Goal: Information Seeking & Learning: Check status

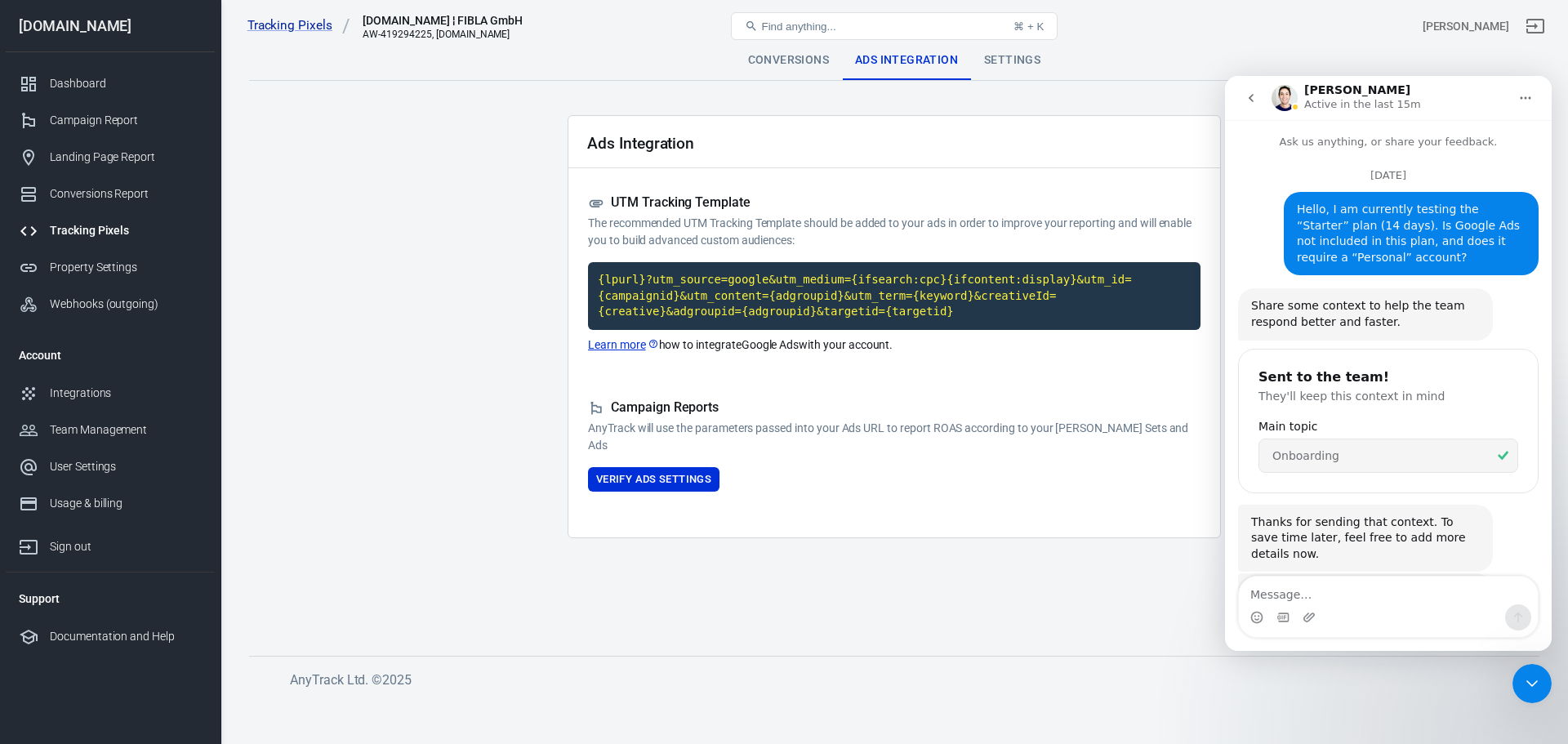
scroll to position [1805, 0]
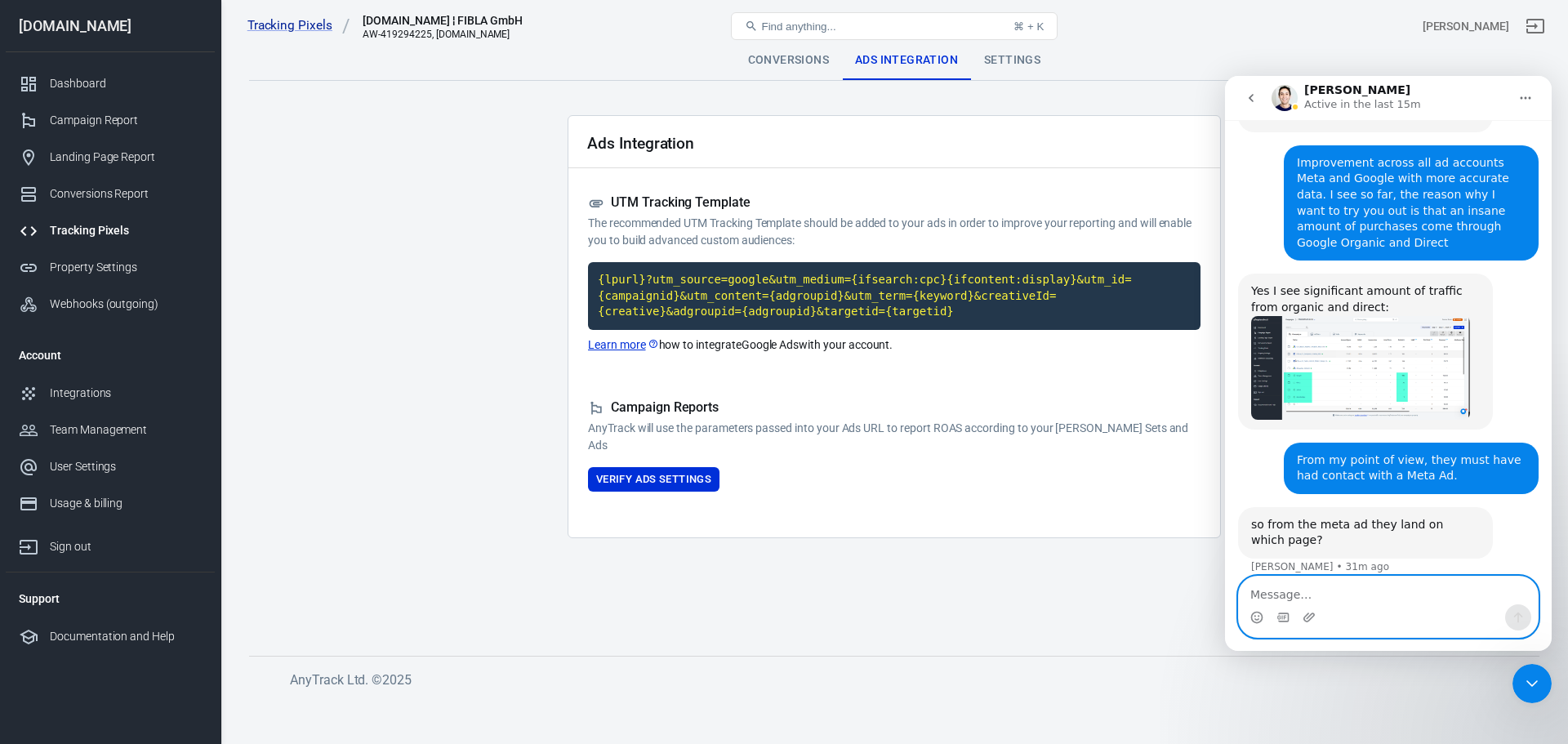
click at [1307, 600] on textarea "Message…" at bounding box center [1388, 591] width 299 height 28
paste textarea "Either at [URL][DOMAIN_NAME] or at [URL][DOMAIN_NAME]"
type textarea "Either at [URL][DOMAIN_NAME] or at [URL][DOMAIN_NAME]"
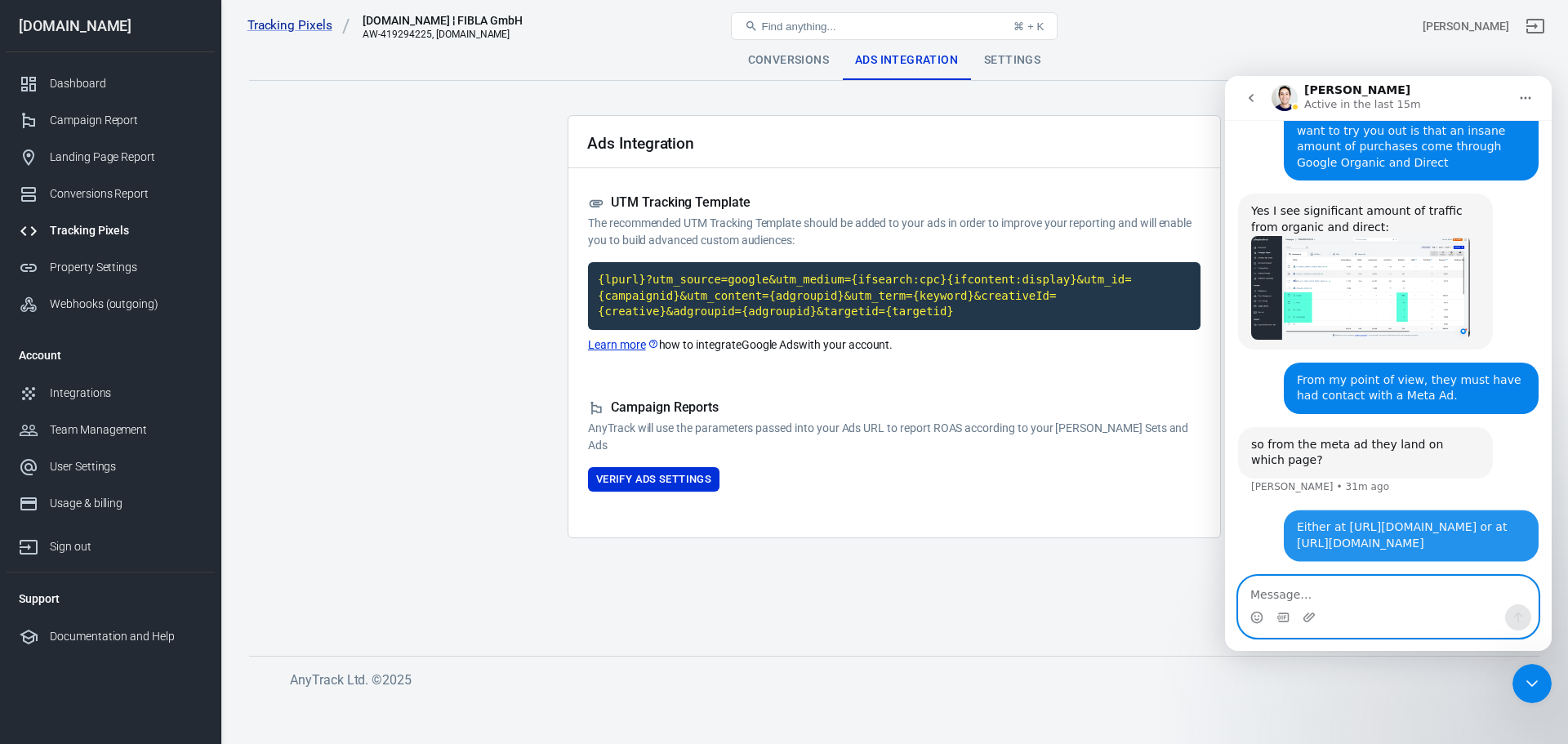
scroll to position [1886, 0]
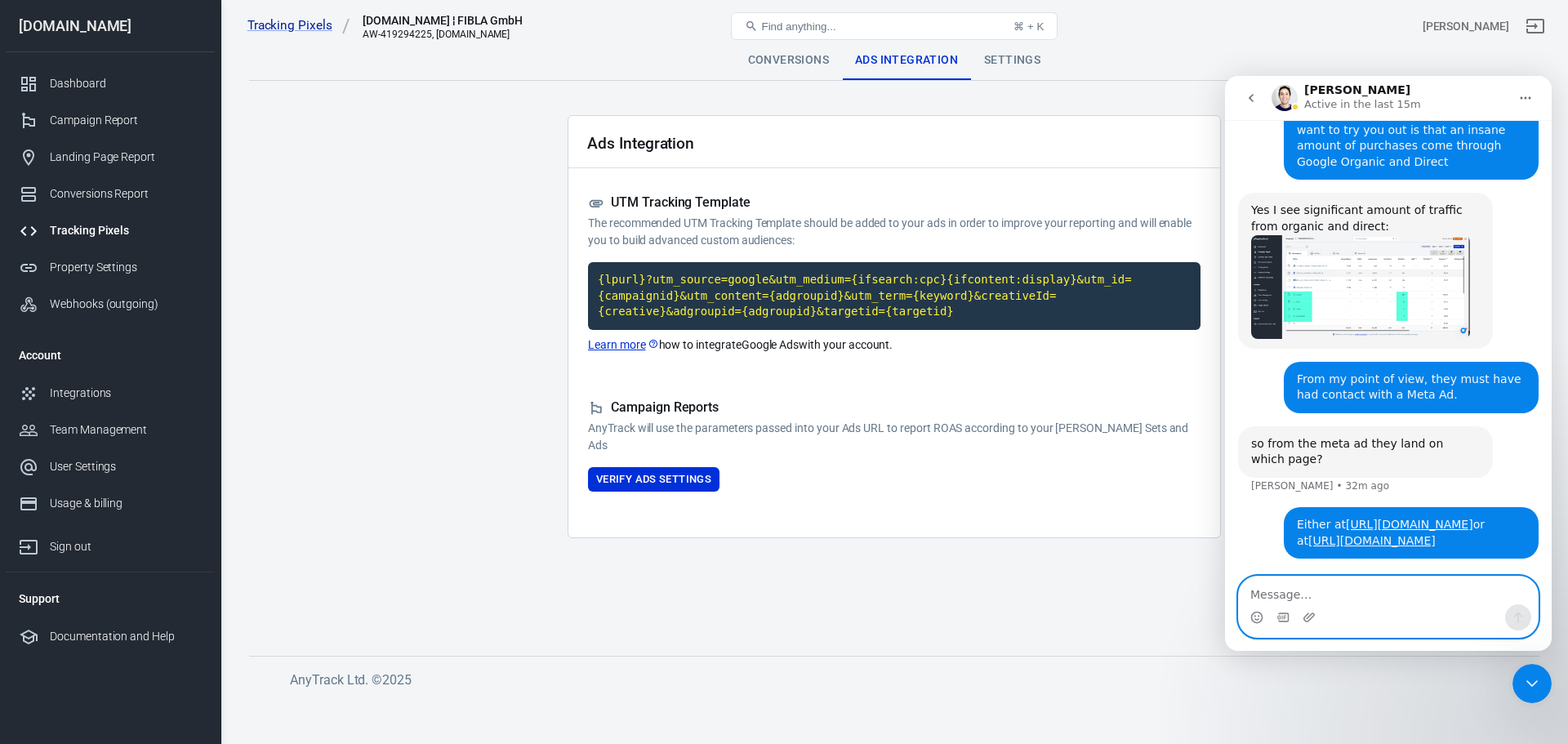
click at [1317, 594] on textarea "Message…" at bounding box center [1388, 591] width 299 height 28
paste textarea "[URL][DOMAIN_NAME] (e.g. [URL][DOMAIN_NAME])"
type textarea "[URL][DOMAIN_NAME] (e.g. [URL][DOMAIN_NAME])"
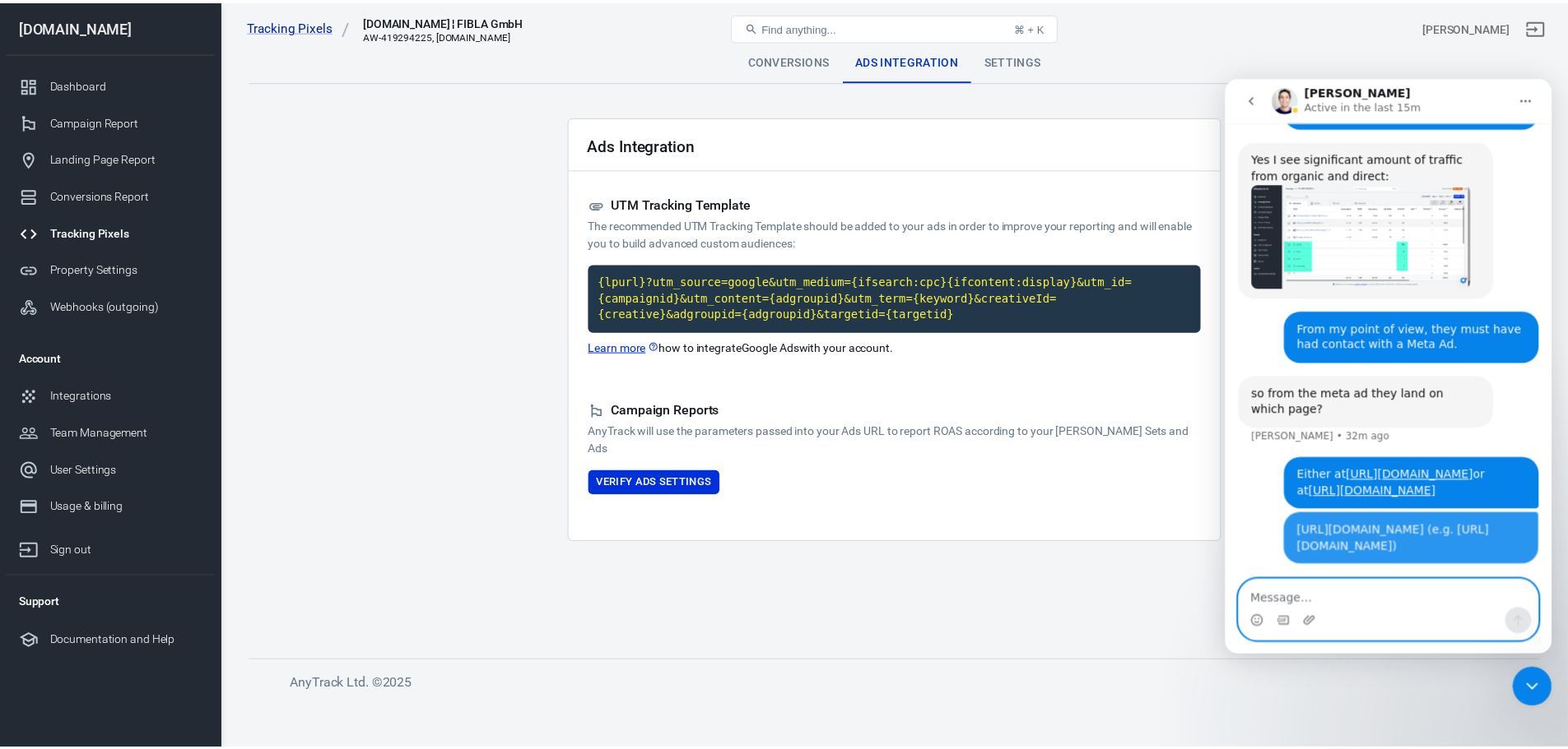
scroll to position [1985, 0]
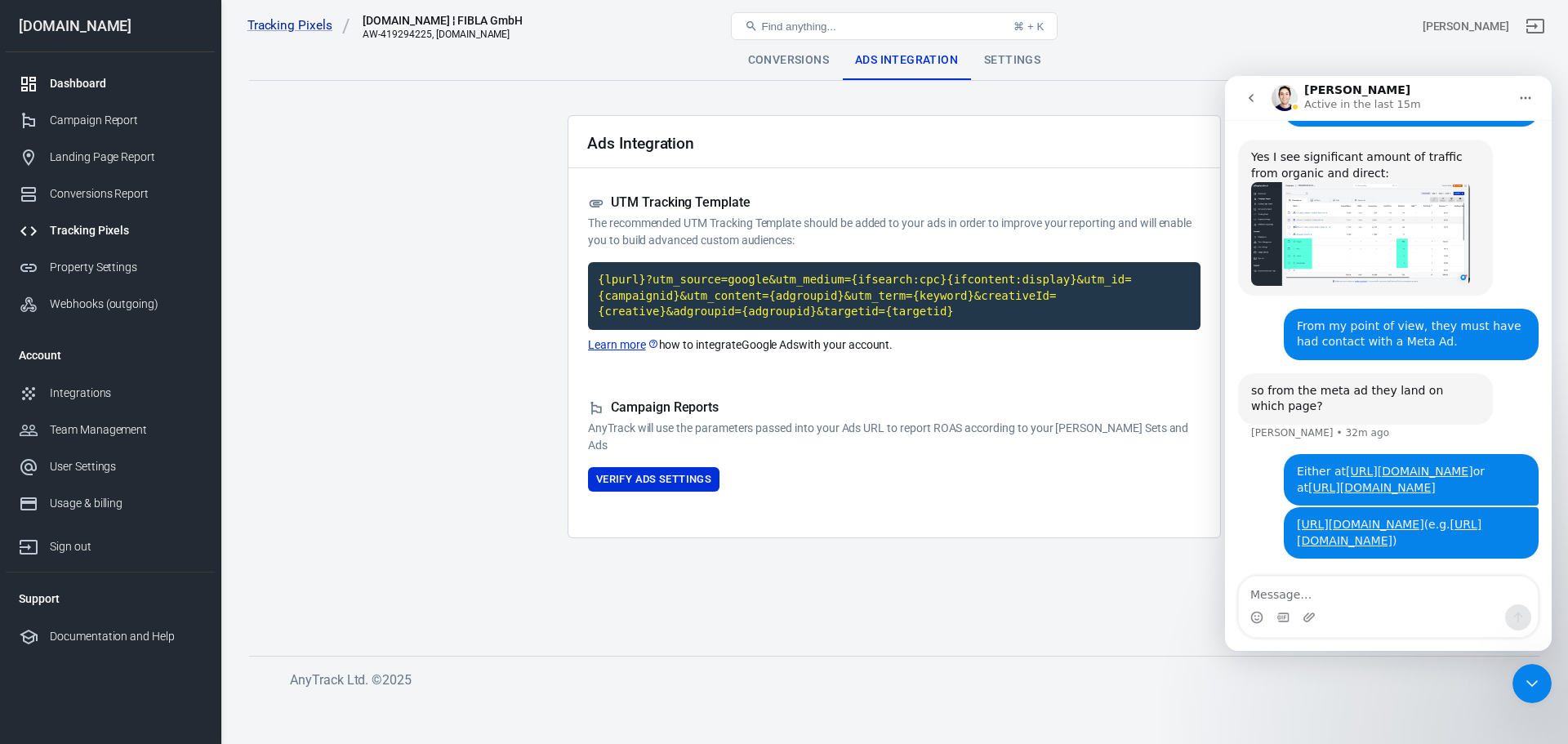
click at [97, 81] on div "Dashboard" at bounding box center [126, 84] width 152 height 18
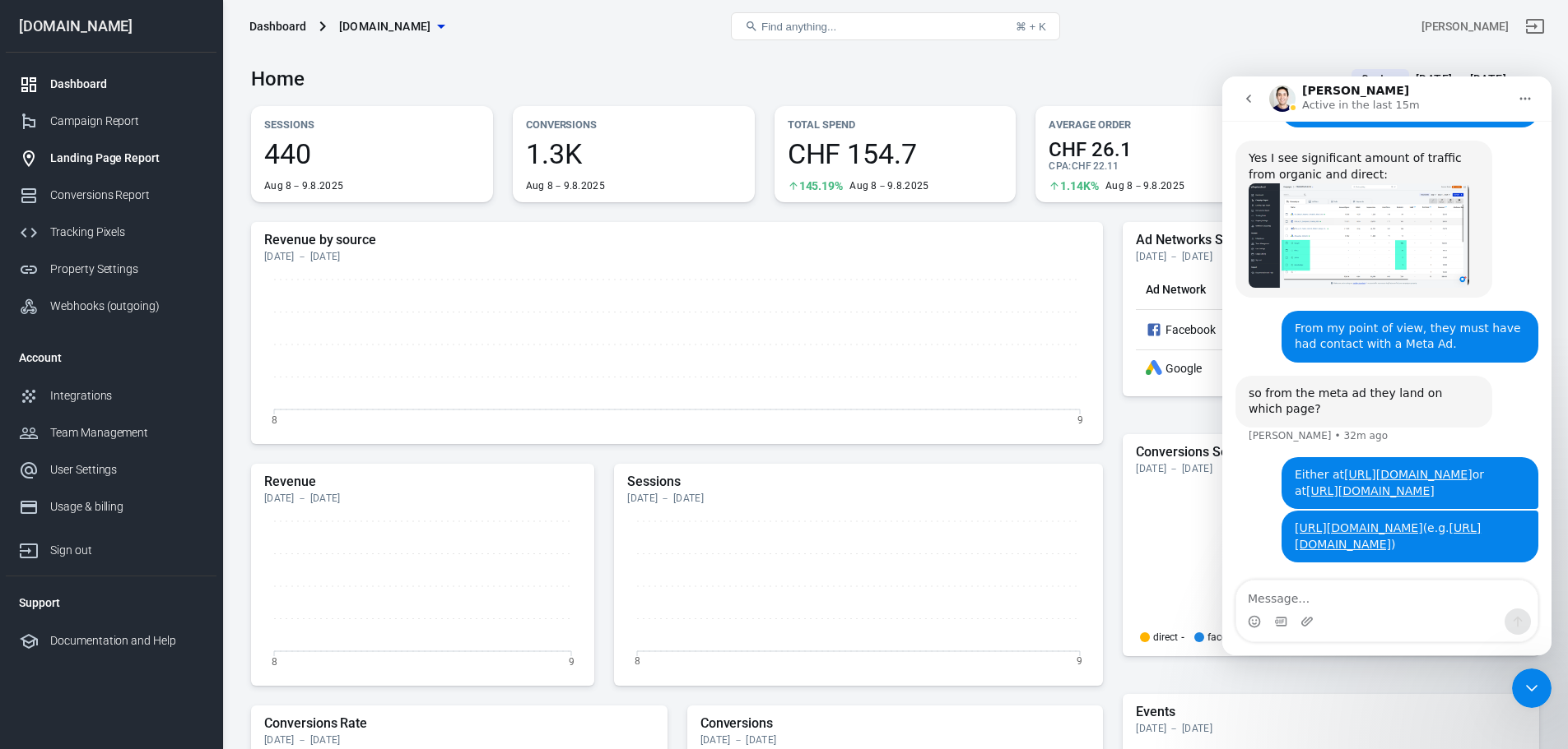
click at [107, 162] on div "Landing Page Report" at bounding box center [127, 158] width 153 height 18
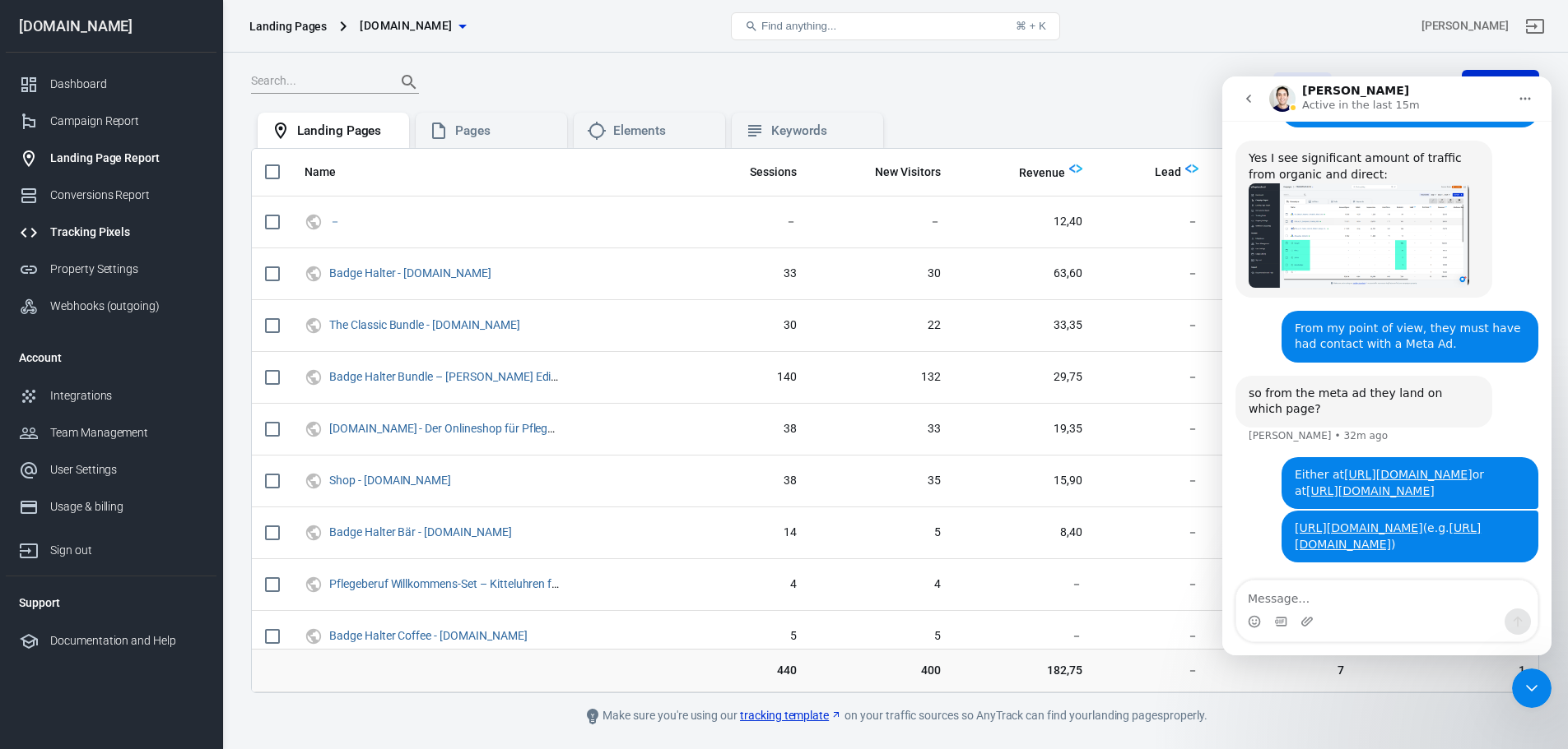
click at [95, 221] on link "Tracking Pixels" at bounding box center [112, 233] width 211 height 37
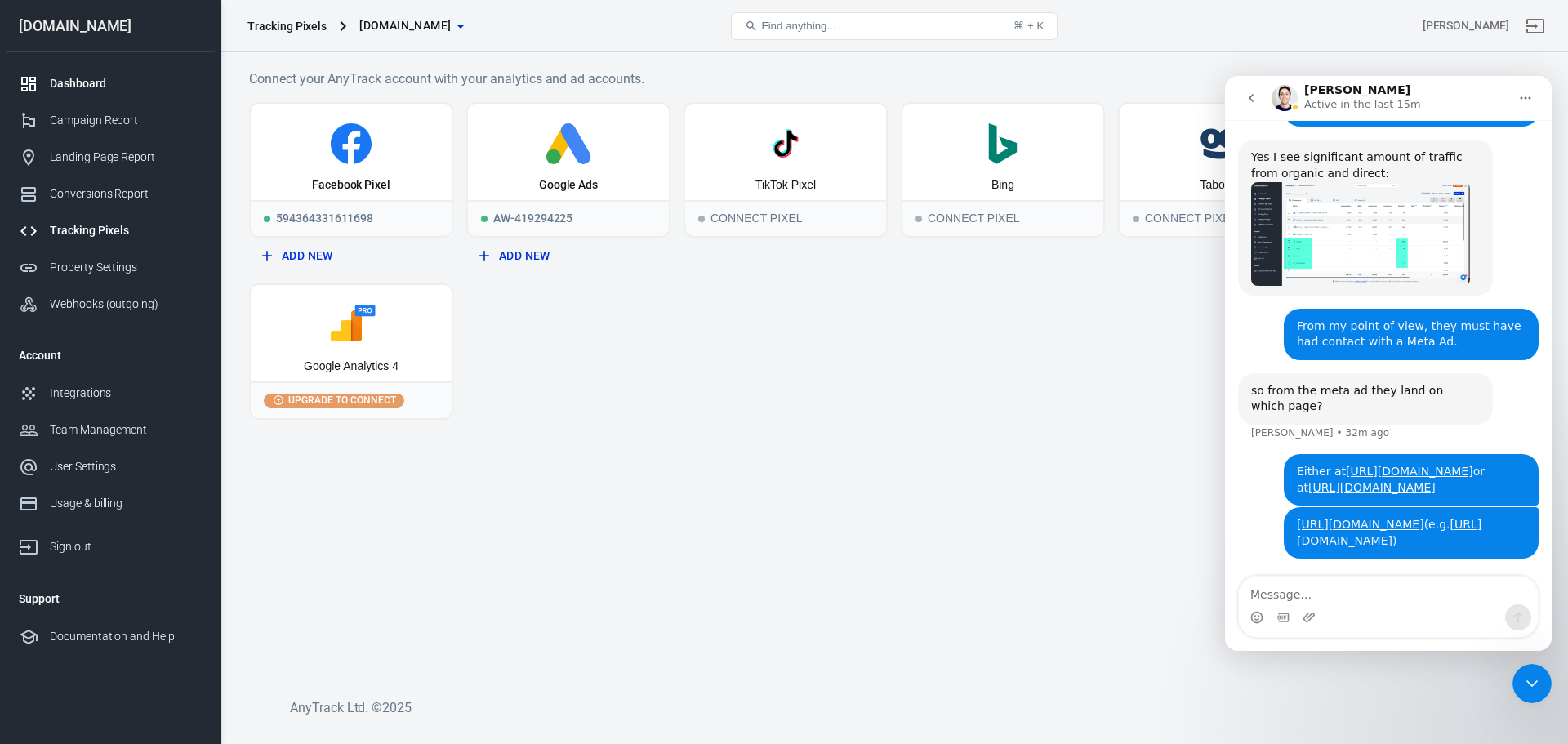
click at [70, 73] on link "Dashboard" at bounding box center [111, 84] width 209 height 37
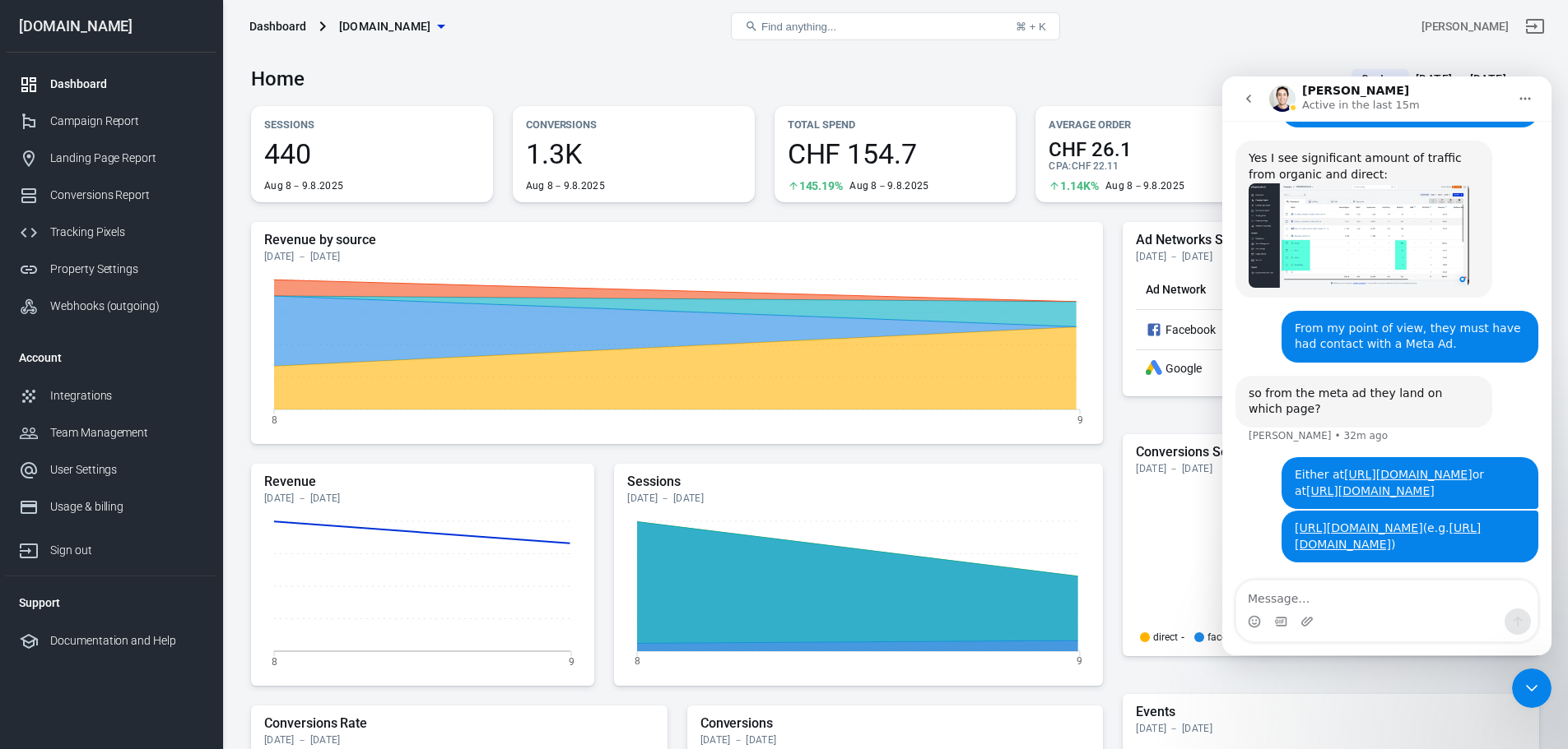
click at [1273, 183] on img "Jose says…" at bounding box center [1358, 236] width 221 height 104
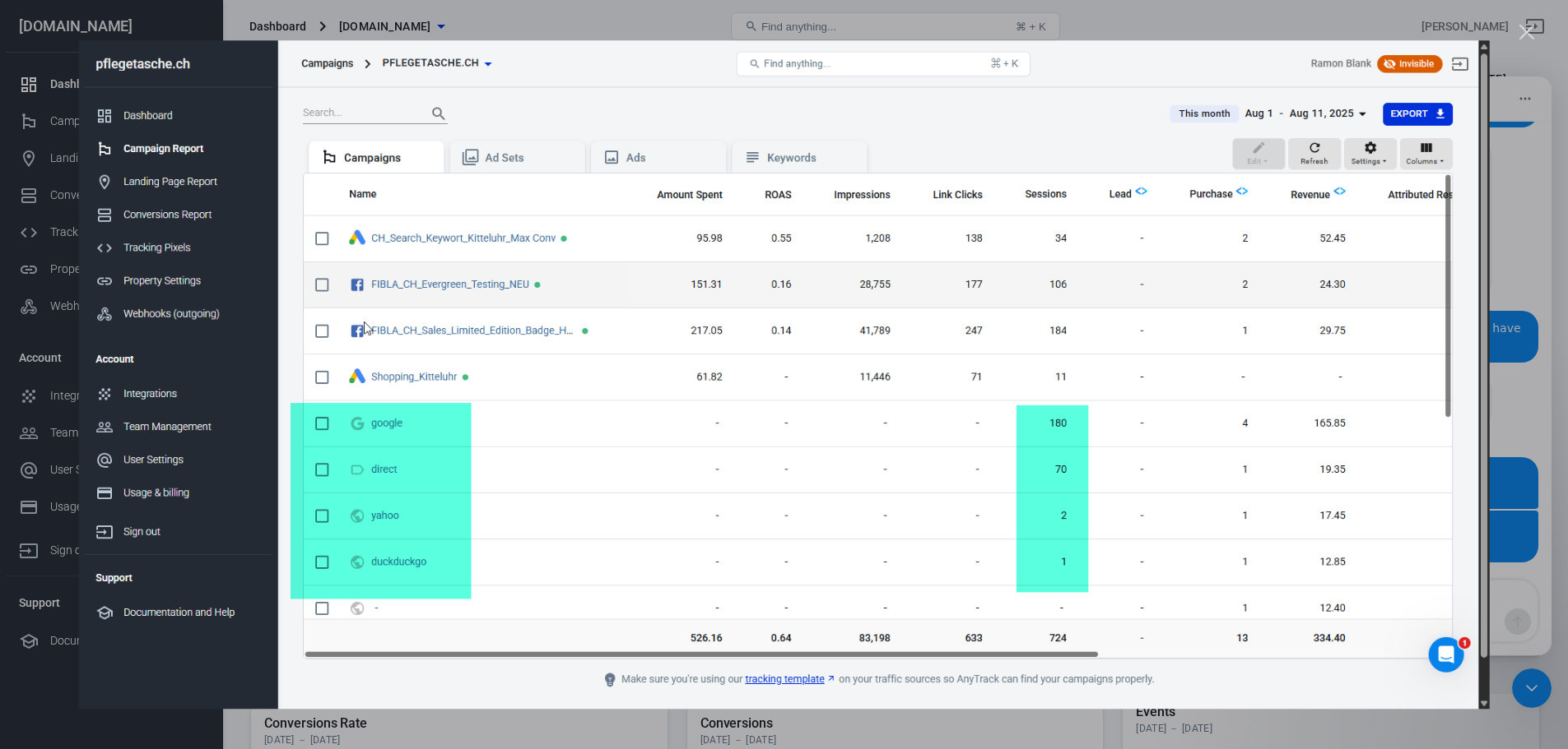
click at [814, 4] on div "Intercom messenger" at bounding box center [784, 374] width 1568 height 749
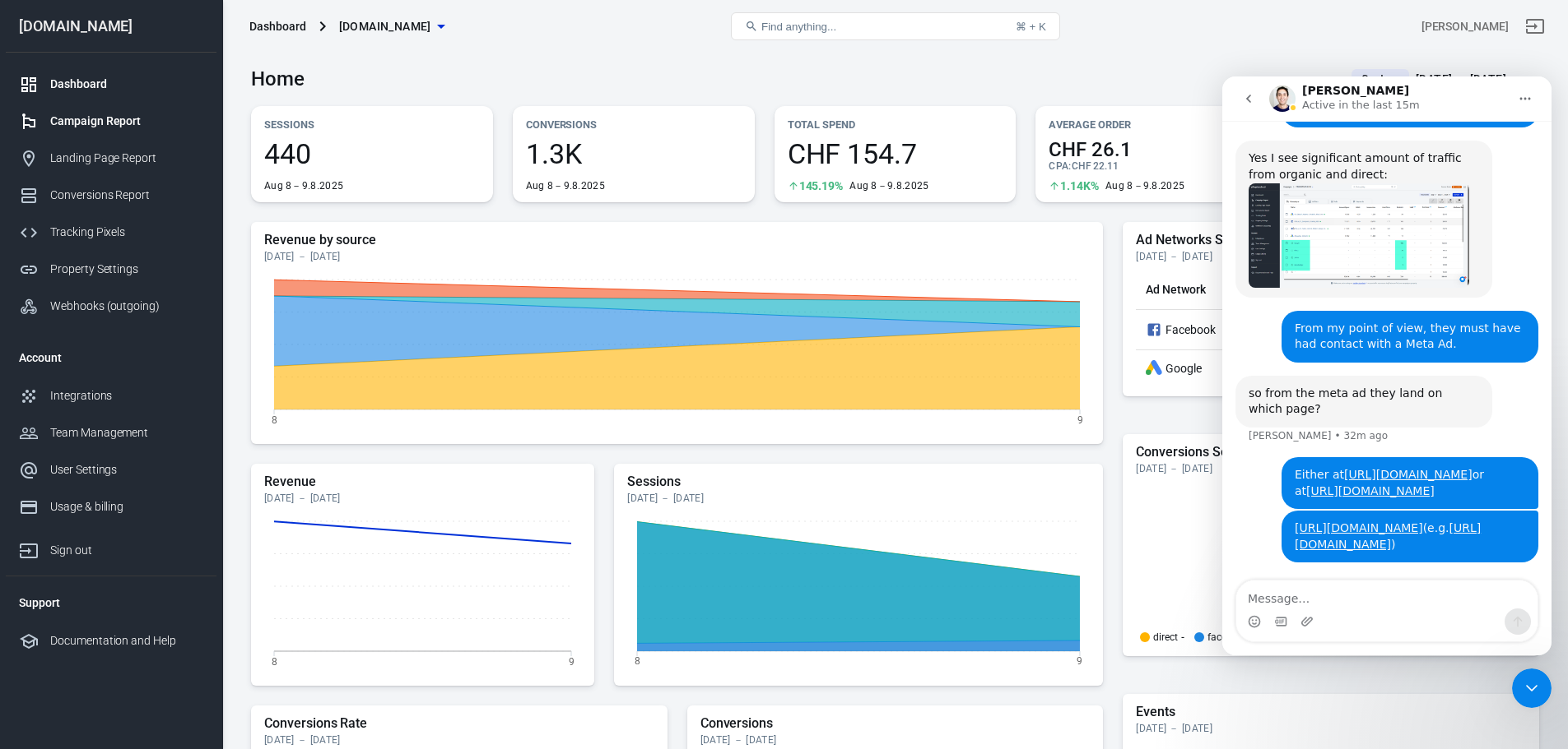
click at [86, 116] on div "Campaign Report" at bounding box center [127, 121] width 153 height 18
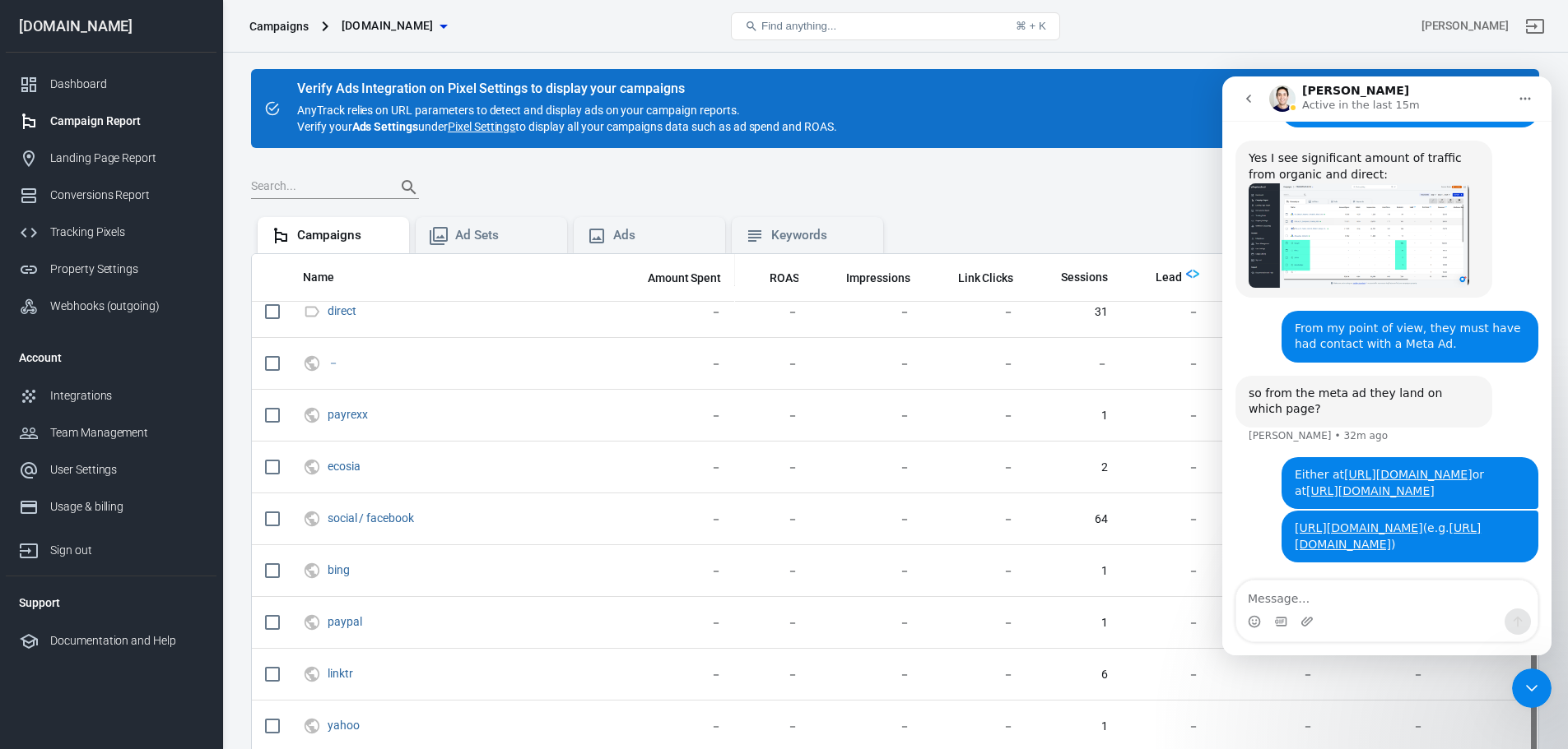
scroll to position [325, 0]
click at [1537, 684] on icon "Close Intercom Messenger" at bounding box center [1532, 688] width 19 height 19
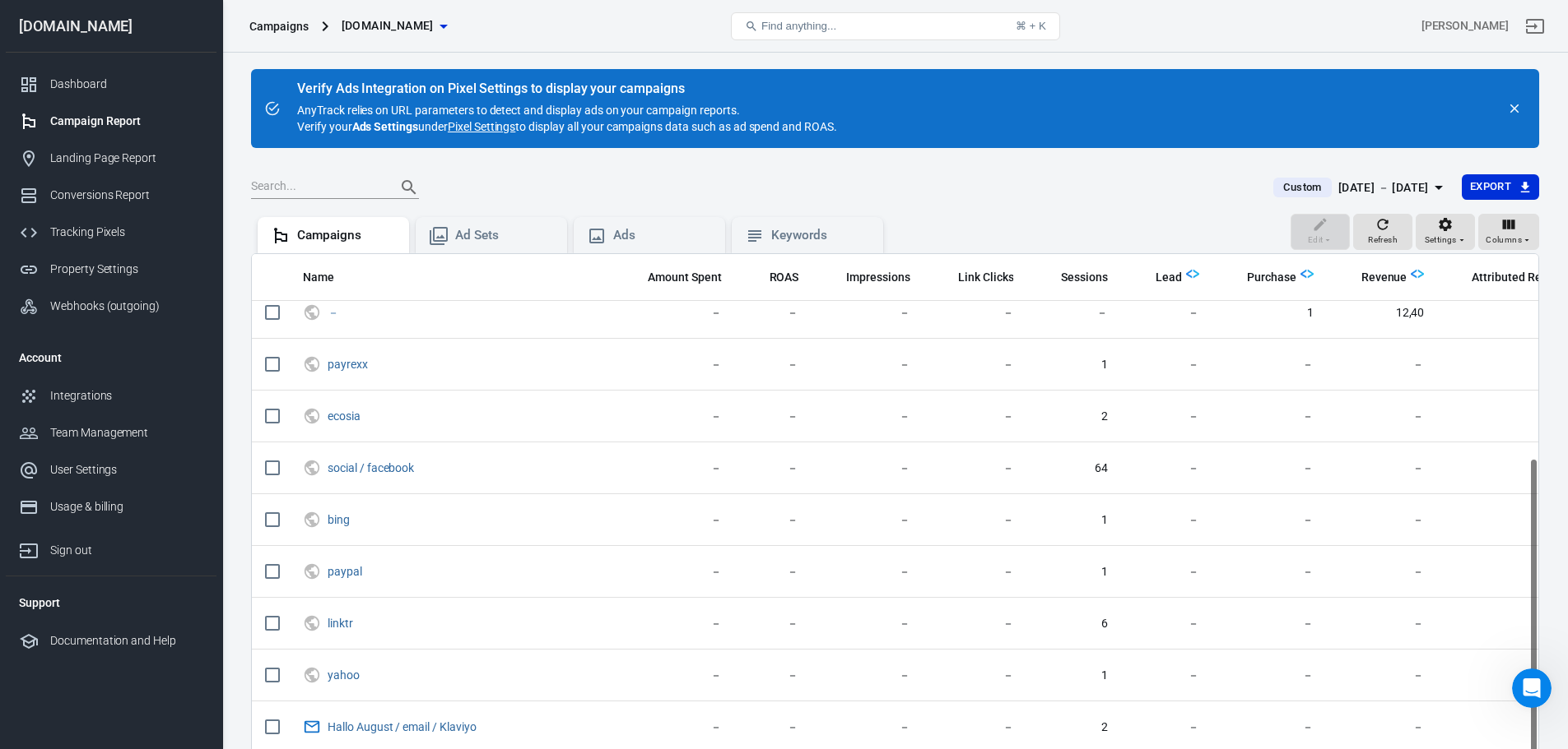
scroll to position [1985, 0]
click at [1430, 186] on icon "button" at bounding box center [1439, 188] width 19 height 19
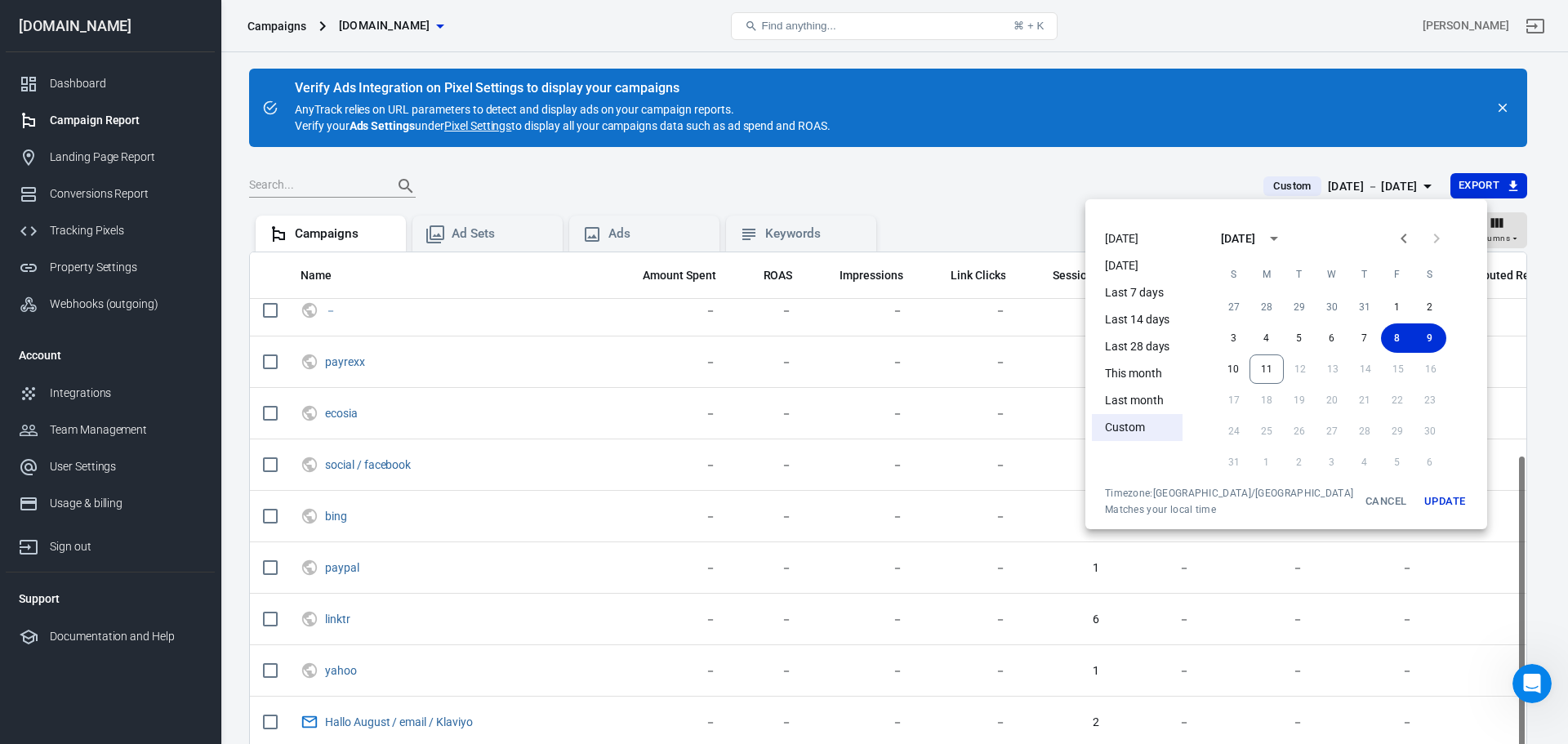
click at [1163, 282] on li "Last 7 days" at bounding box center [1136, 293] width 91 height 27
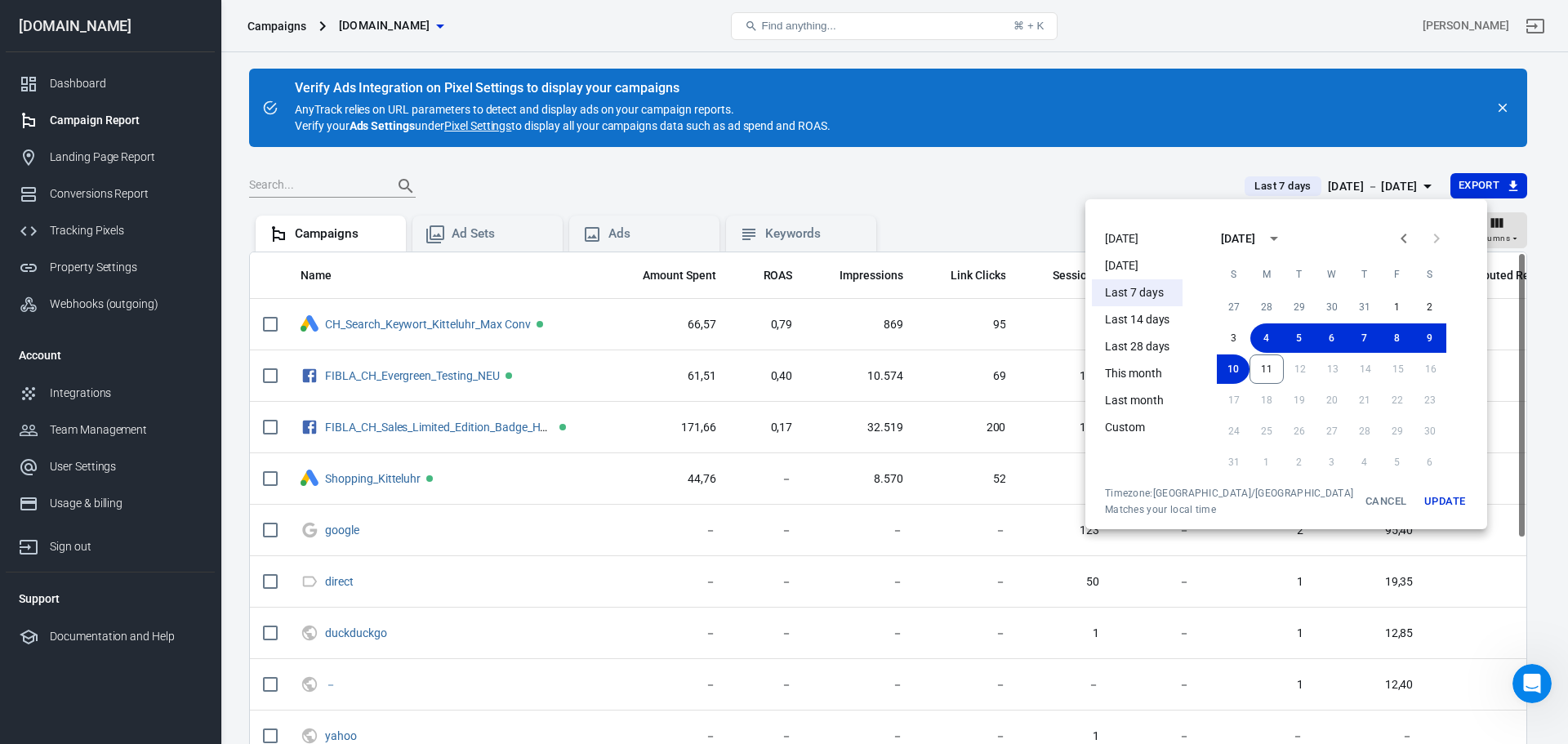
click at [1419, 503] on button "Update" at bounding box center [1444, 501] width 52 height 29
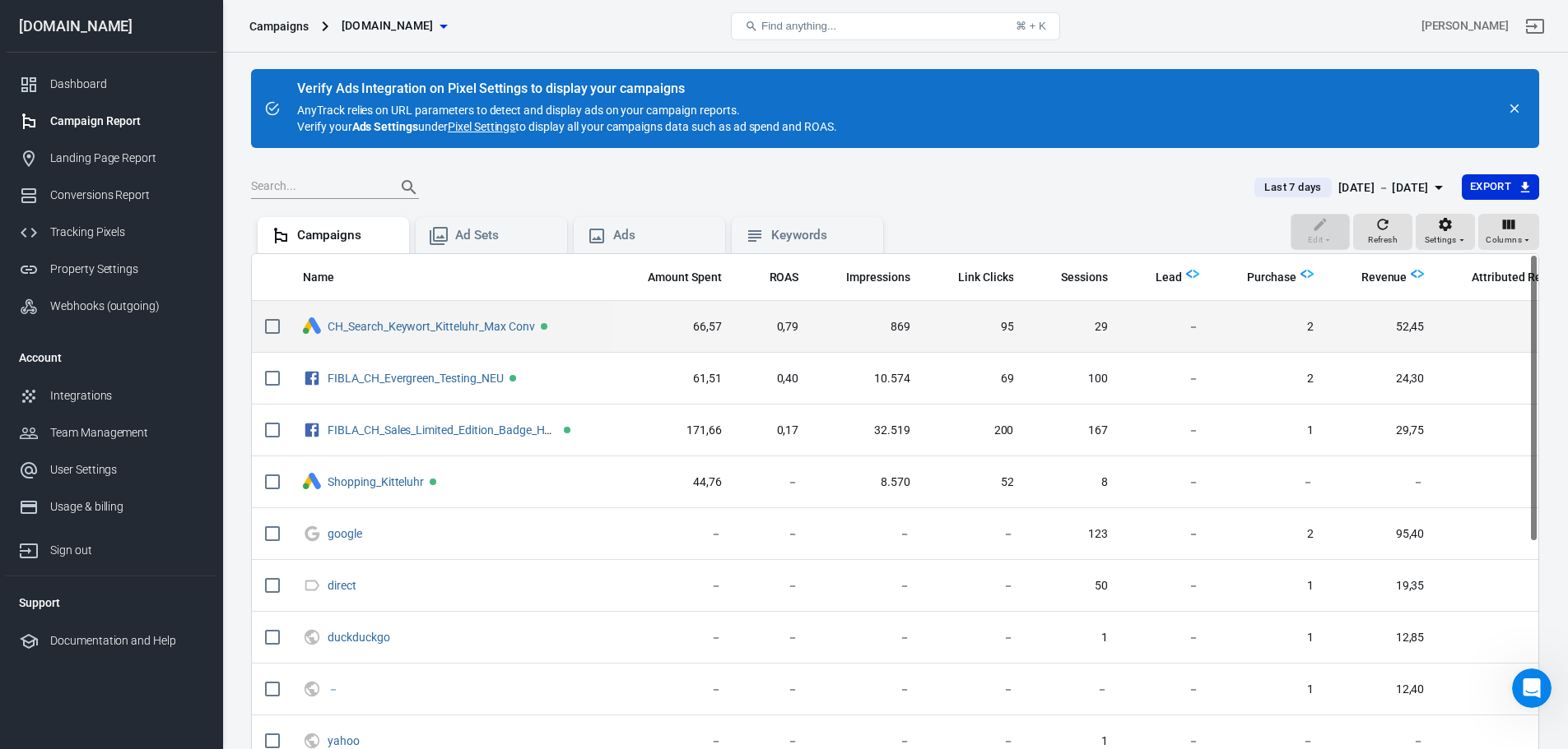
click at [271, 328] on input "scrollable content" at bounding box center [272, 326] width 35 height 35
checkbox input "true"
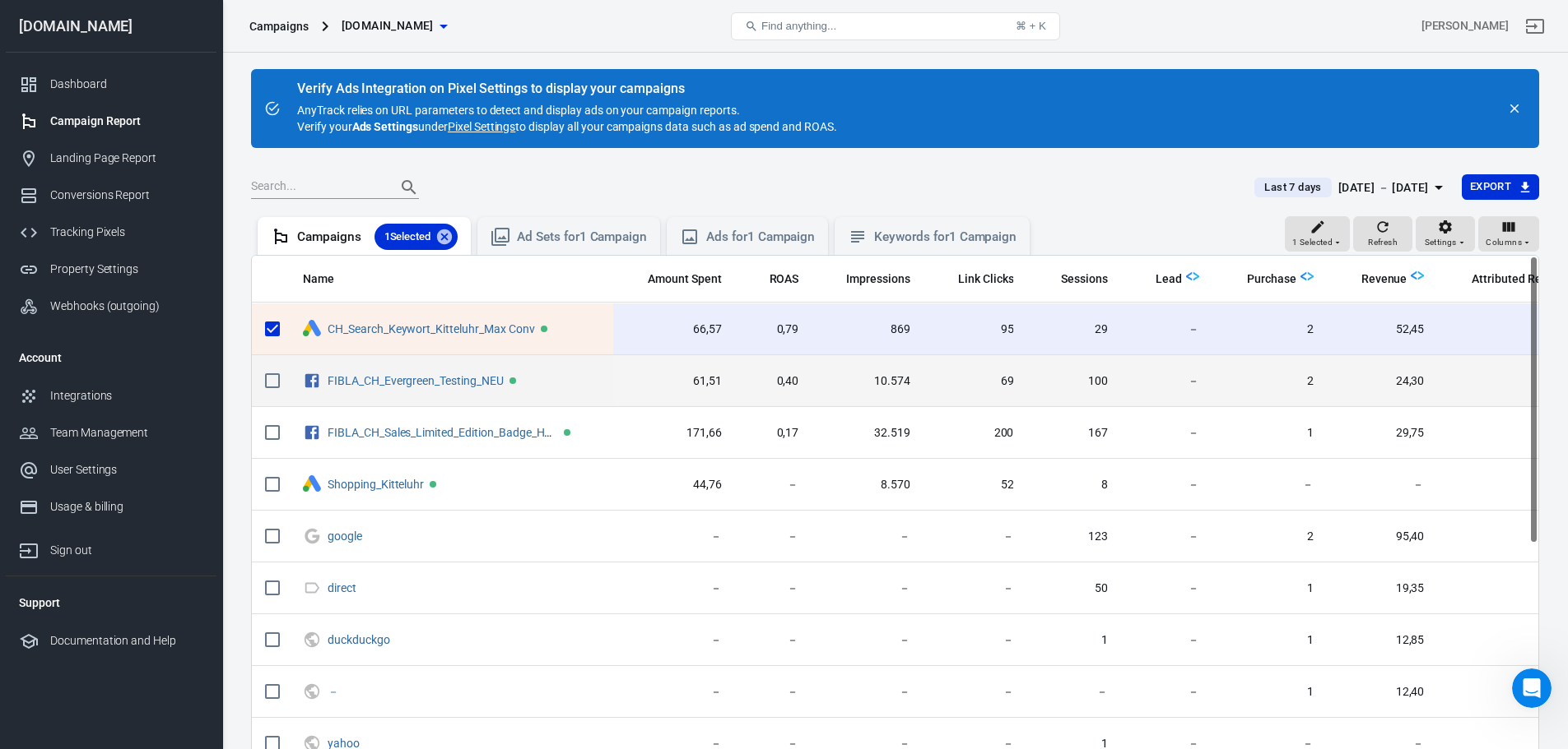
drag, startPoint x: 273, startPoint y: 375, endPoint x: 276, endPoint y: 402, distance: 27.2
click at [274, 379] on input "scrollable content" at bounding box center [272, 381] width 35 height 35
checkbox input "true"
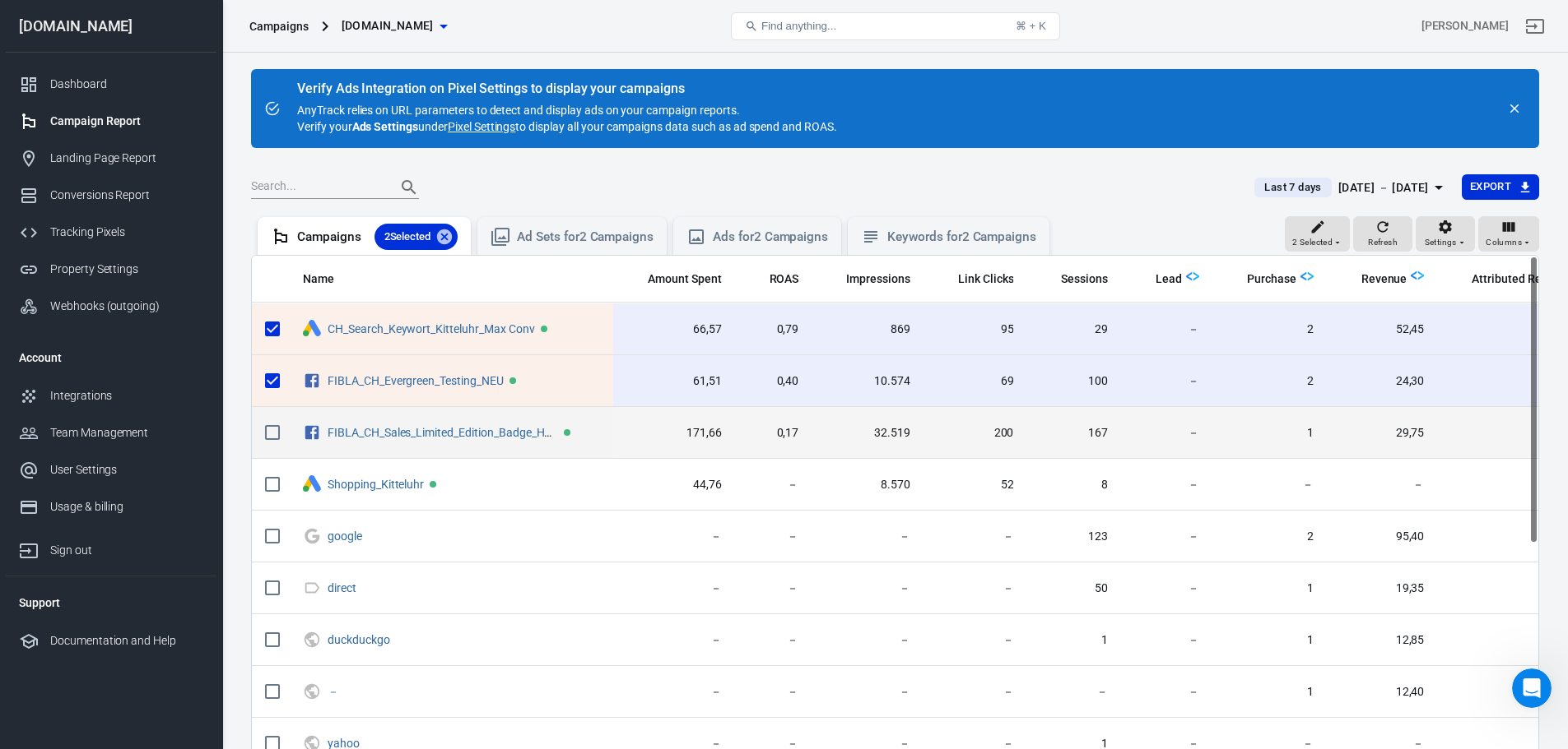
drag, startPoint x: 282, startPoint y: 429, endPoint x: 276, endPoint y: 458, distance: 29.6
click at [280, 430] on input "scrollable content" at bounding box center [272, 432] width 35 height 35
checkbox input "true"
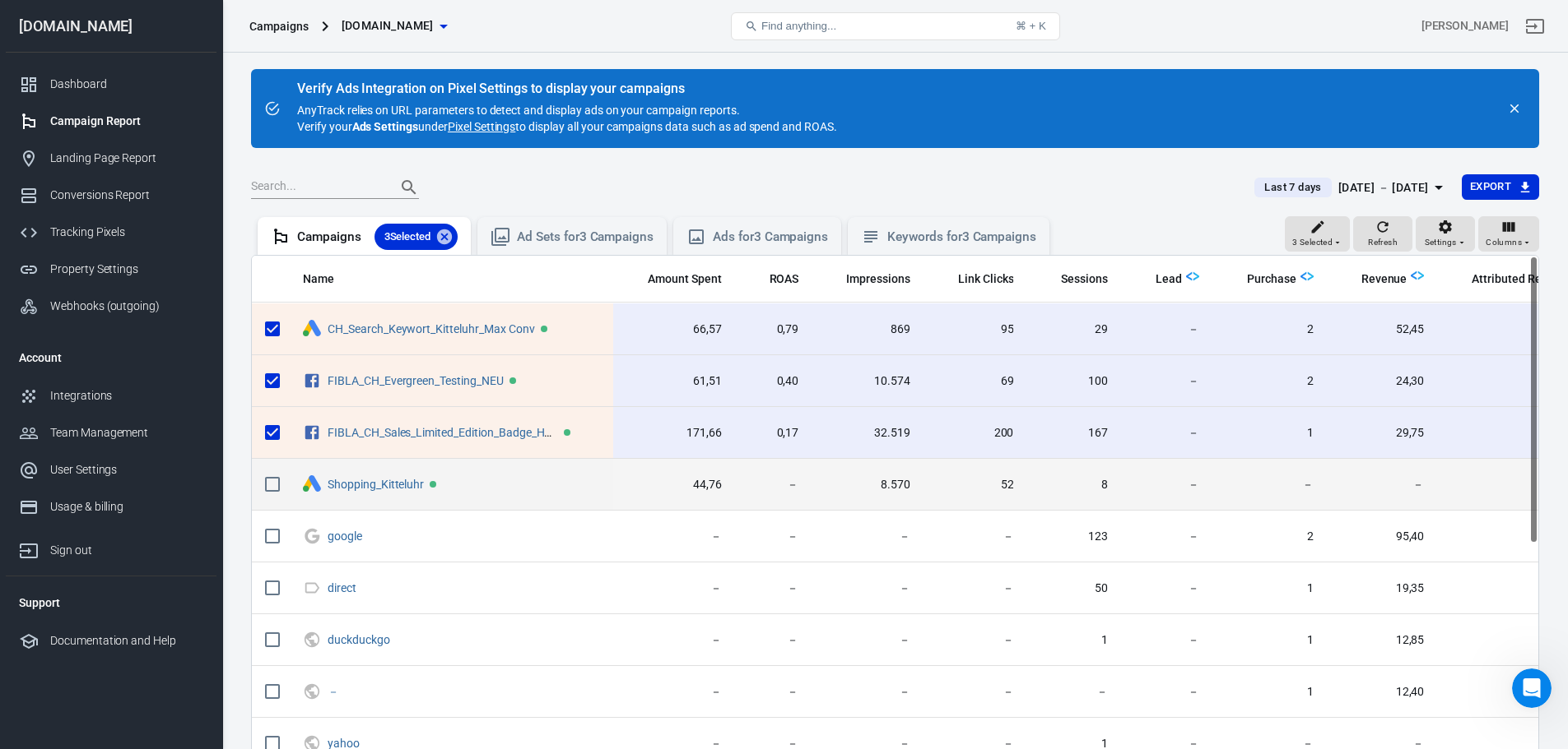
click at [272, 483] on input "scrollable content" at bounding box center [272, 484] width 35 height 35
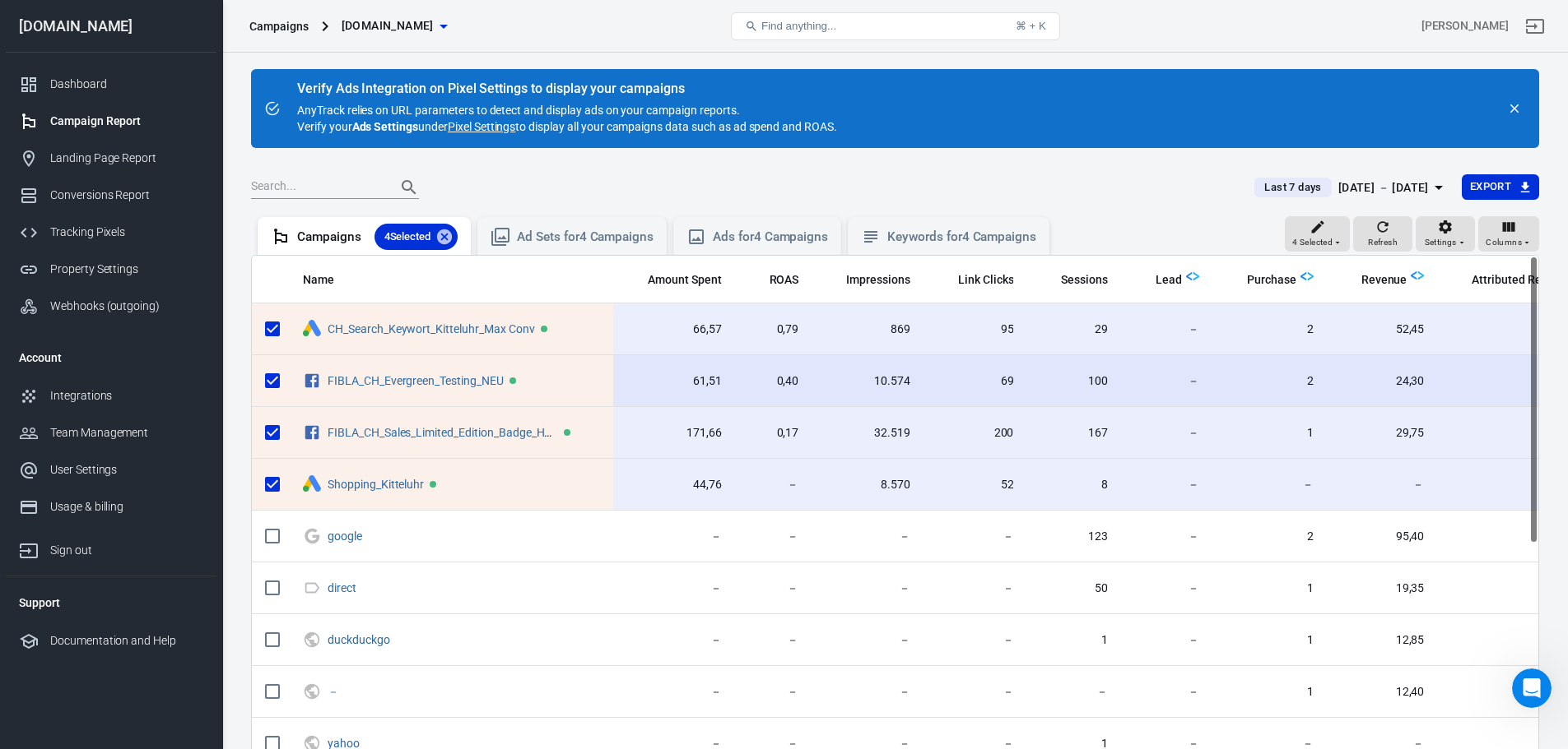
drag, startPoint x: 276, startPoint y: 484, endPoint x: 386, endPoint y: 360, distance: 165.8
click at [276, 483] on input "scrollable content" at bounding box center [272, 484] width 35 height 35
checkbox input "false"
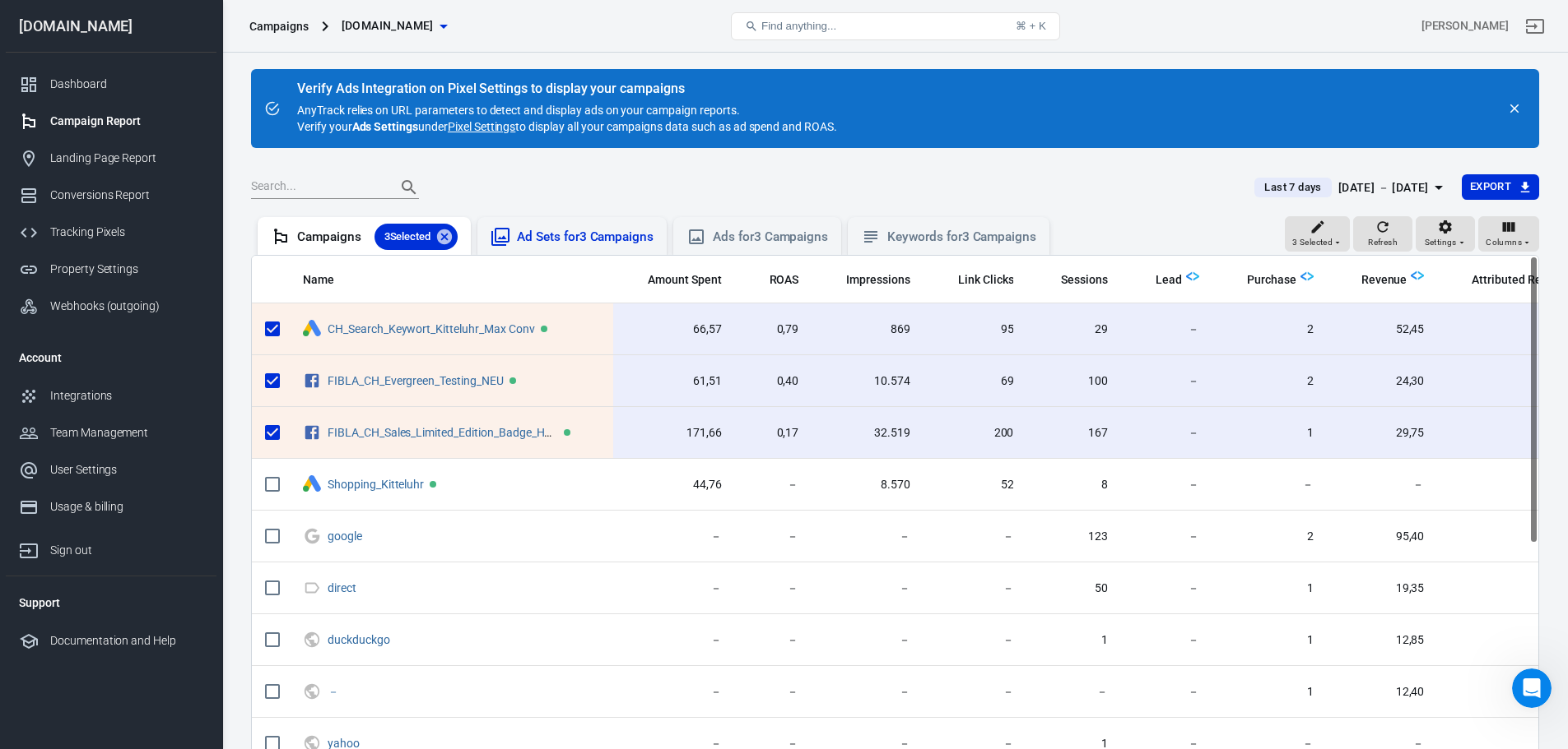
click at [541, 248] on div "Ad Sets for 3 Campaigns" at bounding box center [572, 236] width 190 height 38
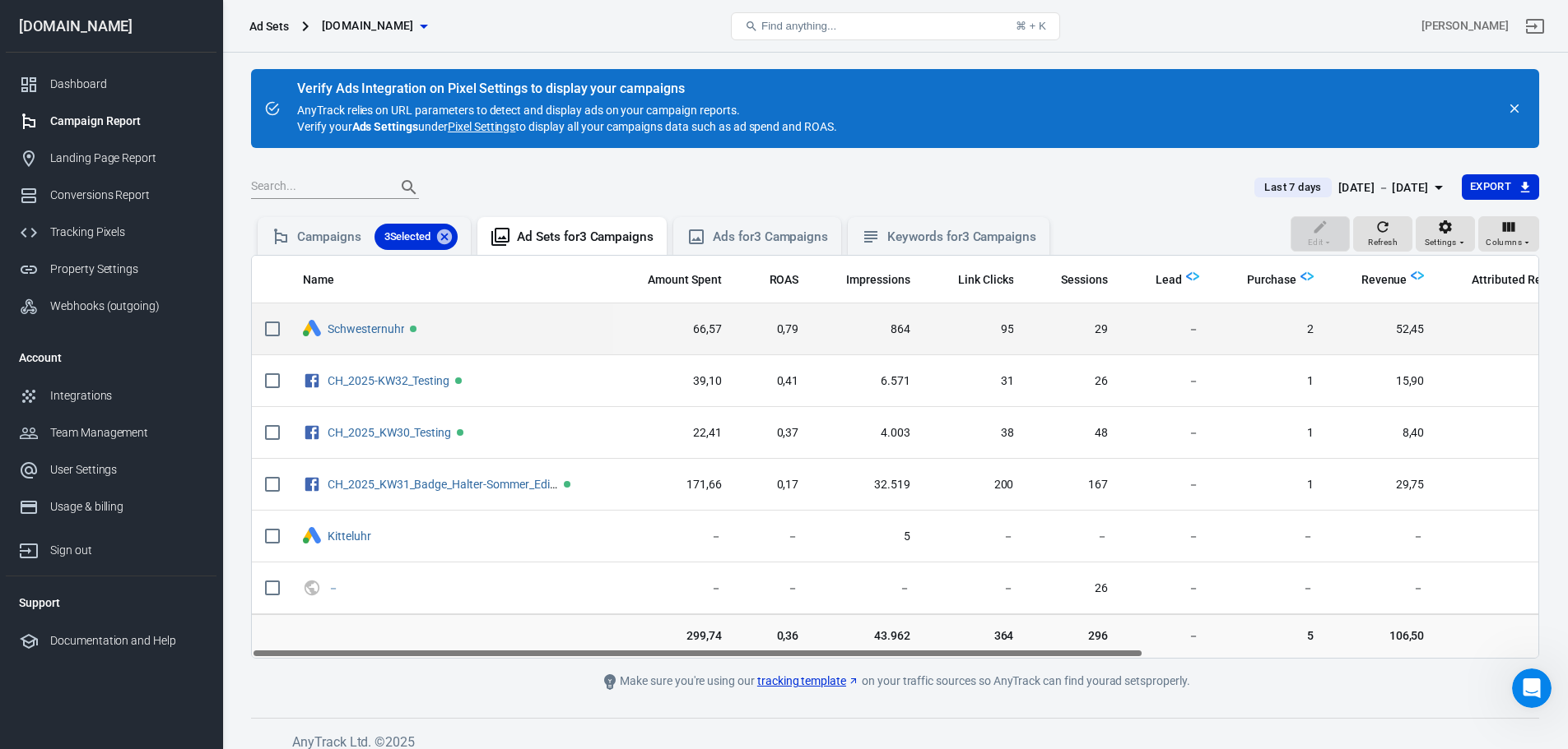
click at [275, 325] on input "scrollable content" at bounding box center [272, 328] width 35 height 35
checkbox input "true"
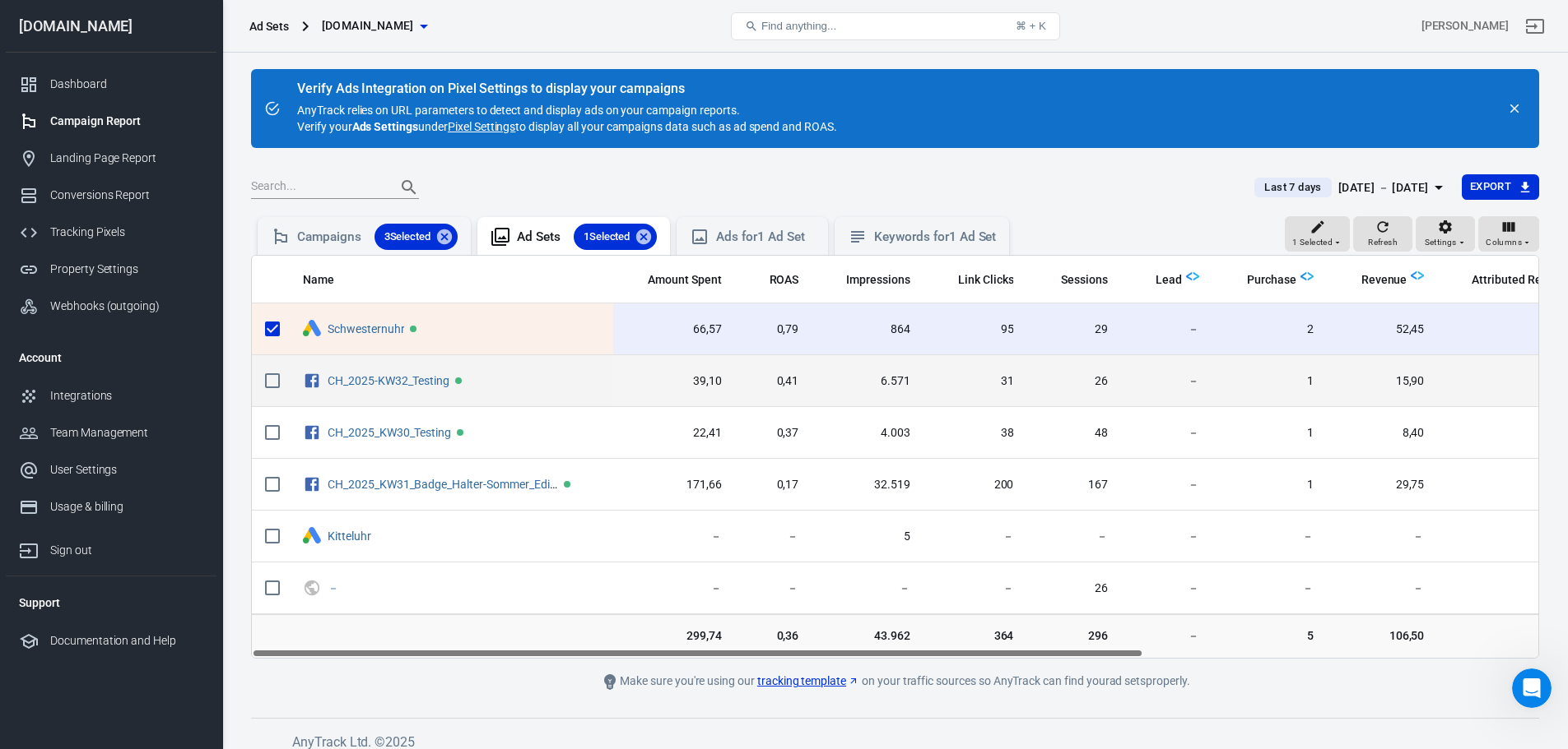
click at [263, 373] on input "scrollable content" at bounding box center [272, 381] width 35 height 35
checkbox input "true"
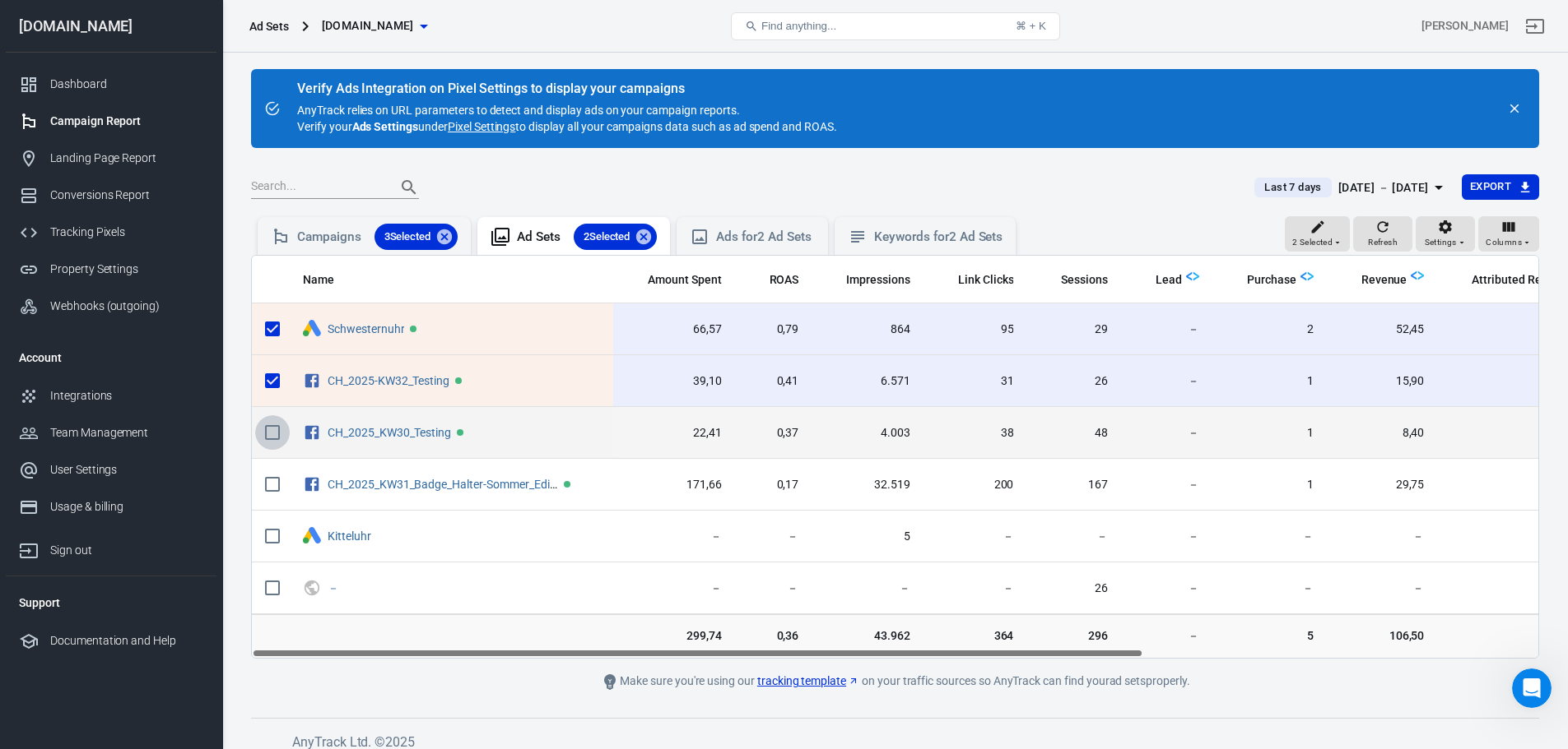
click at [258, 432] on input "scrollable content" at bounding box center [272, 432] width 35 height 35
checkbox input "true"
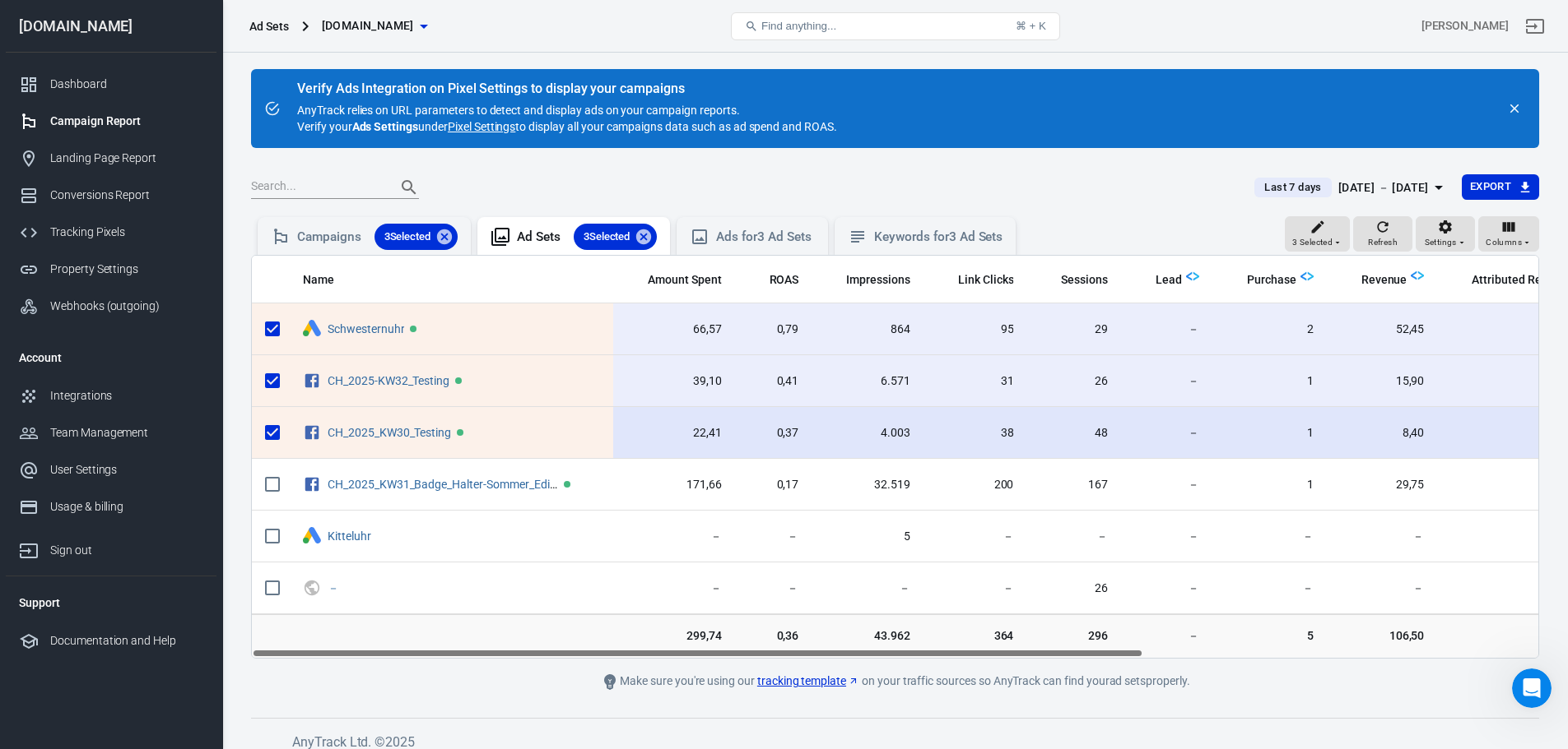
click at [273, 493] on input "scrollable content" at bounding box center [272, 484] width 35 height 35
checkbox input "true"
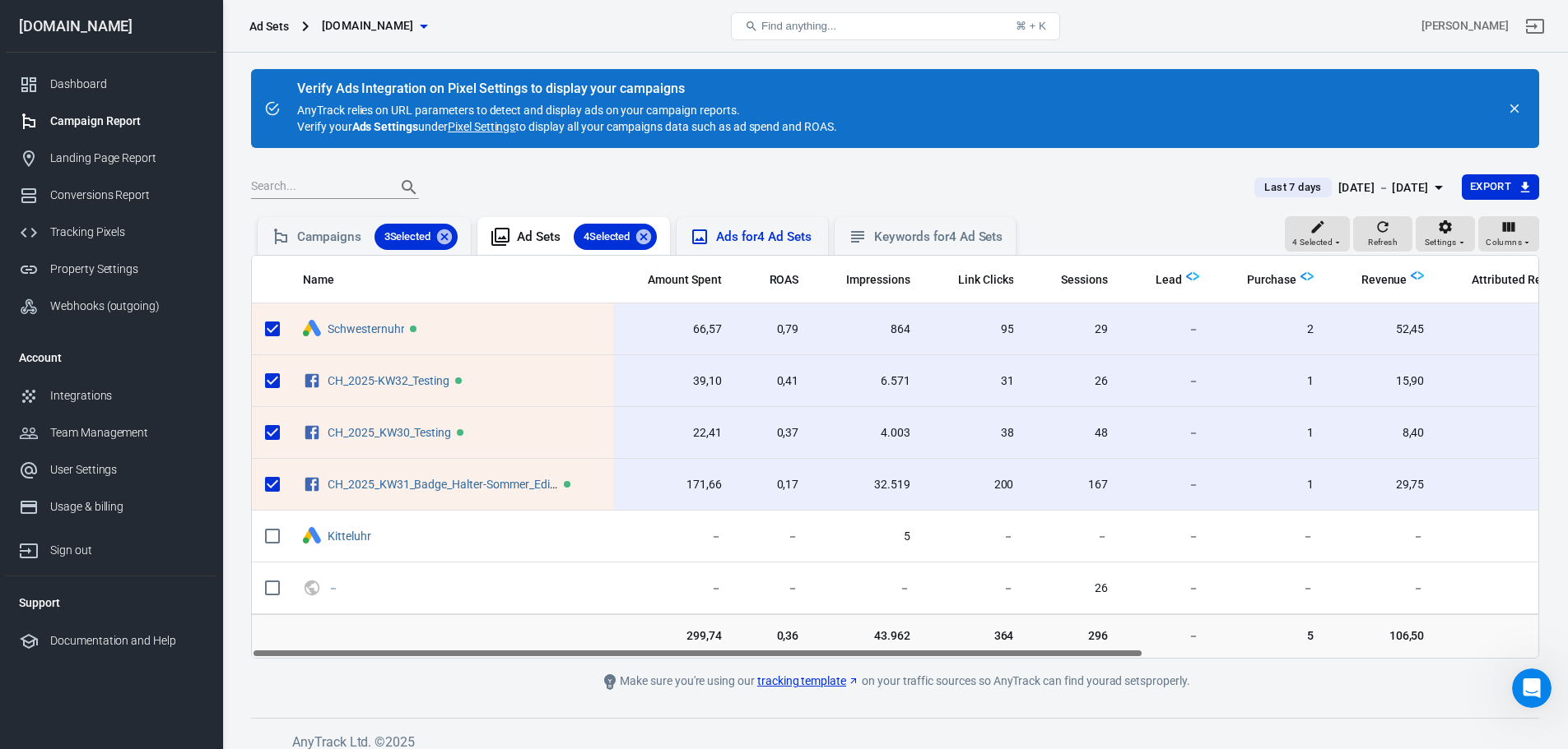
click at [803, 244] on div "Ads for 4 Ad Sets" at bounding box center [765, 237] width 98 height 18
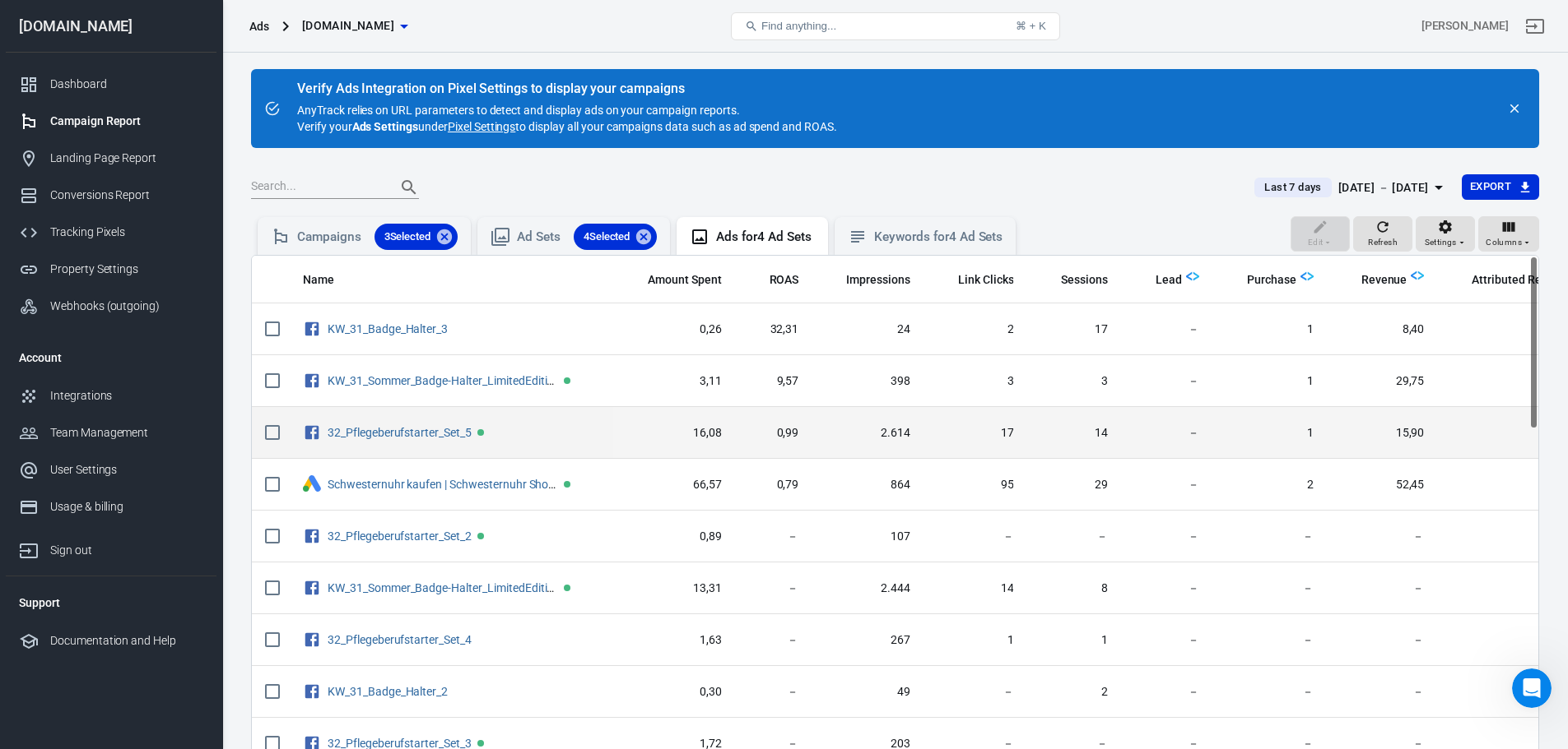
drag, startPoint x: 279, startPoint y: 483, endPoint x: 278, endPoint y: 455, distance: 28.0
click at [278, 481] on input "scrollable content" at bounding box center [272, 484] width 35 height 35
checkbox input "true"
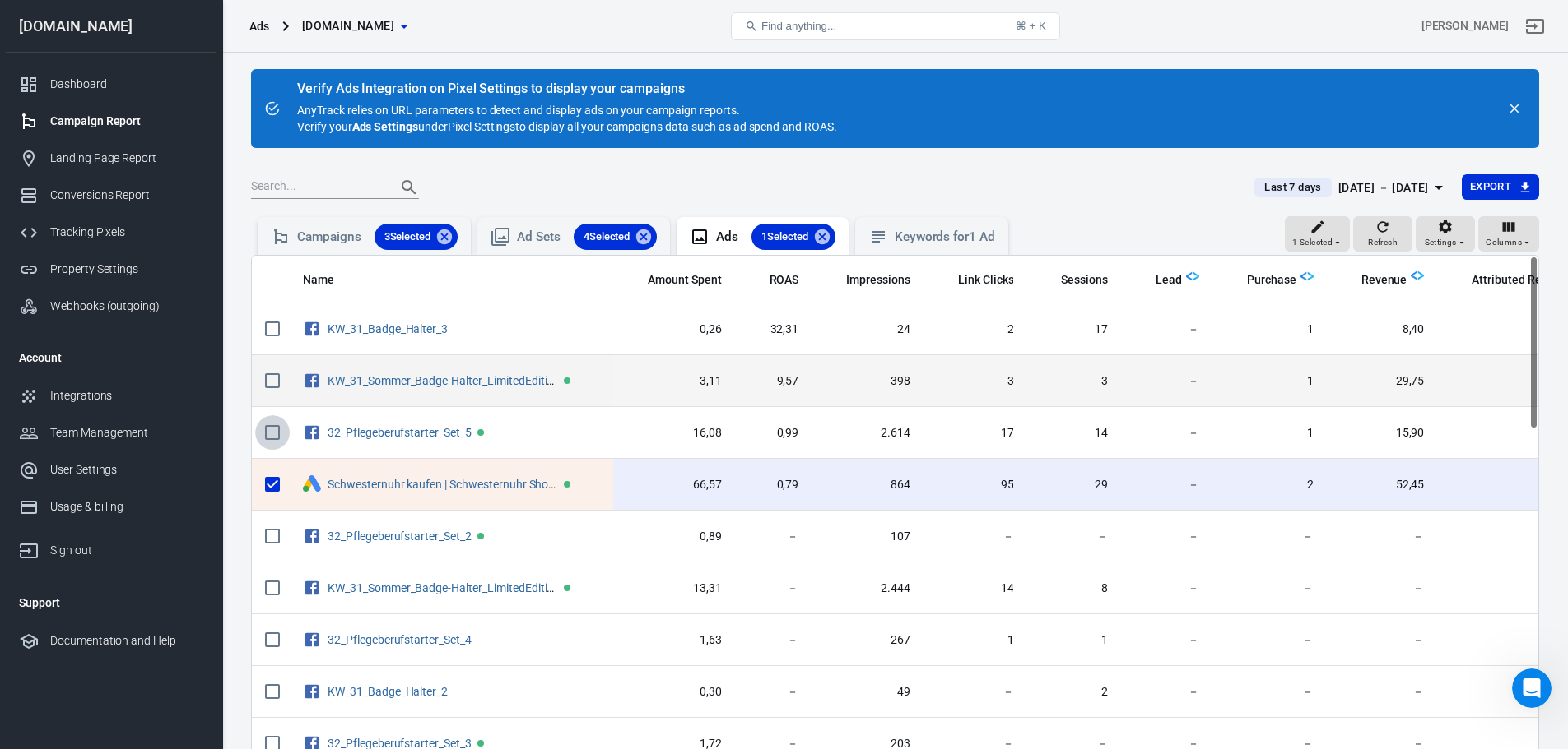
drag, startPoint x: 275, startPoint y: 436, endPoint x: 278, endPoint y: 404, distance: 32.1
click at [275, 430] on input "scrollable content" at bounding box center [272, 432] width 35 height 35
checkbox input "true"
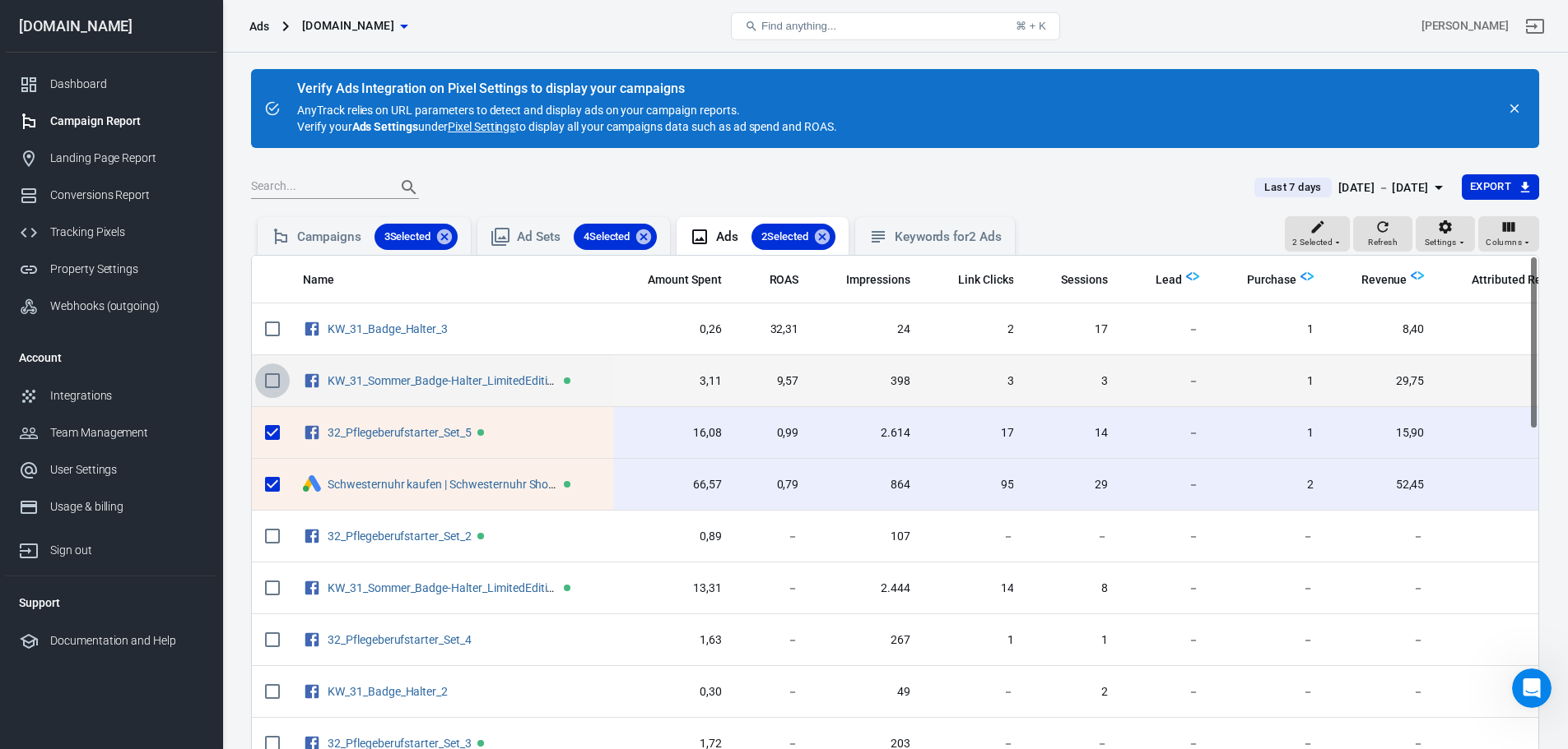
drag, startPoint x: 281, startPoint y: 383, endPoint x: 282, endPoint y: 356, distance: 27.0
click at [281, 382] on input "scrollable content" at bounding box center [272, 381] width 35 height 35
checkbox input "true"
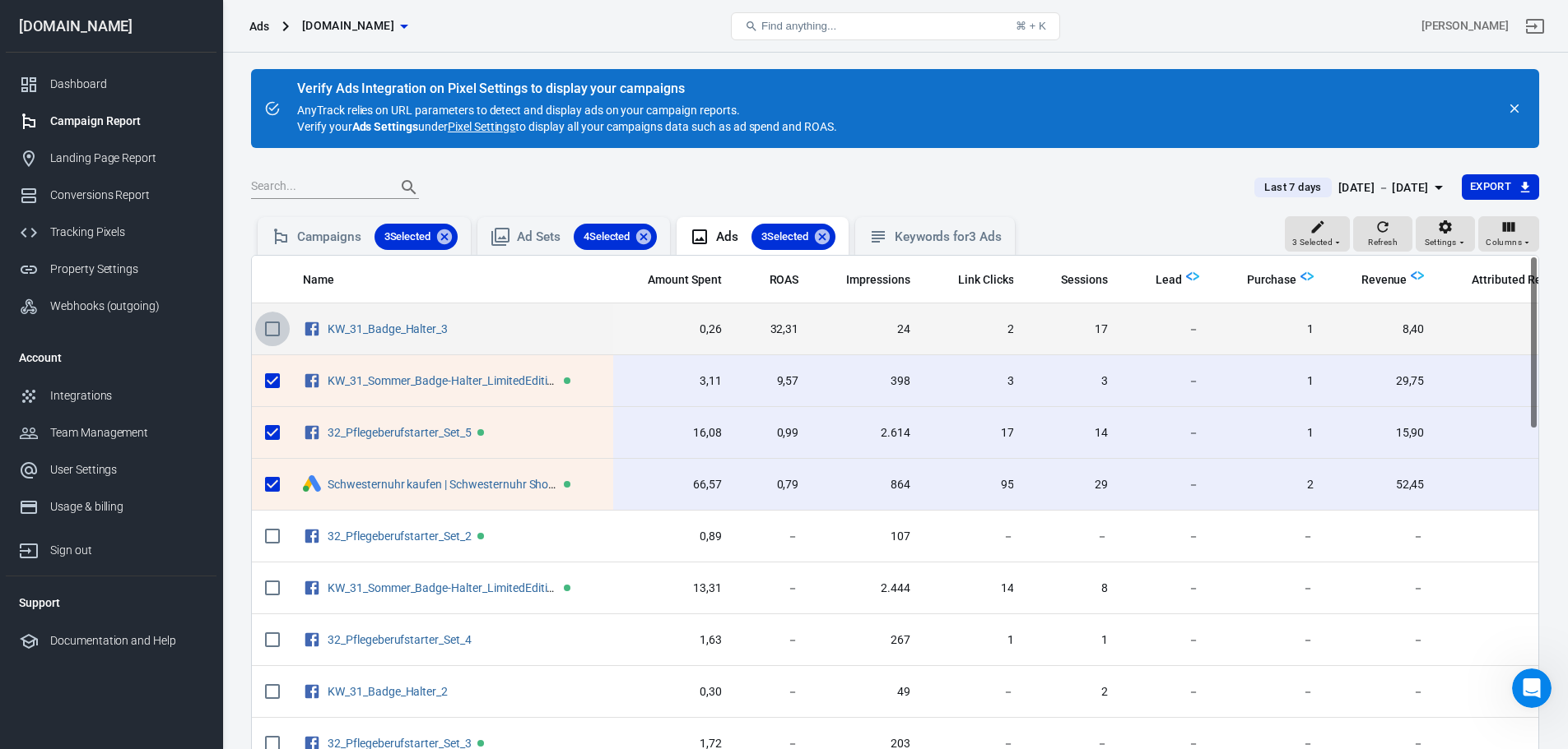
click at [275, 330] on input "scrollable content" at bounding box center [272, 328] width 35 height 35
checkbox input "true"
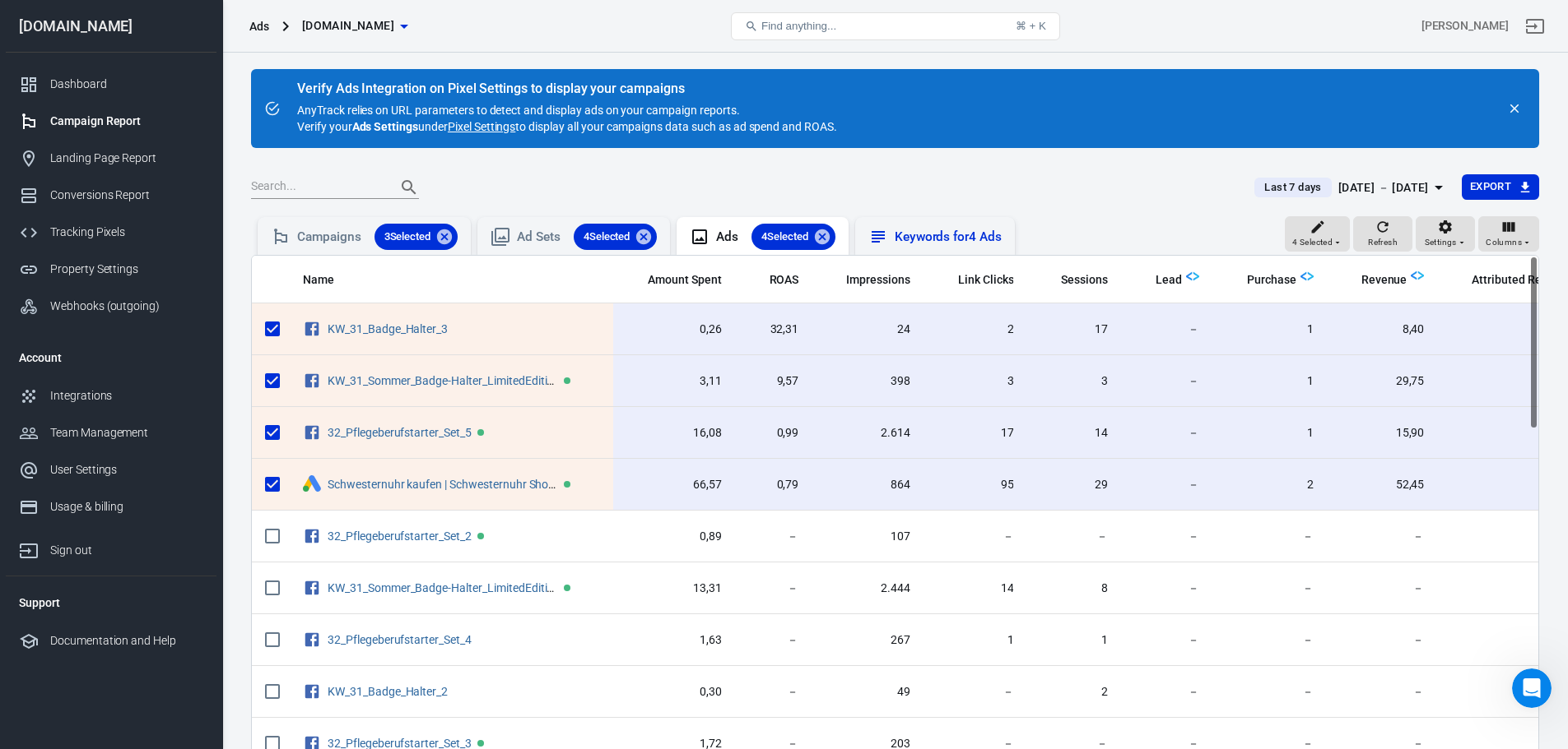
click at [923, 225] on div "Keywords for 4 Ads" at bounding box center [935, 236] width 159 height 38
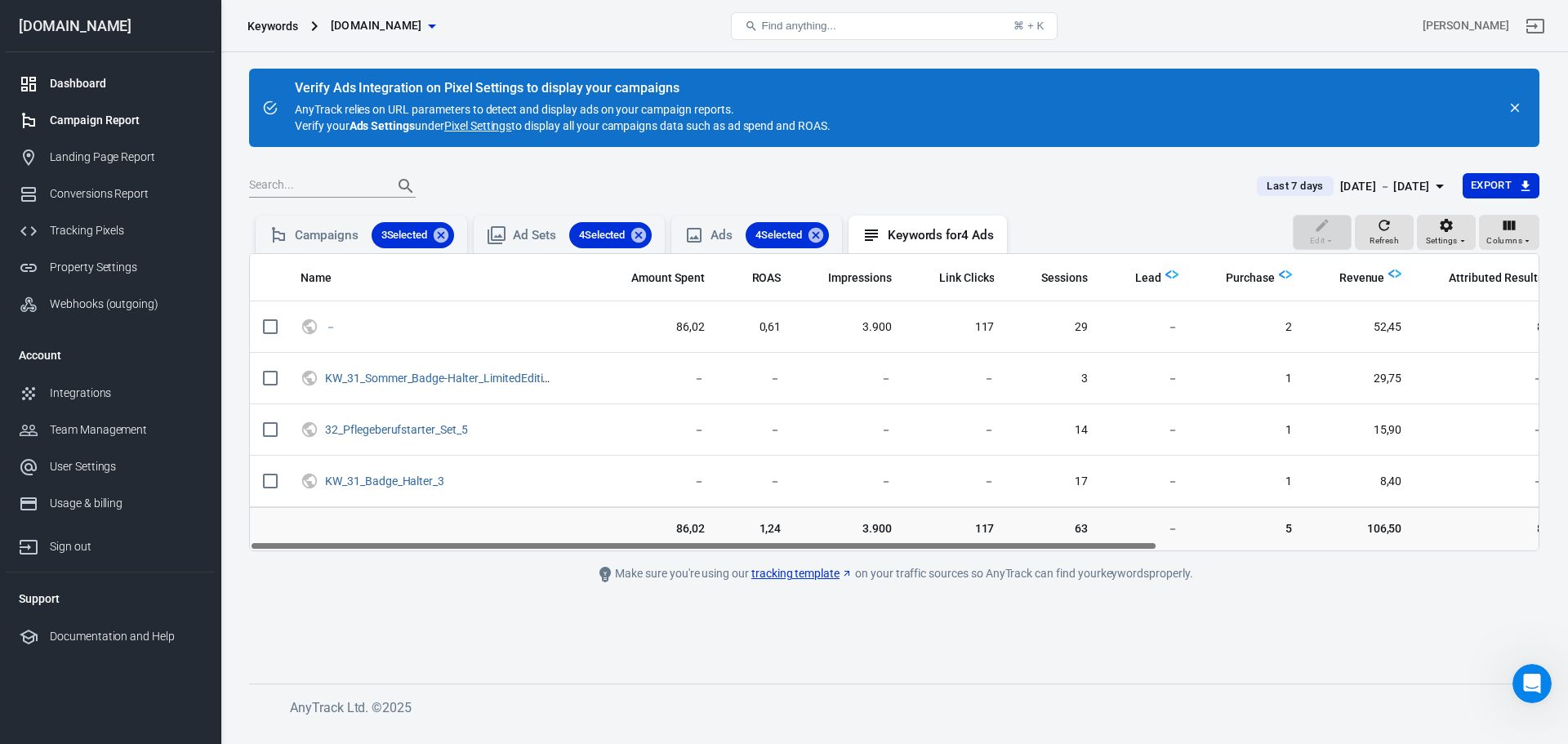
click at [99, 70] on link "Dashboard" at bounding box center [111, 84] width 209 height 37
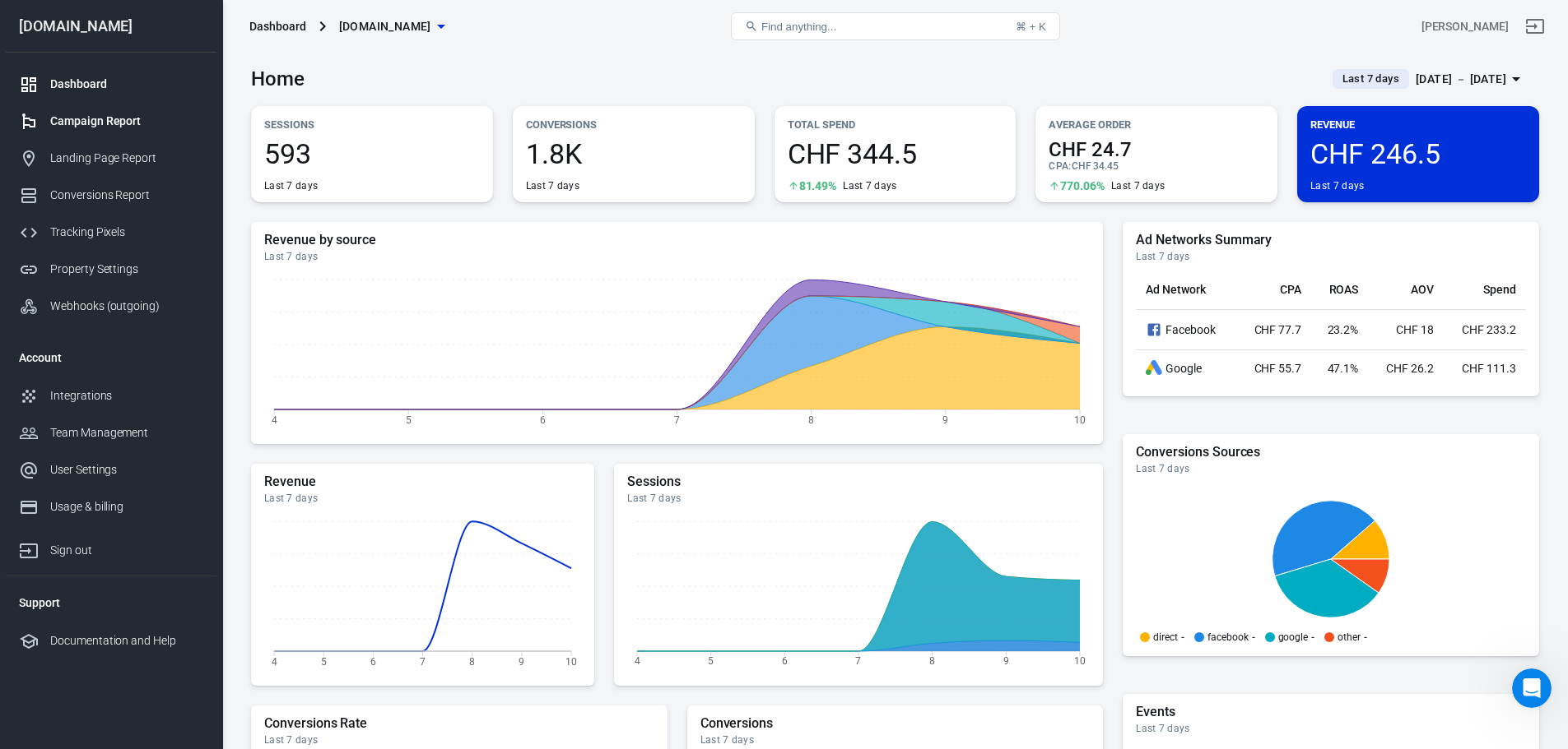
click at [113, 122] on div "Campaign Report" at bounding box center [127, 121] width 153 height 18
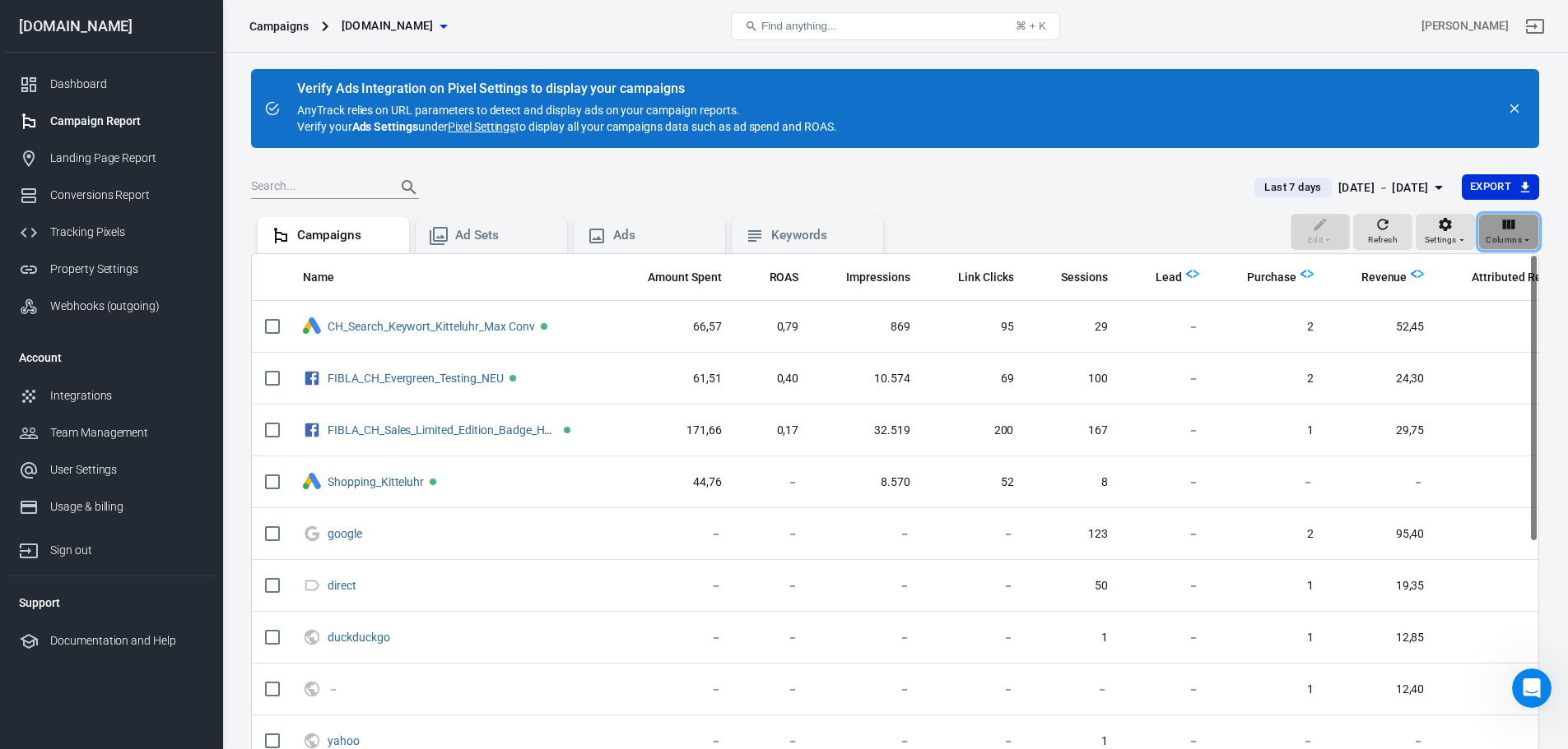
click at [1525, 245] on div "Columns" at bounding box center [1509, 240] width 46 height 15
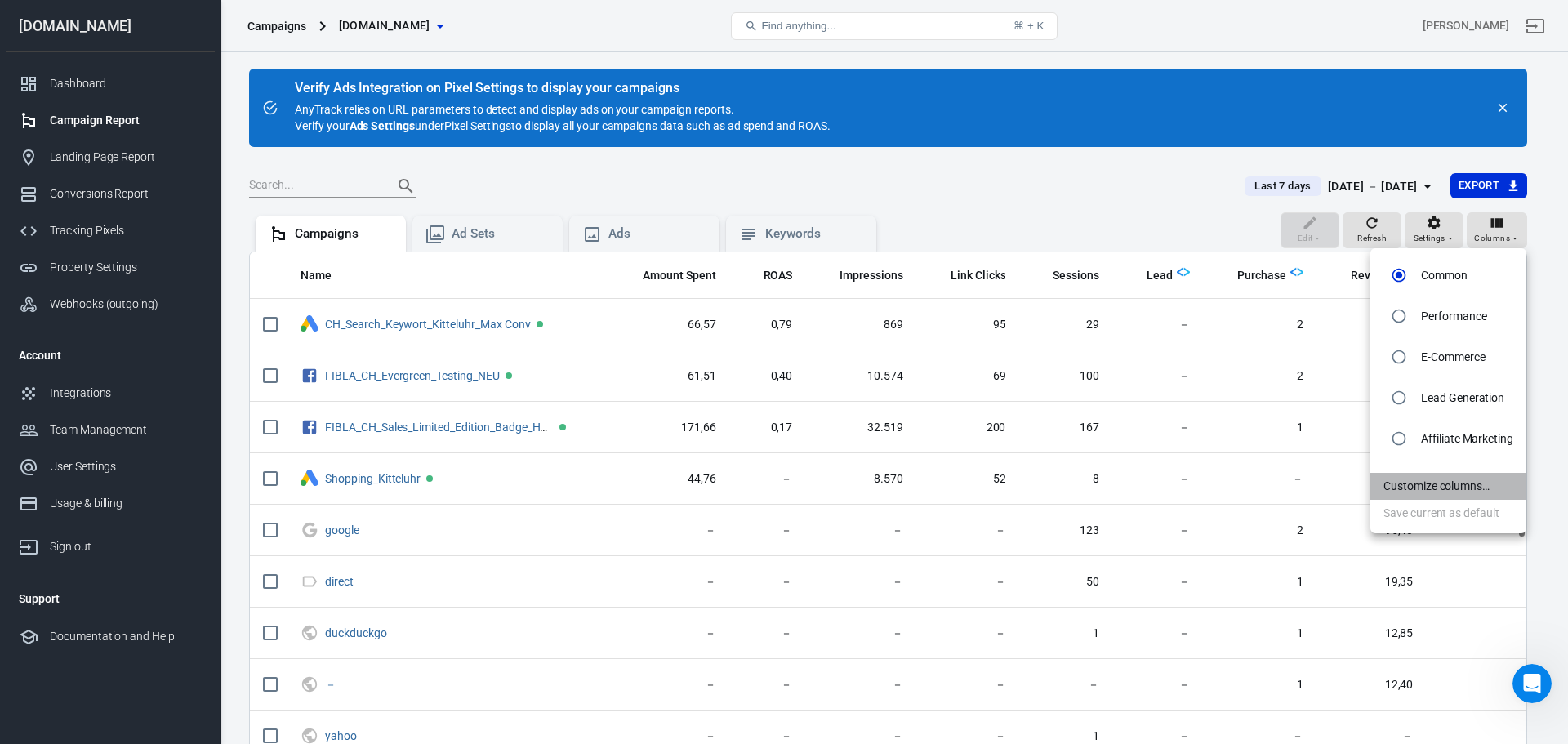
click at [1442, 478] on li "Customize columns…" at bounding box center [1448, 486] width 156 height 27
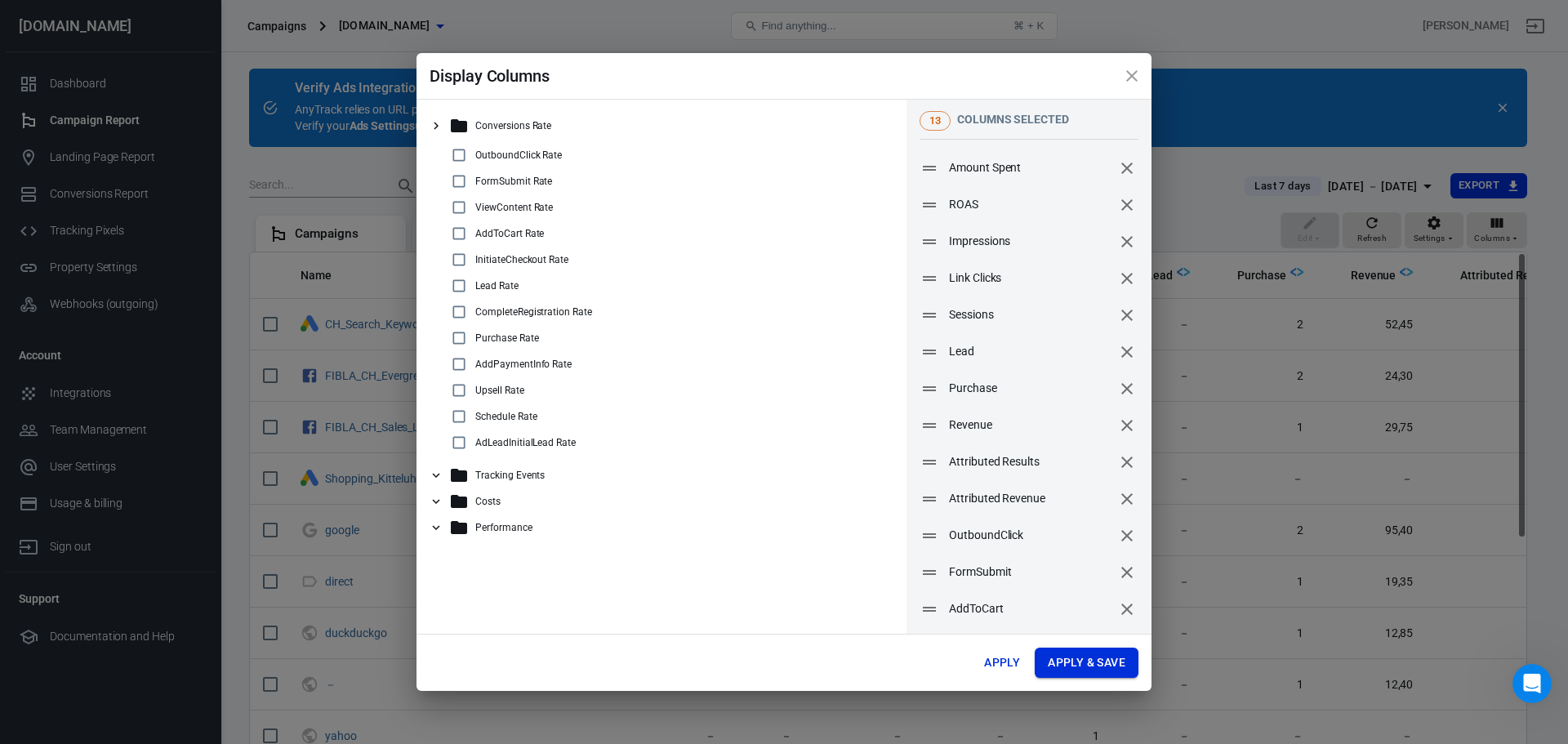
click at [1083, 669] on button "Apply & Save" at bounding box center [1086, 663] width 104 height 30
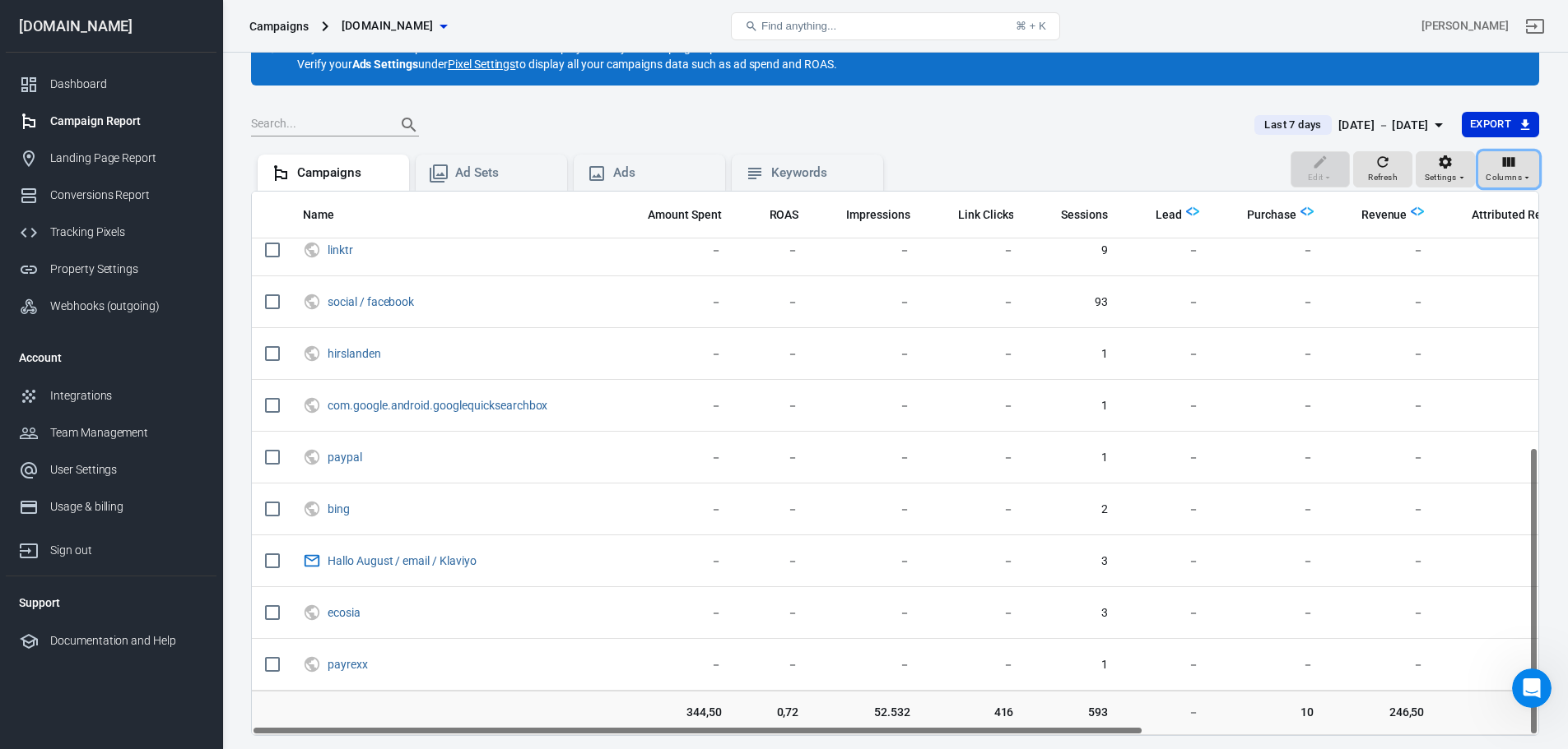
scroll to position [153, 0]
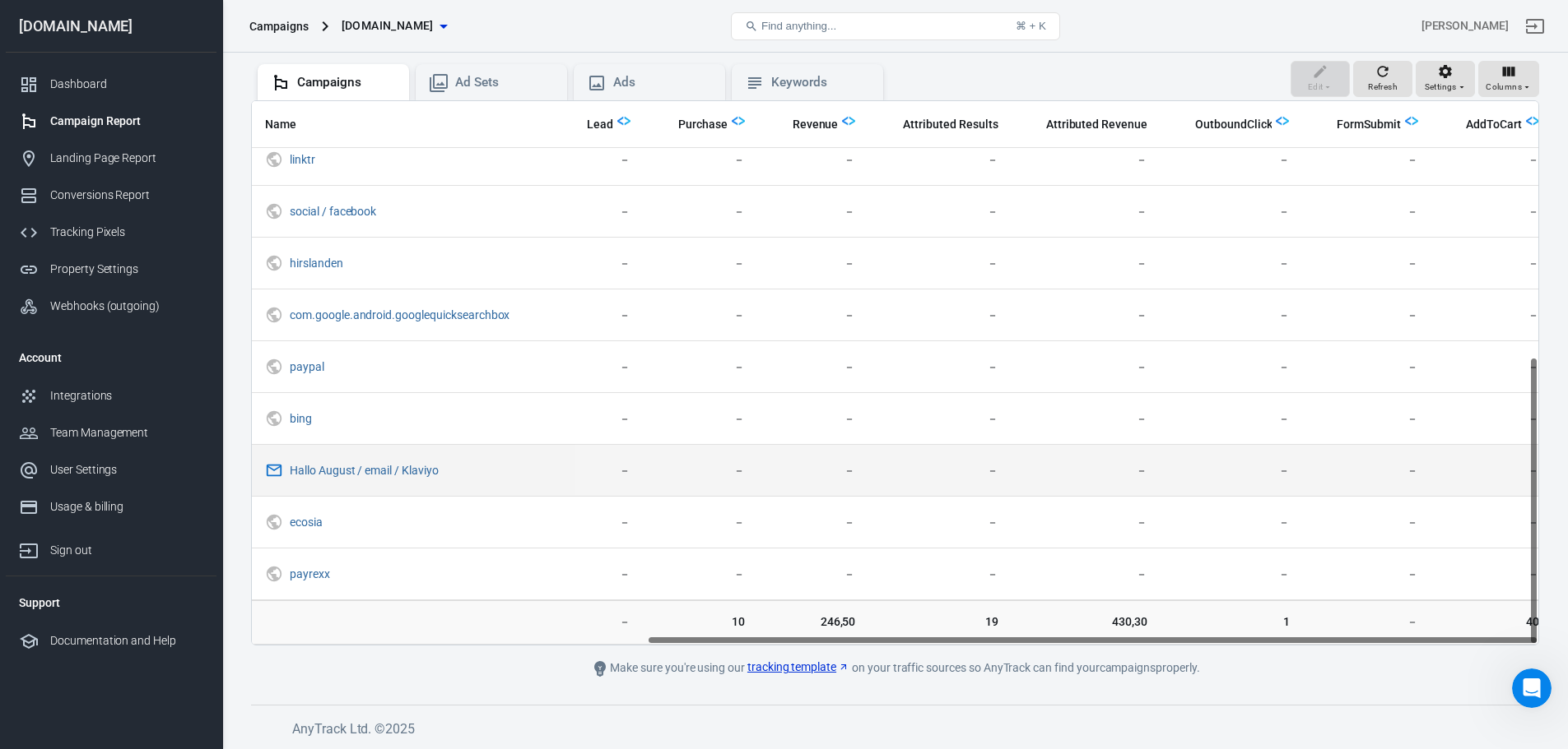
drag, startPoint x: 772, startPoint y: 636, endPoint x: 1131, endPoint y: 451, distance: 403.9
click at [1221, 691] on div "Verify Ads Integration on Pixel Settings to display your campaigns AnyTrack rel…" at bounding box center [895, 325] width 1346 height 850
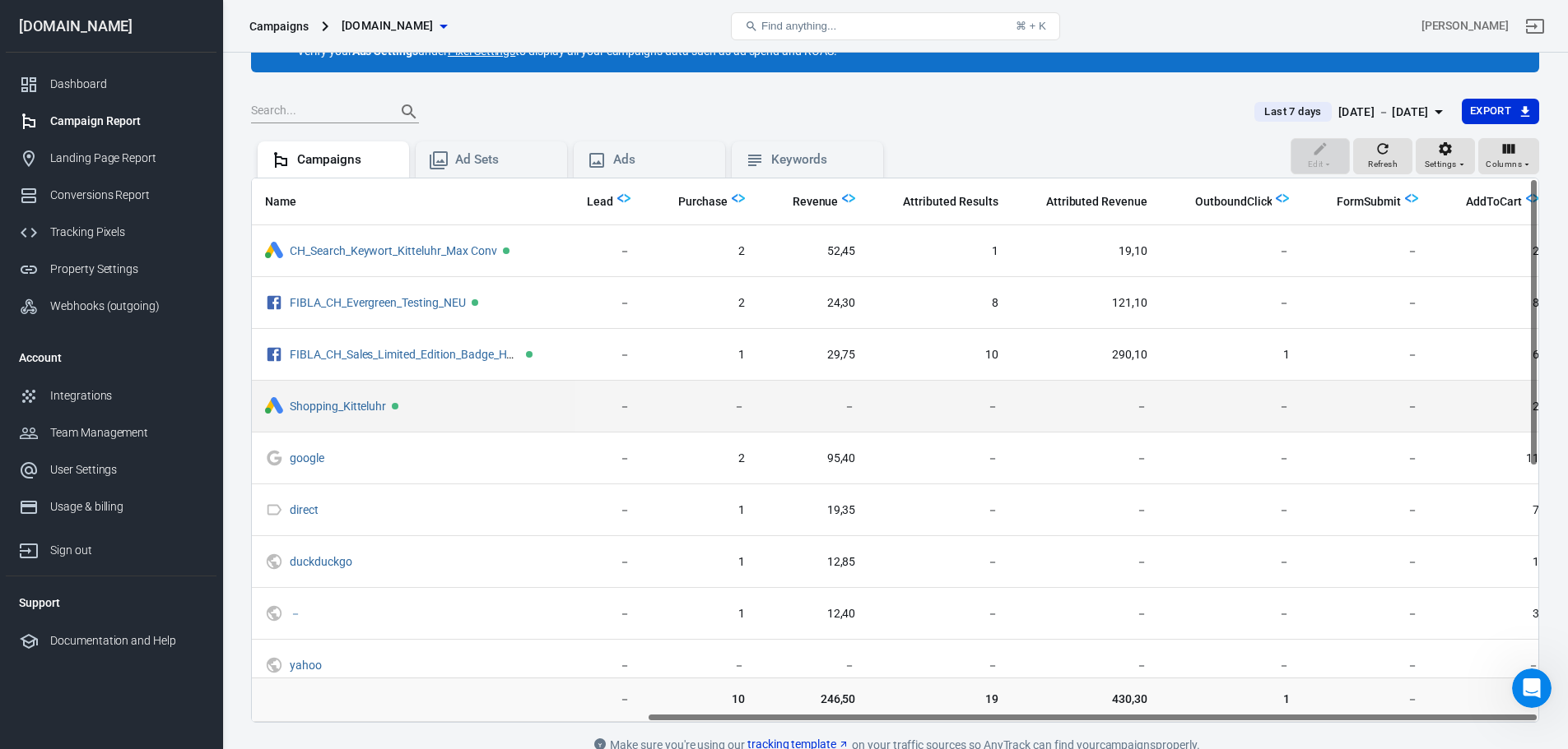
scroll to position [0, 0]
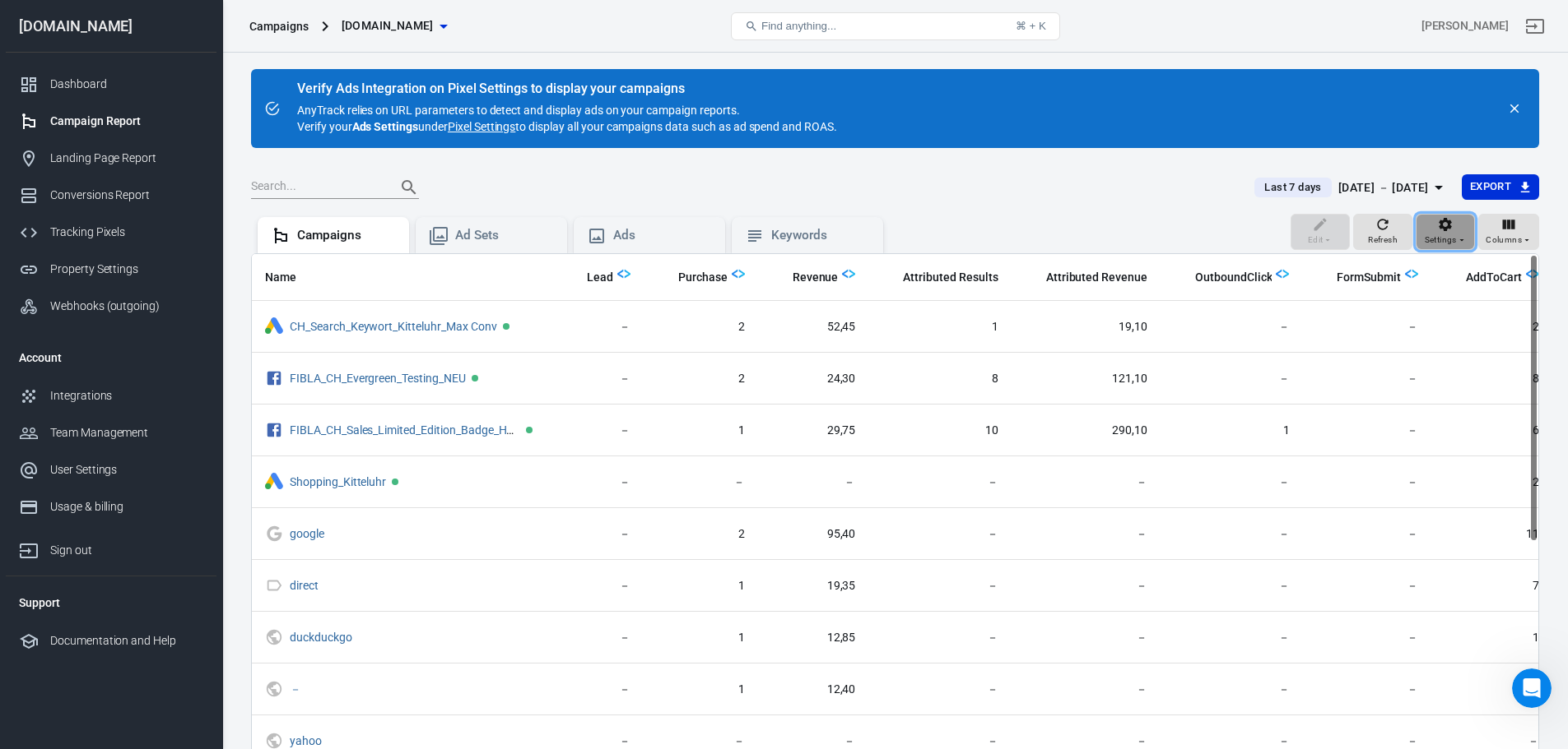
click at [1436, 226] on div "Settings" at bounding box center [1445, 231] width 42 height 31
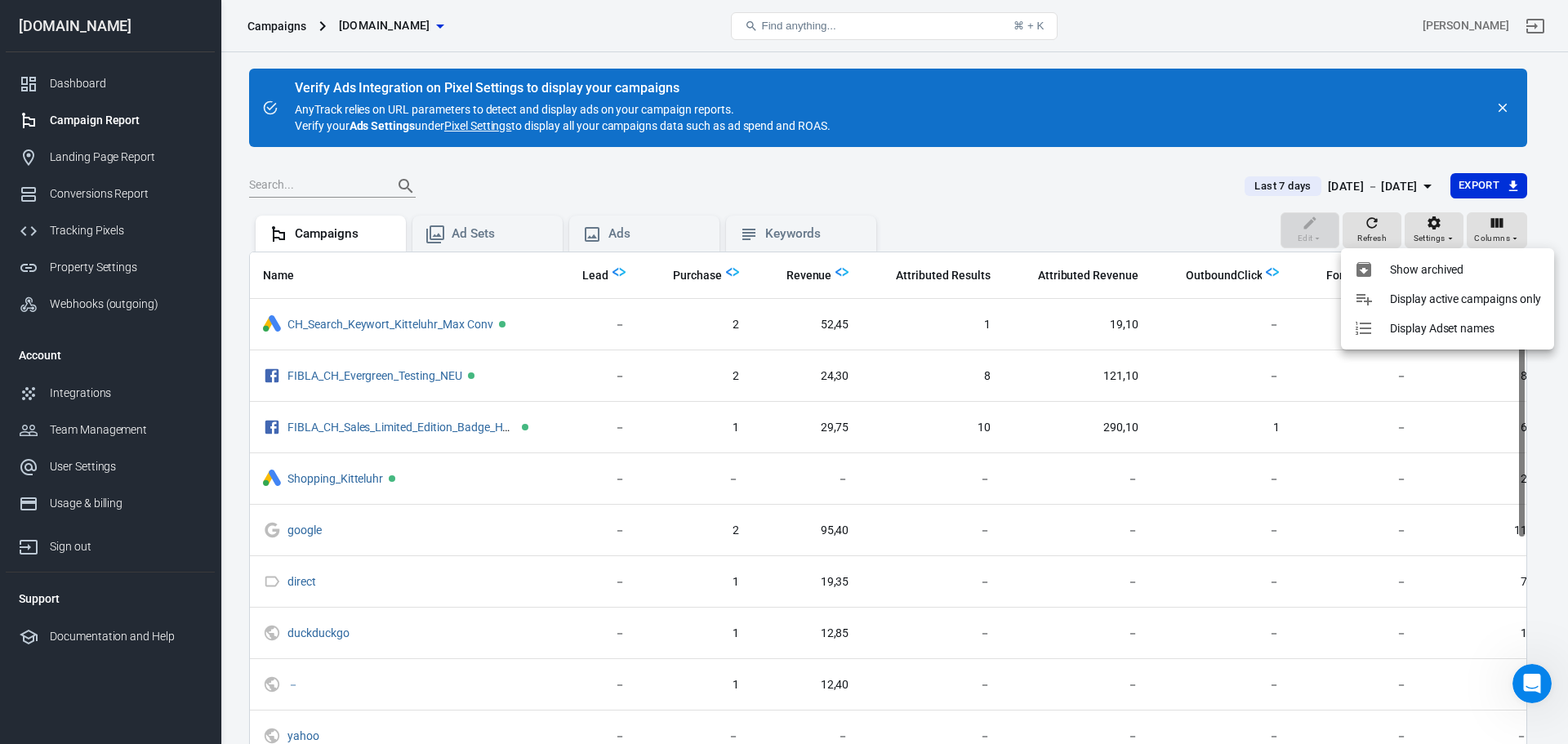
click at [1500, 244] on div at bounding box center [784, 372] width 1568 height 744
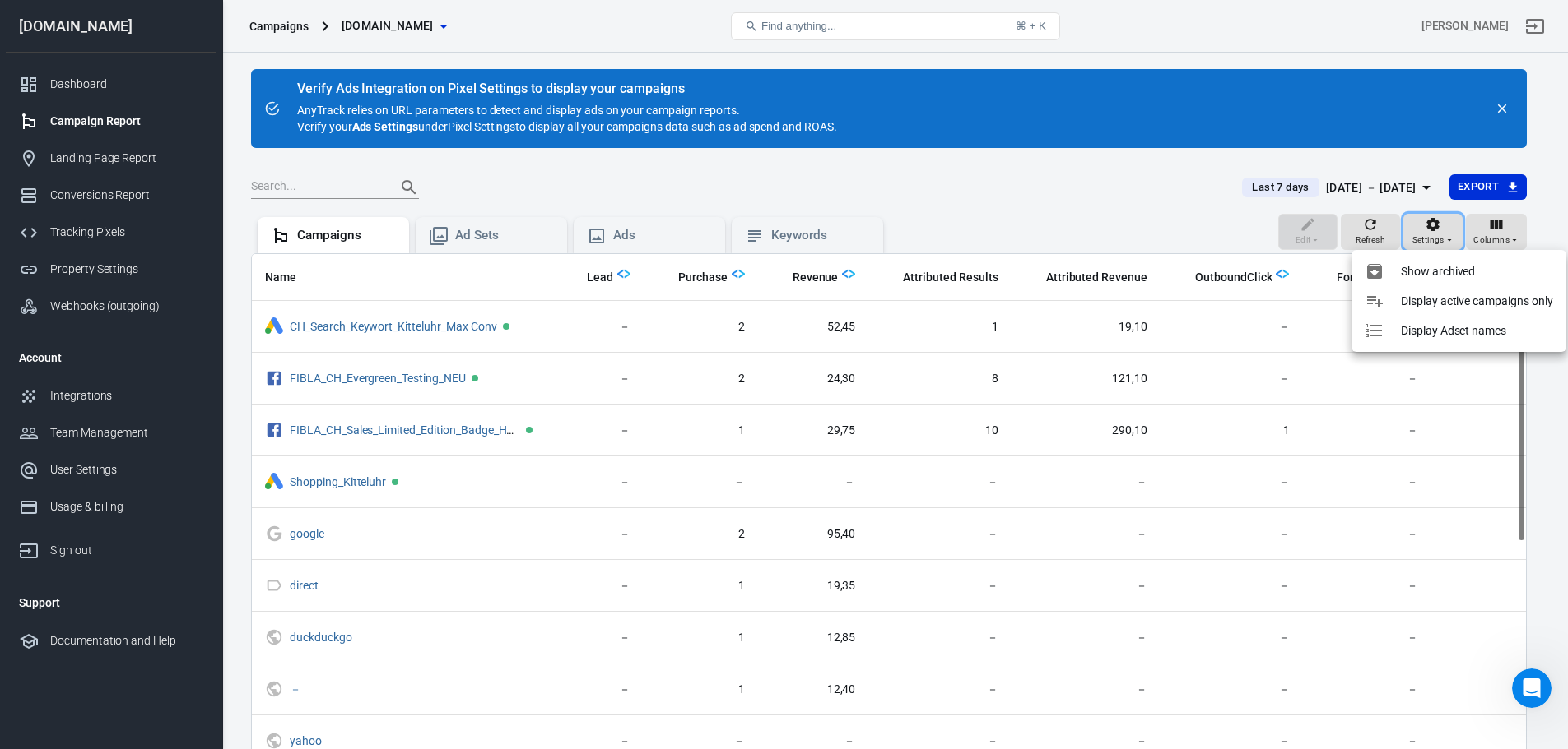
scroll to position [0, 556]
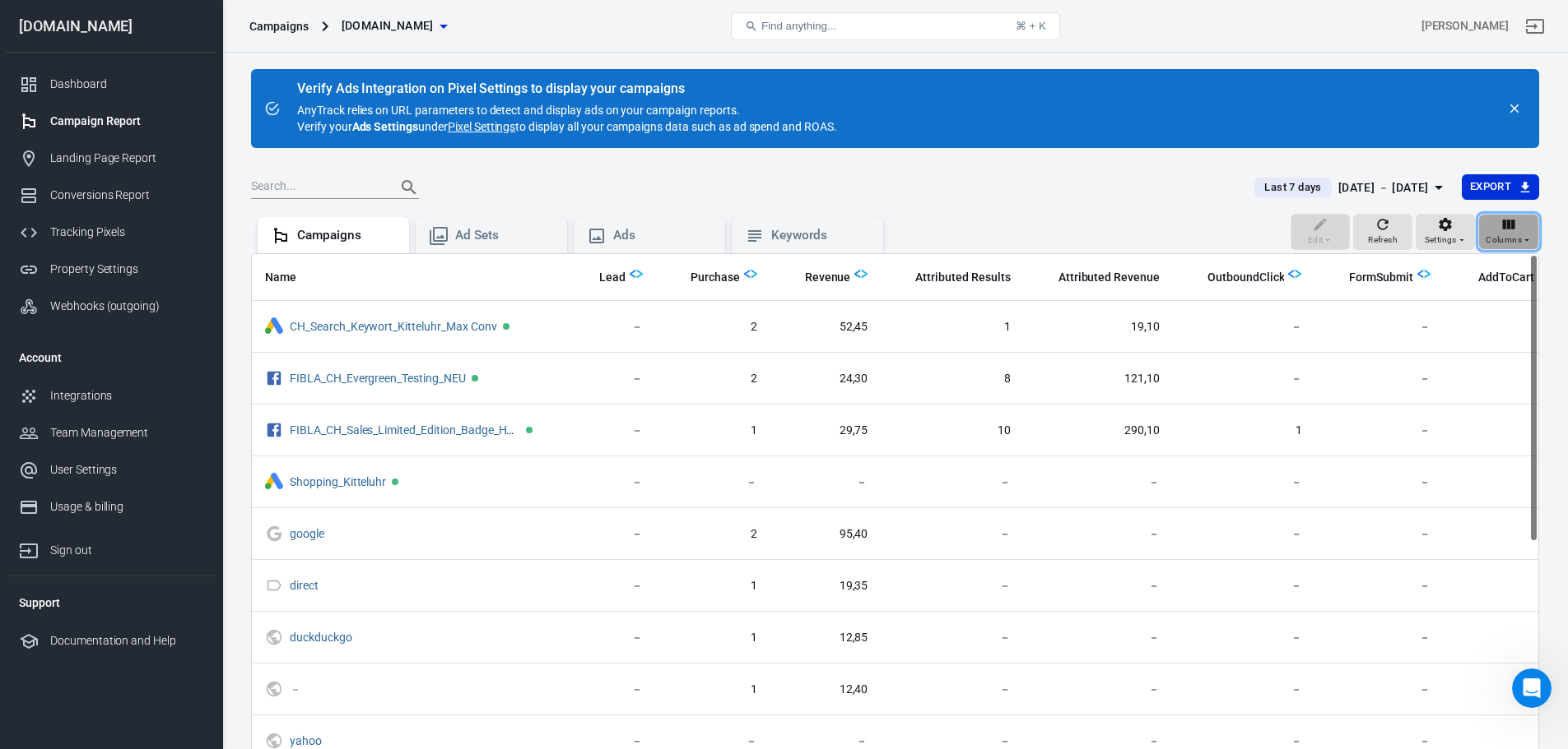
click at [1518, 234] on span "Columns" at bounding box center [1503, 240] width 36 height 15
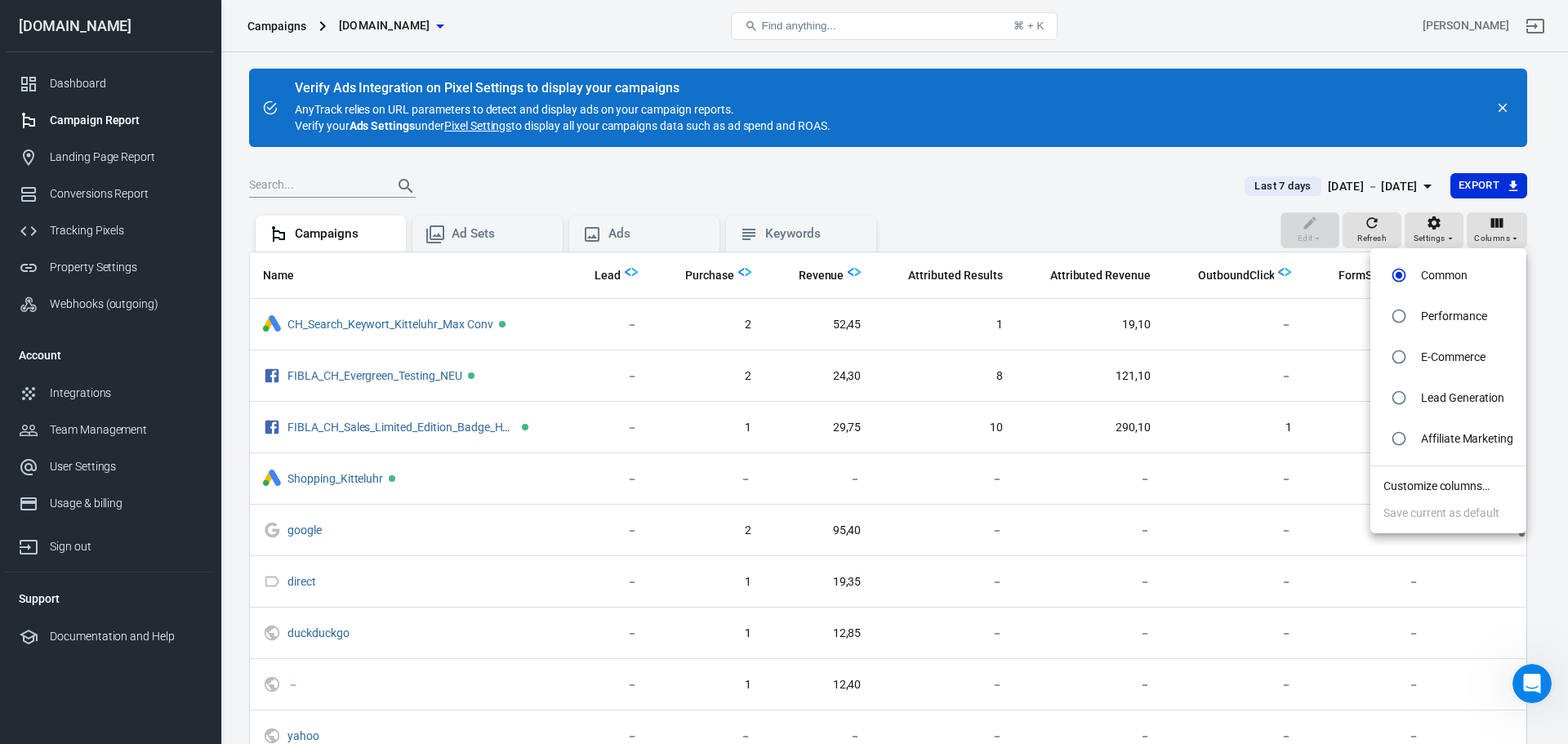
click at [1449, 317] on p "Performance" at bounding box center [1454, 317] width 65 height 18
radio input "false"
radio input "true"
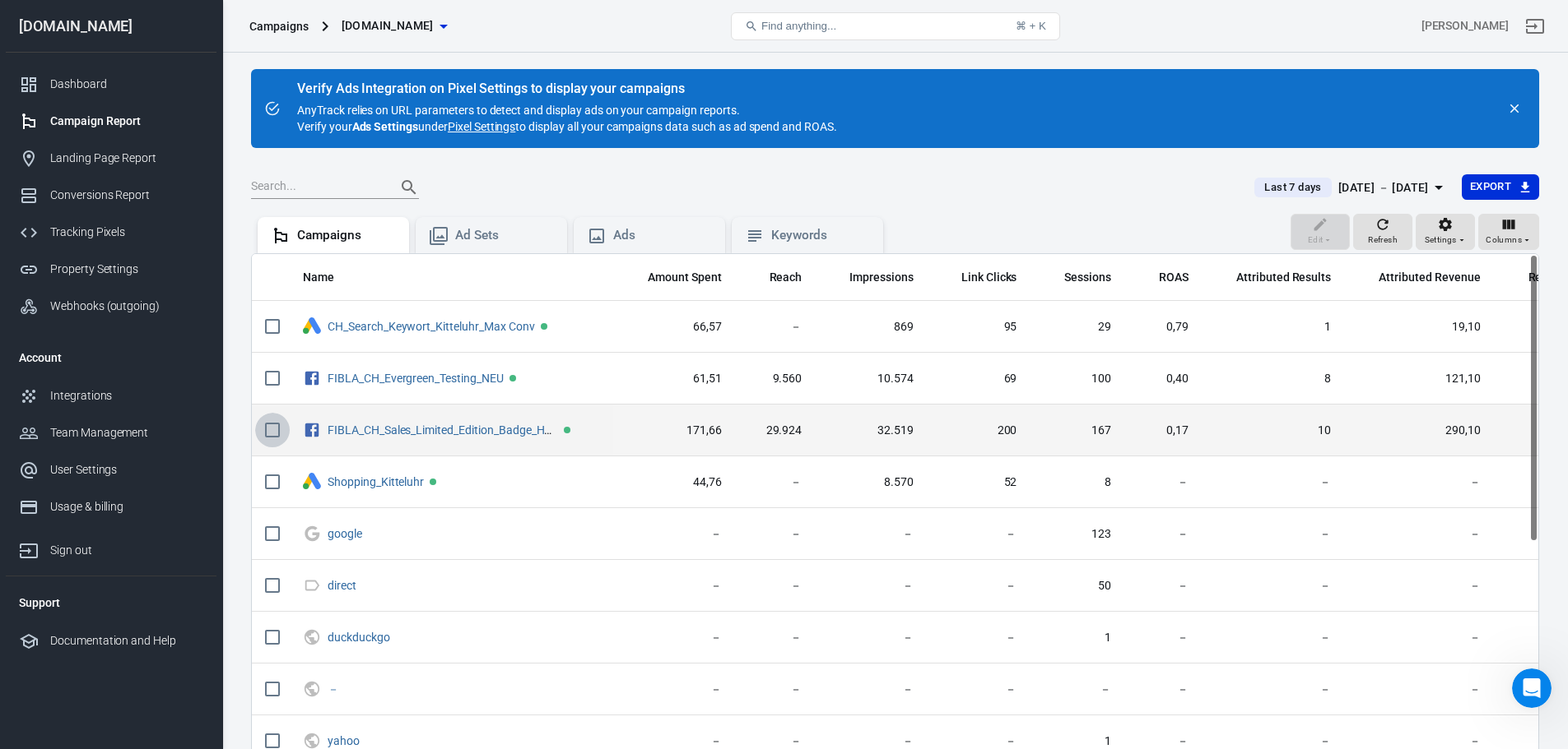
click at [269, 429] on input "scrollable content" at bounding box center [272, 429] width 35 height 35
checkbox input "true"
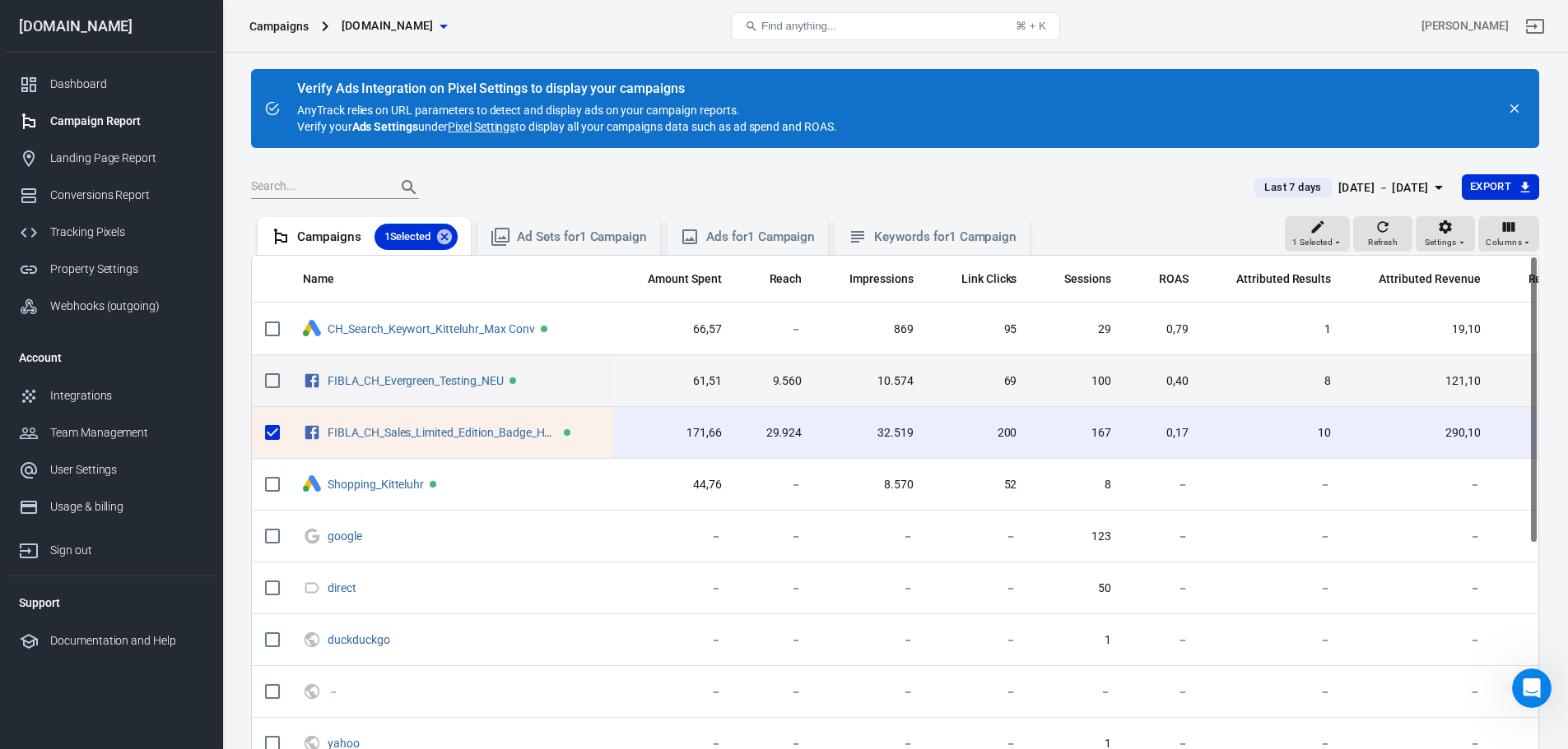
click at [273, 376] on input "scrollable content" at bounding box center [272, 381] width 35 height 35
checkbox input "true"
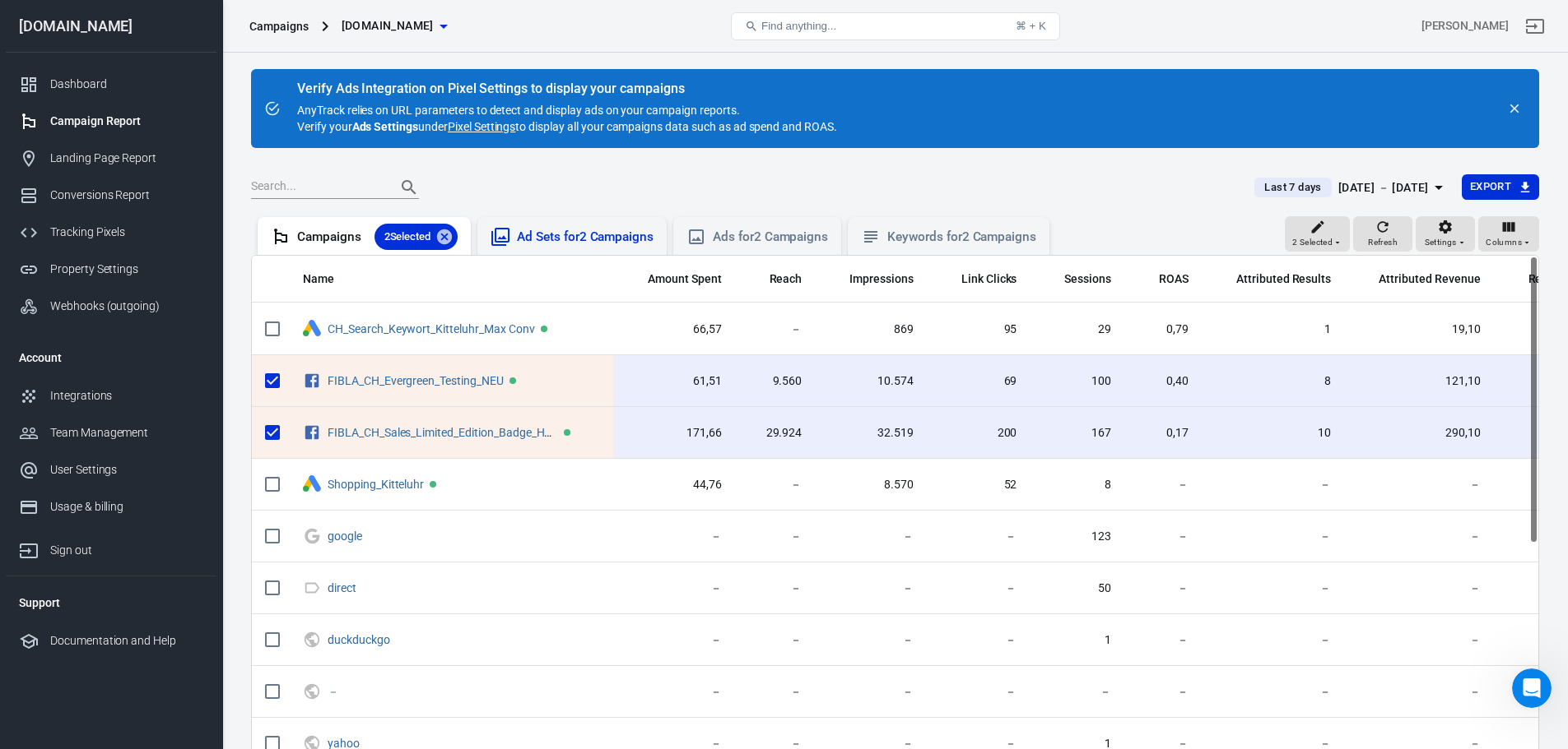
click at [532, 248] on div "Ad Sets for 2 Campaigns" at bounding box center [572, 236] width 190 height 38
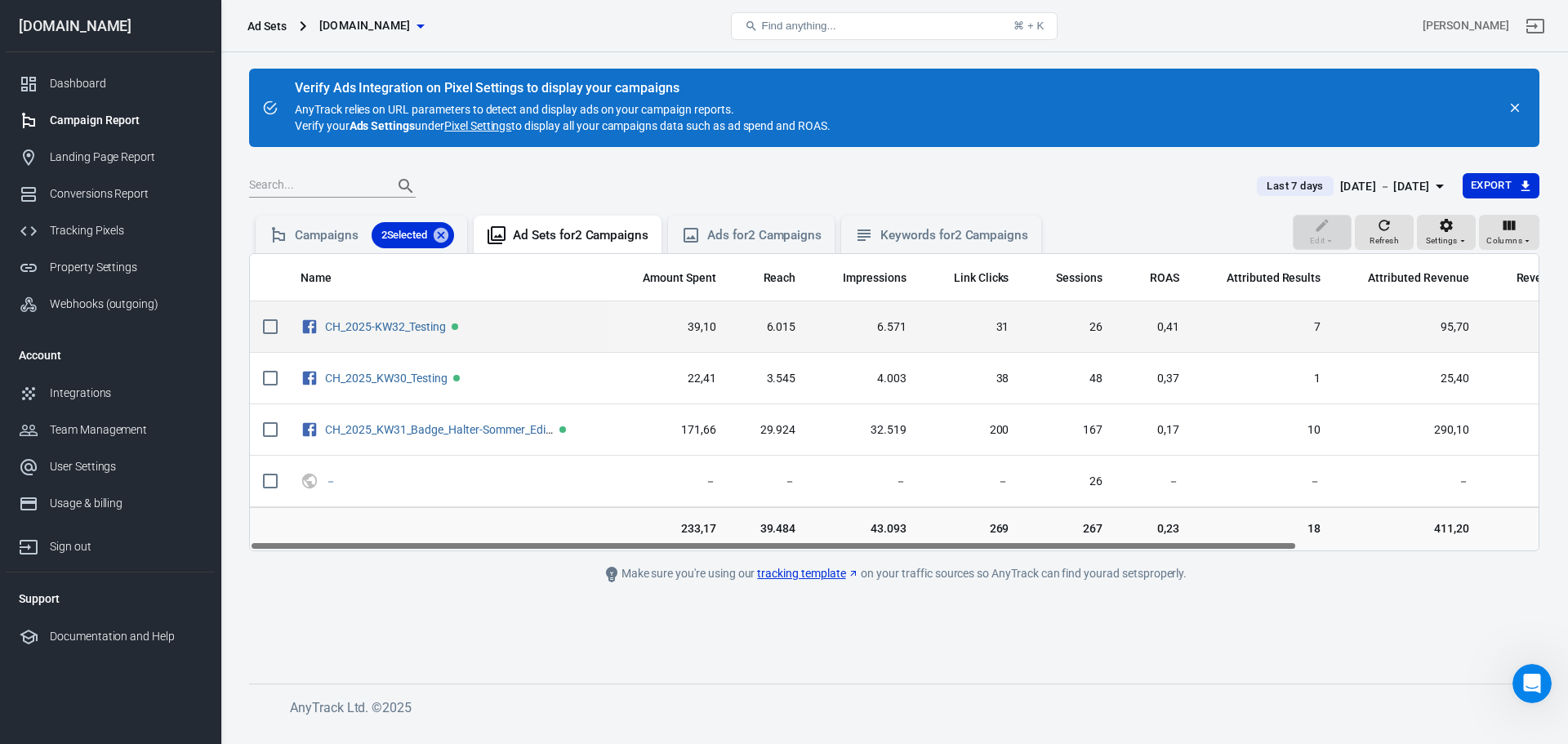
click at [267, 329] on input "scrollable content" at bounding box center [270, 326] width 34 height 34
checkbox input "true"
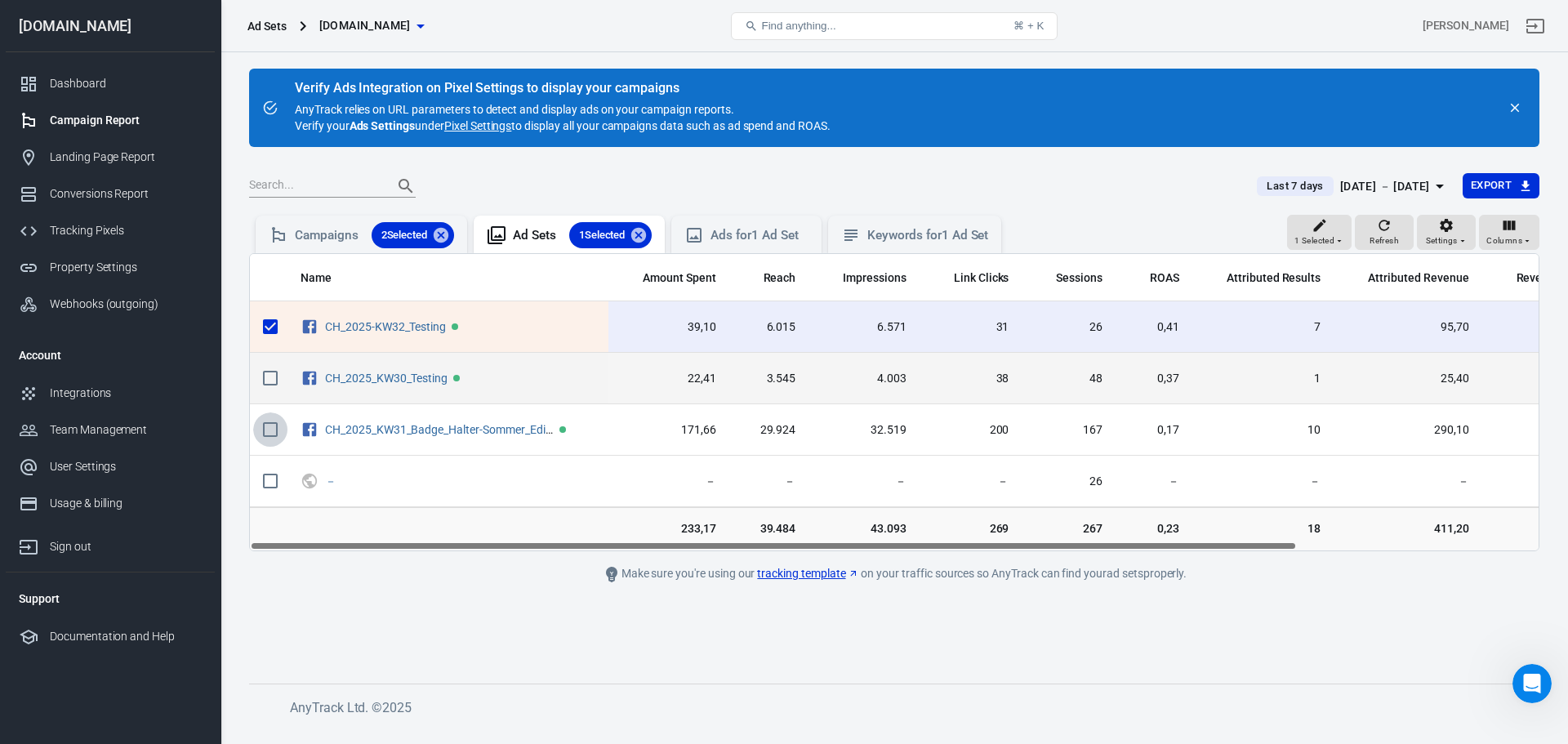
drag, startPoint x: 266, startPoint y: 433, endPoint x: 266, endPoint y: 390, distance: 43.0
click at [266, 429] on input "scrollable content" at bounding box center [270, 429] width 34 height 34
checkbox input "true"
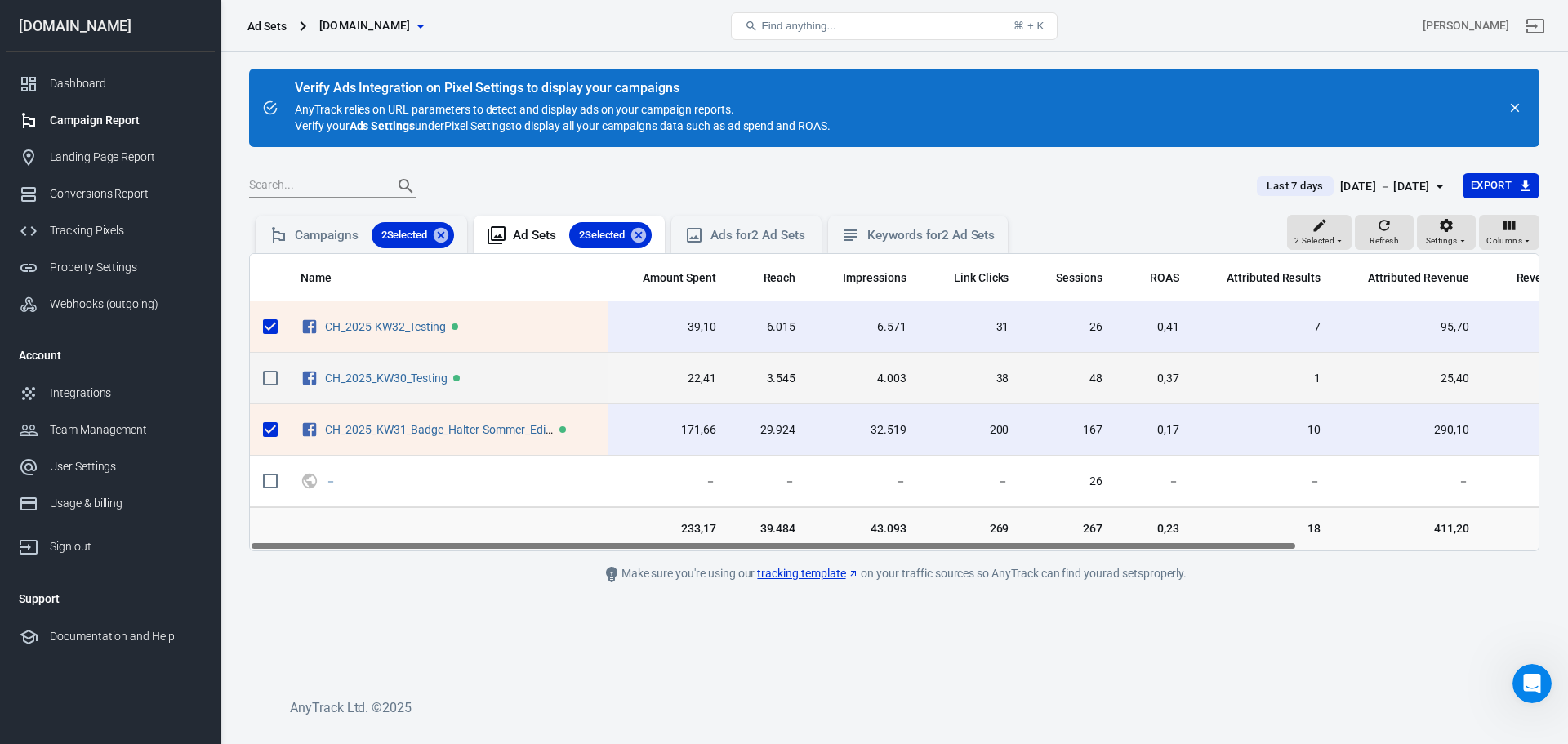
click at [266, 379] on input "scrollable content" at bounding box center [270, 378] width 34 height 34
checkbox input "true"
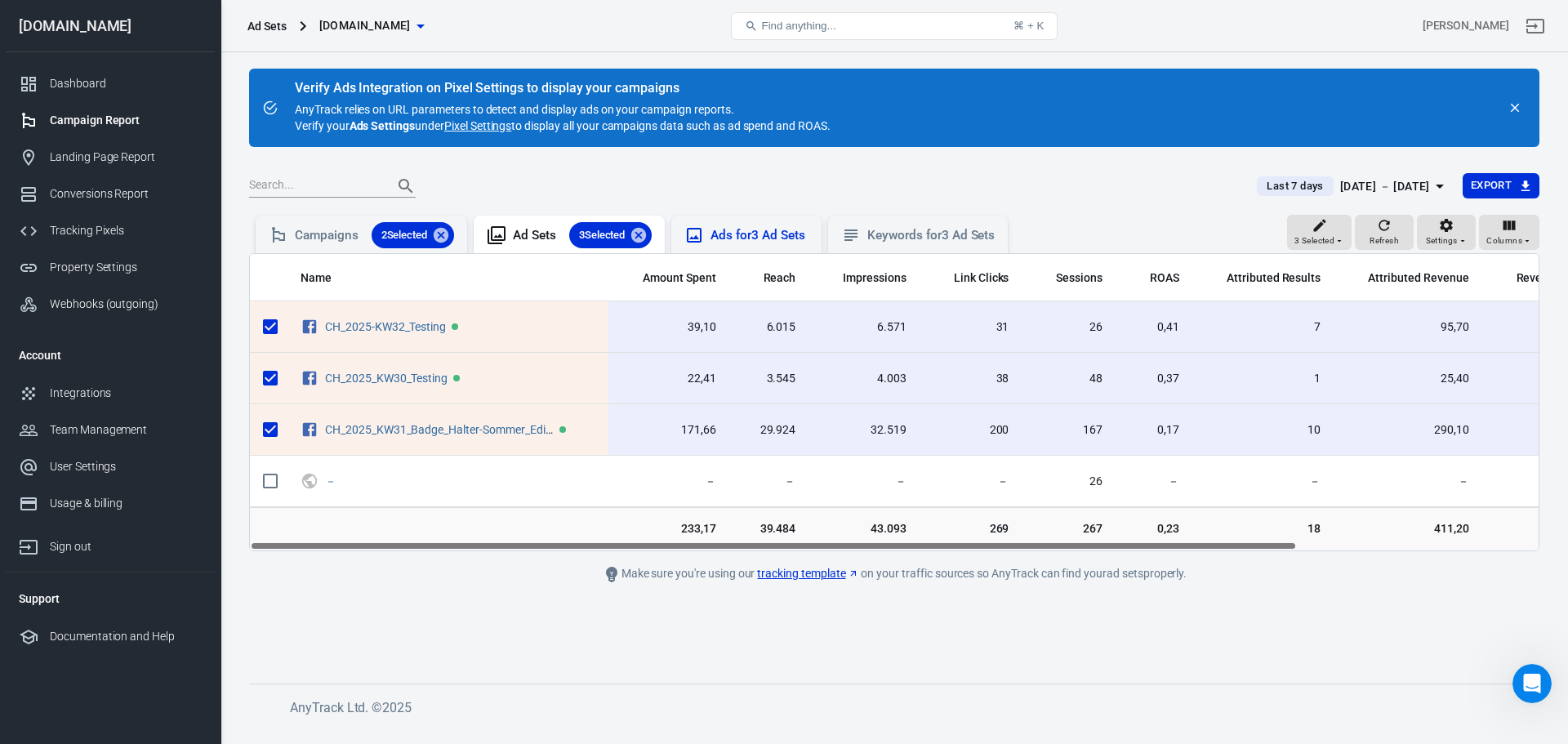
click at [773, 228] on div "Ads for 3 Ad Sets" at bounding box center [759, 236] width 98 height 18
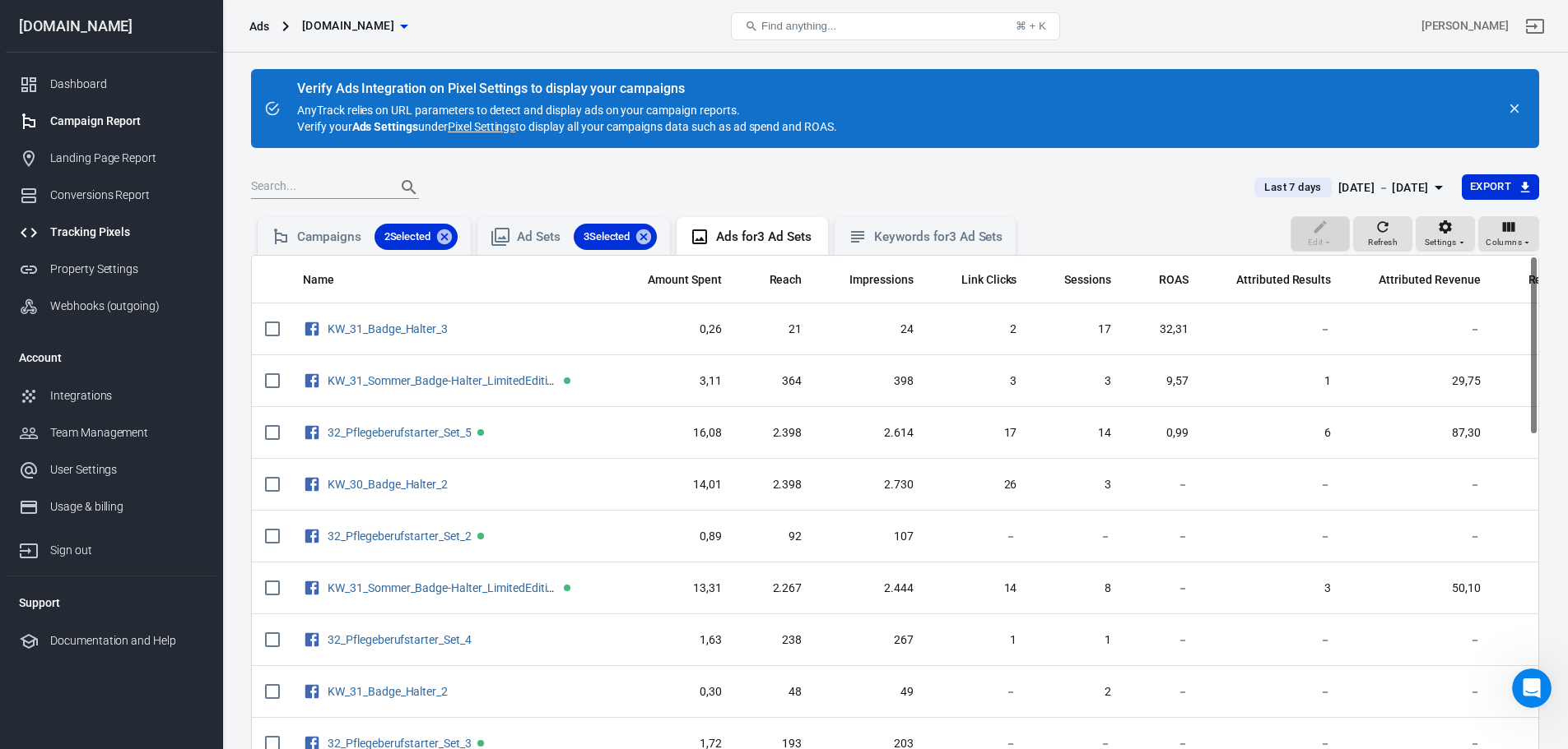
click at [118, 229] on div "Tracking Pixels" at bounding box center [127, 233] width 153 height 18
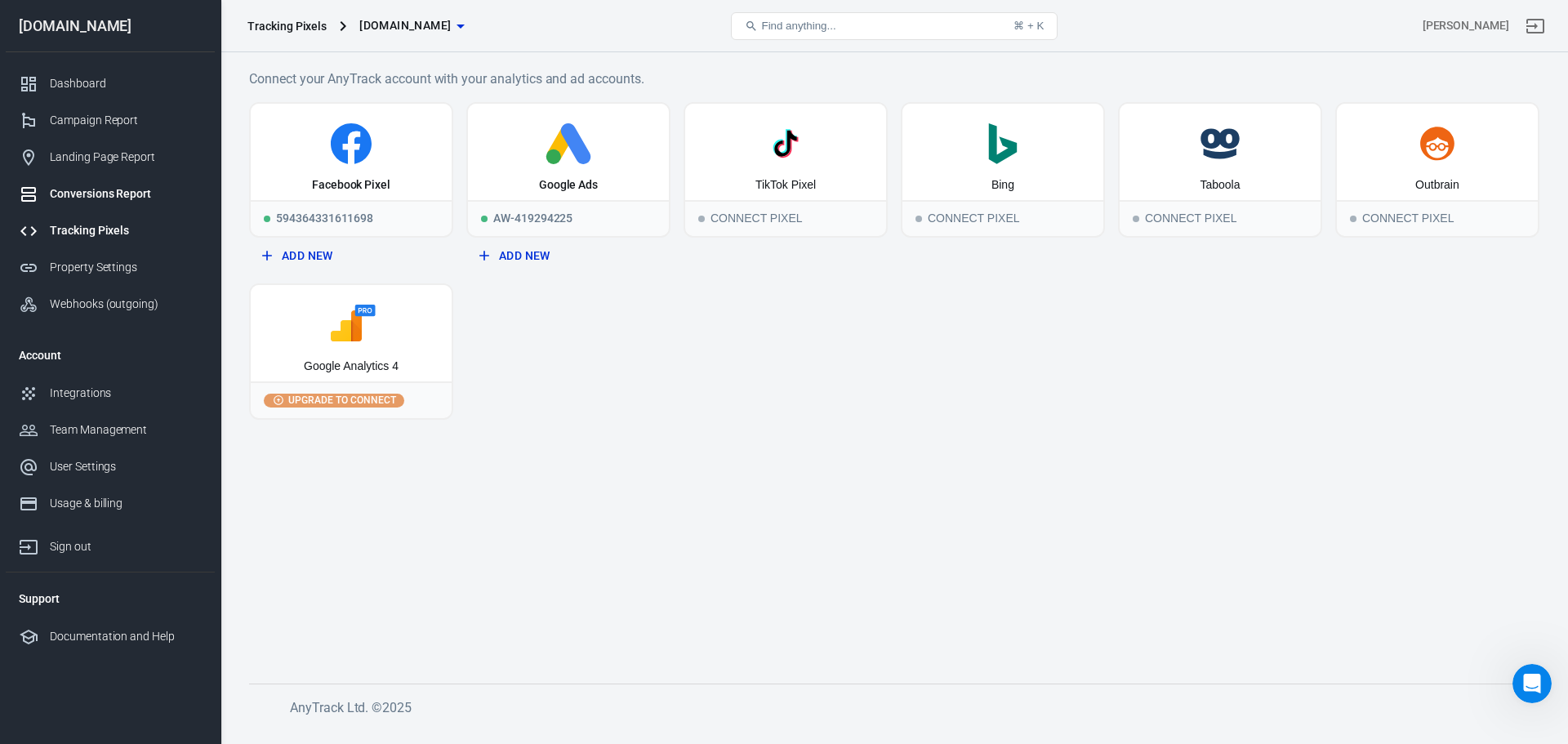
click at [134, 199] on div "Conversions Report" at bounding box center [126, 194] width 152 height 18
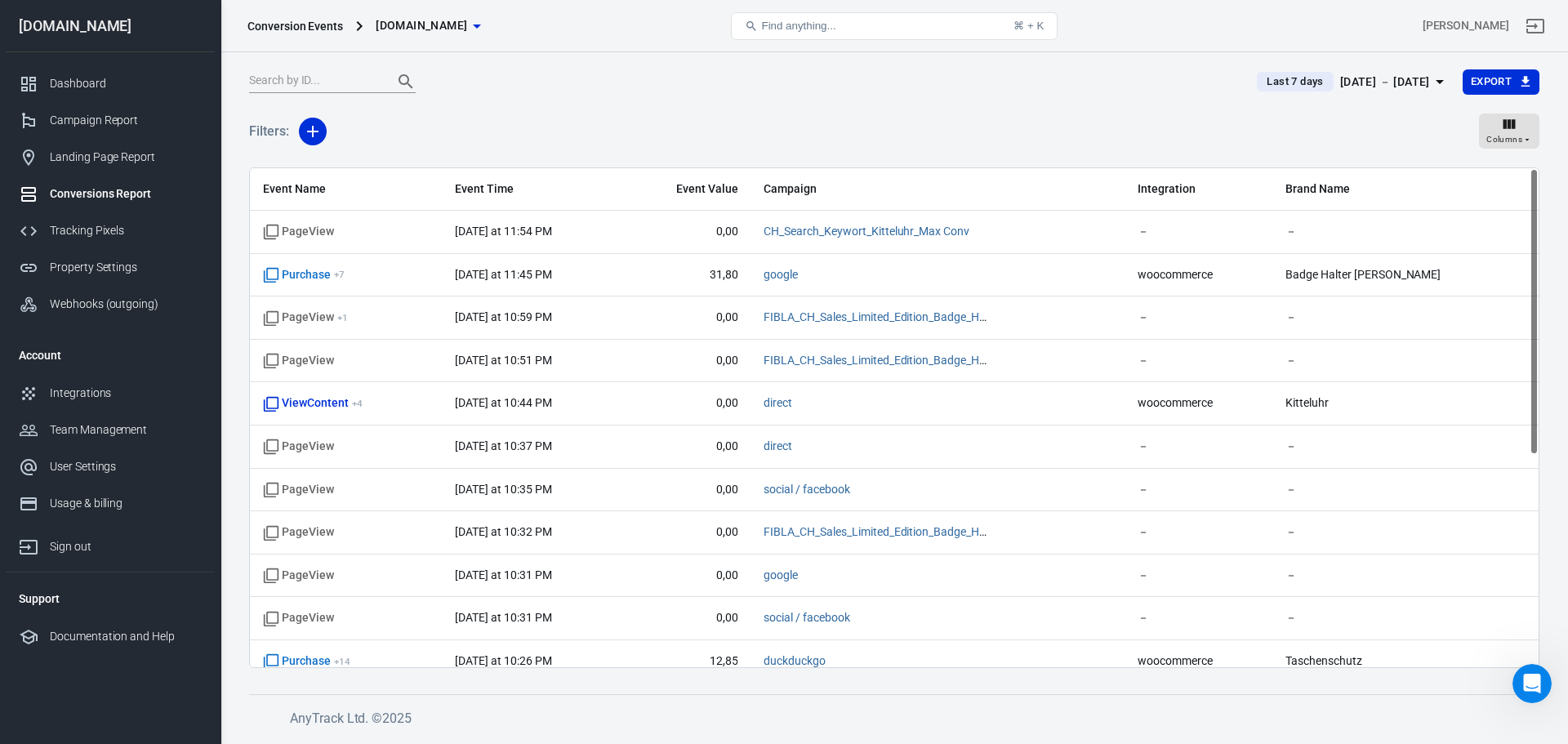
click at [1459, 82] on button "Last 7 days [DATE] － [DATE]" at bounding box center [1353, 82] width 218 height 27
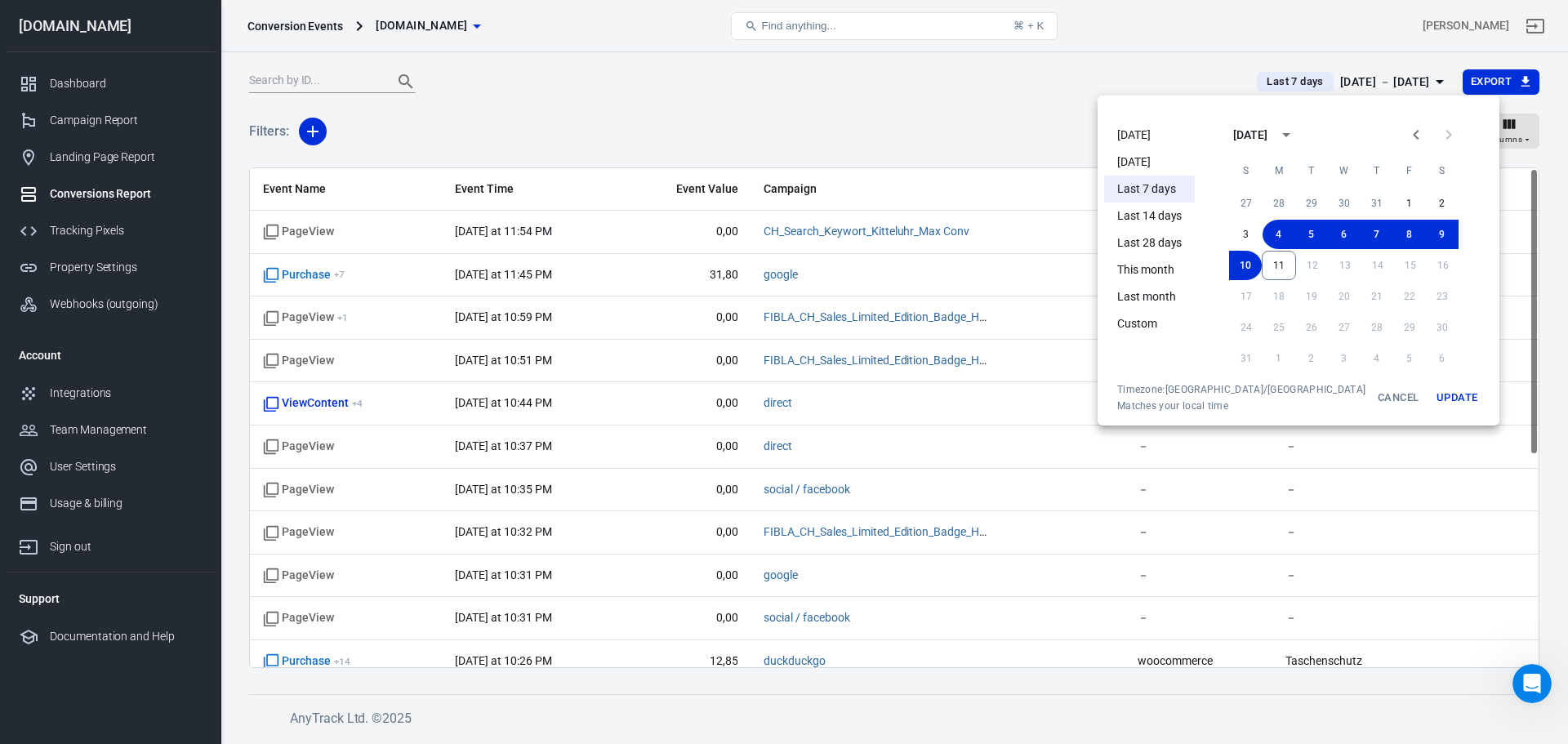
click at [1155, 140] on li "[DATE]" at bounding box center [1149, 135] width 91 height 27
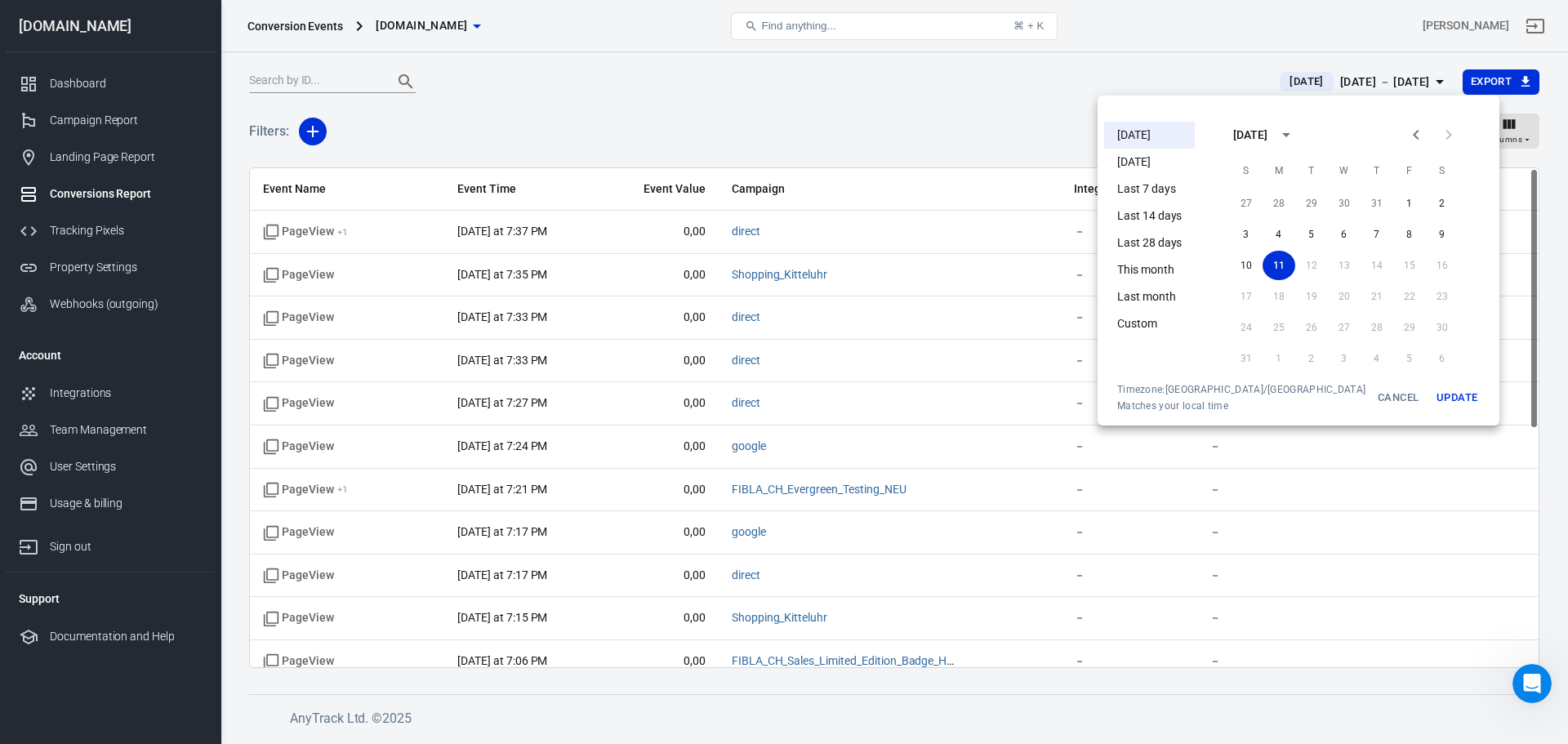
click at [660, 111] on div at bounding box center [784, 372] width 1568 height 744
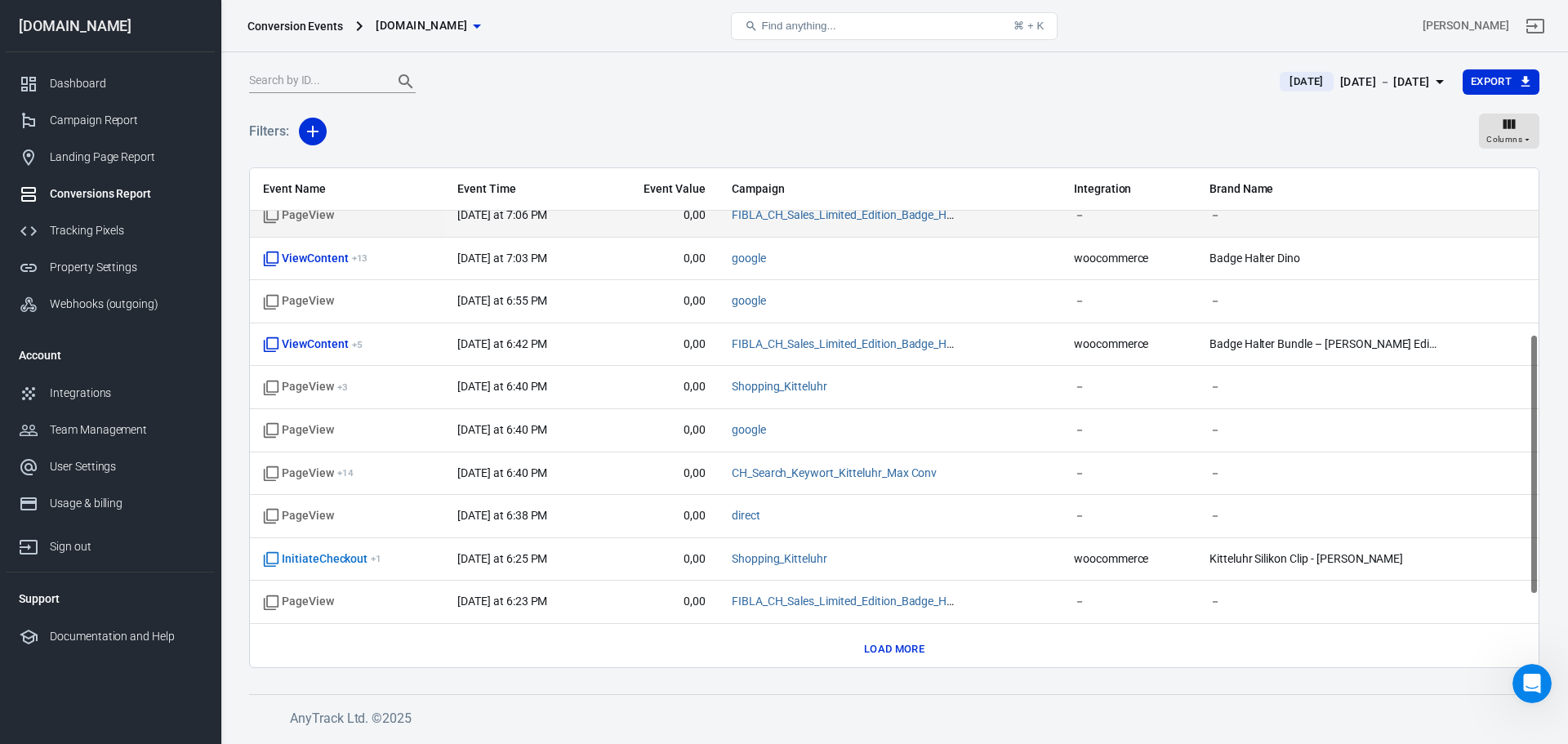
scroll to position [455, 0]
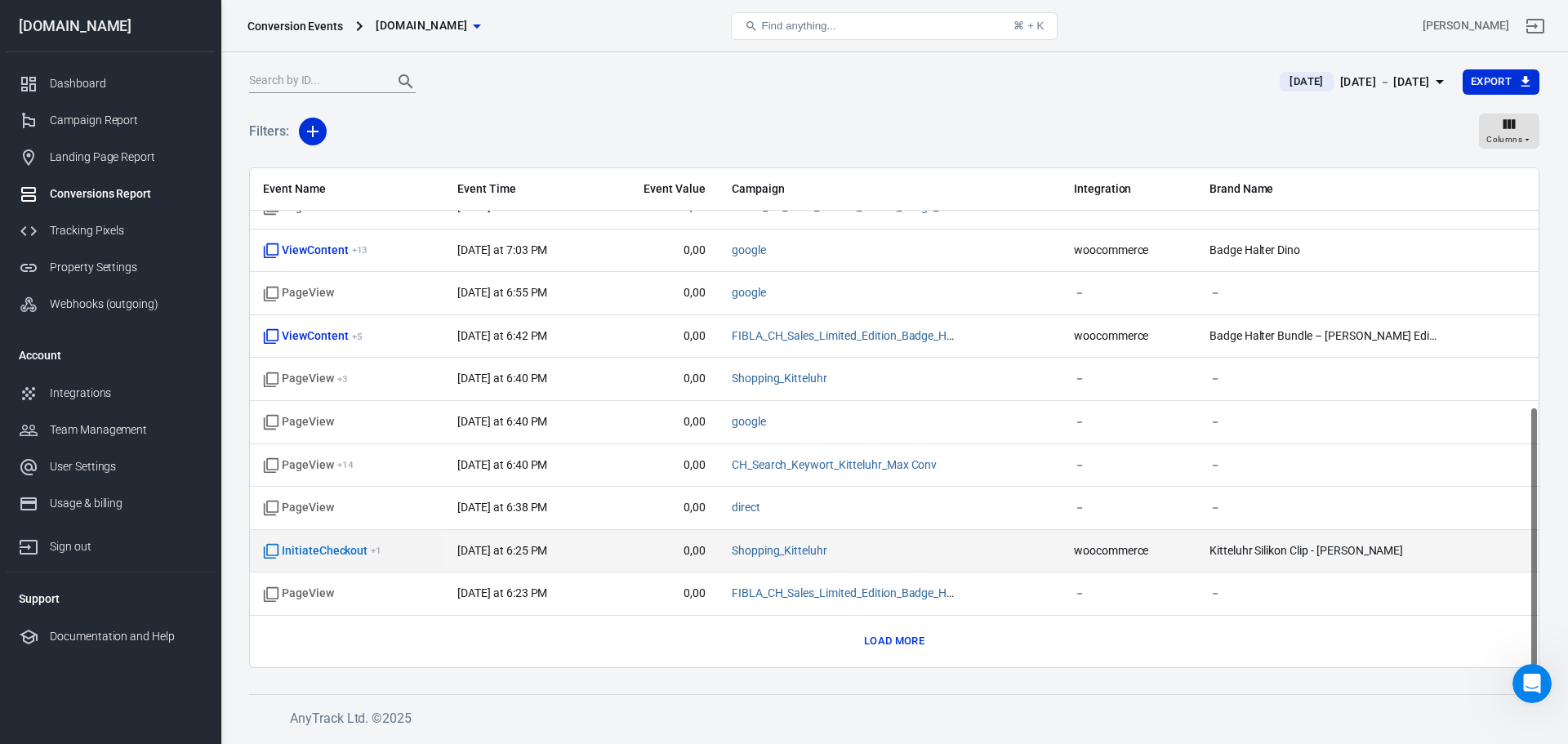
click at [427, 542] on td "InitiateCheckout + 1" at bounding box center [346, 551] width 194 height 43
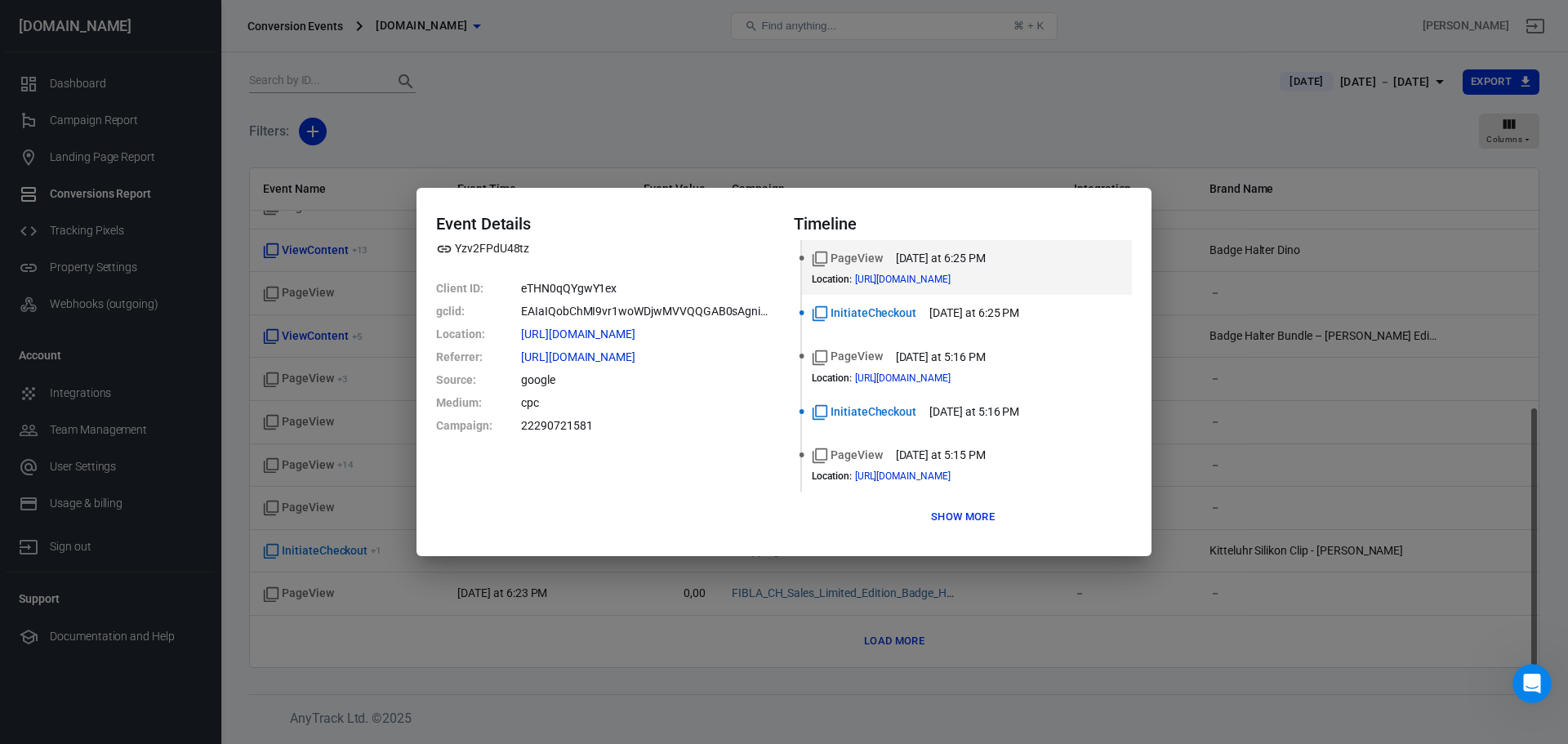
click at [741, 93] on div "Event Details Yzv2FPdU48tz Client ID : eTHN0qQYgwY1ex gclid : EAIaIQobChMI9vr1w…" at bounding box center [784, 372] width 1568 height 744
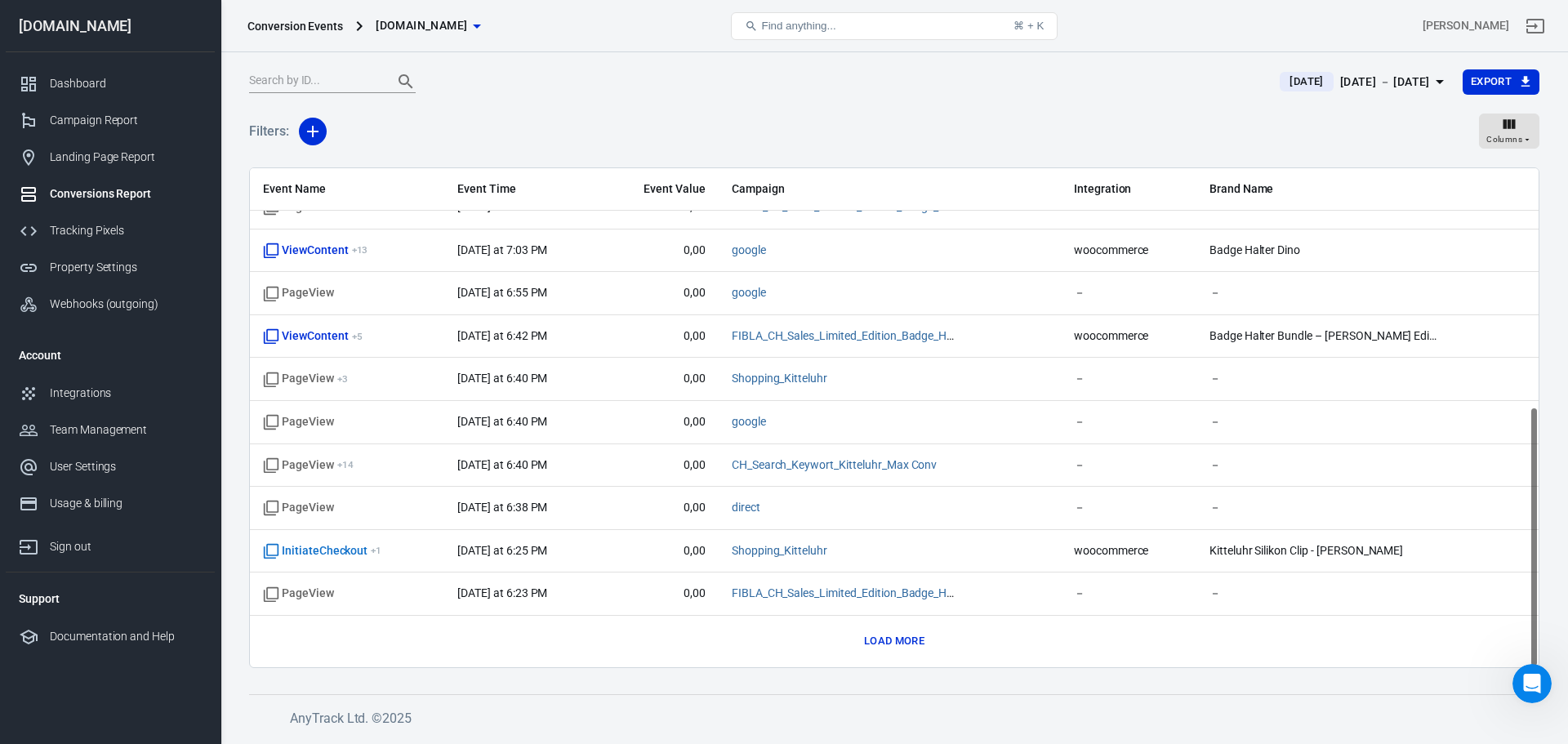
drag, startPoint x: 853, startPoint y: 628, endPoint x: 885, endPoint y: 639, distance: 33.8
click at [874, 638] on div "Event Name Event Time Event Value Campaign Integration Brand Name PageView + 1 …" at bounding box center [894, 191] width 1289 height 953
click at [885, 639] on button "Load more" at bounding box center [894, 641] width 69 height 26
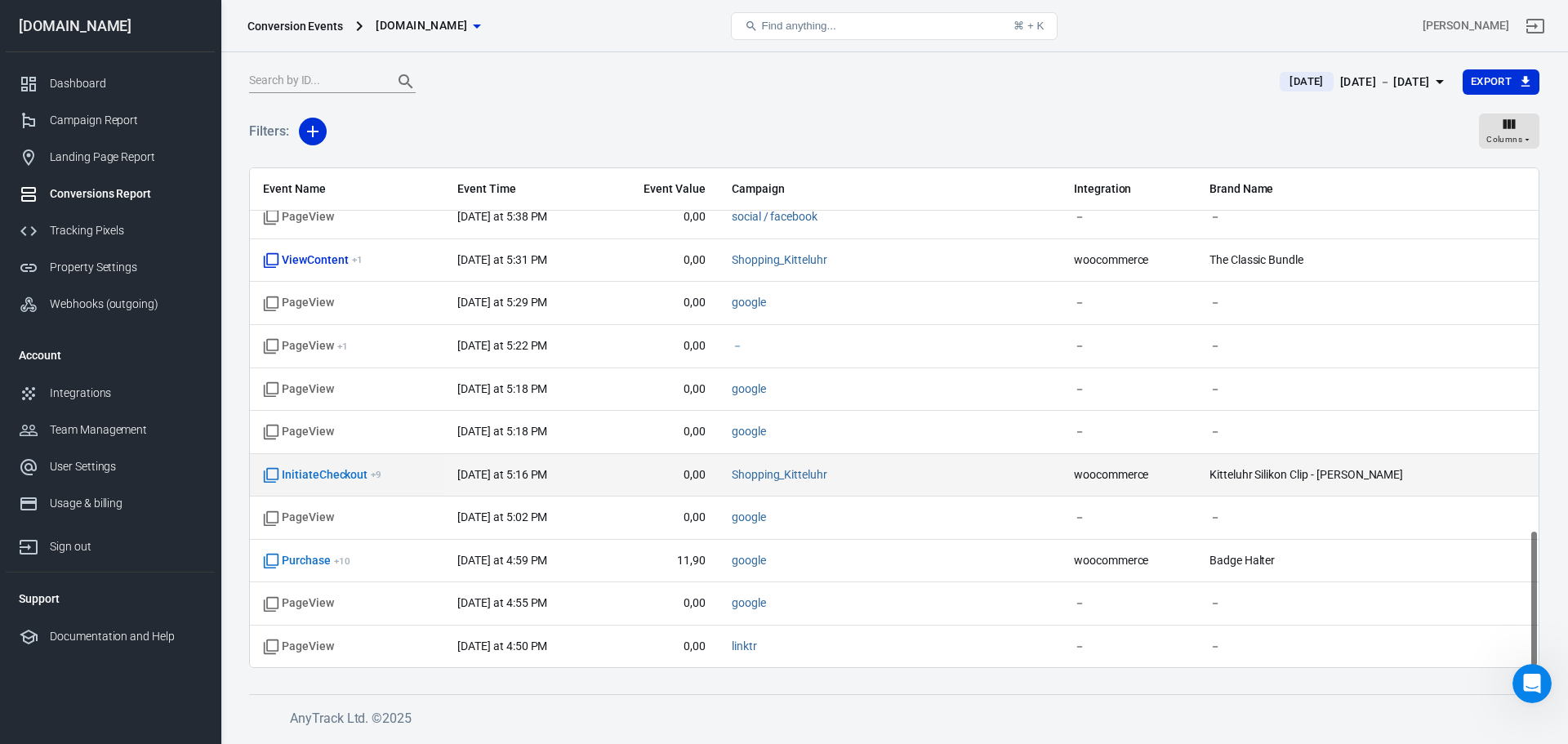
scroll to position [1314, 0]
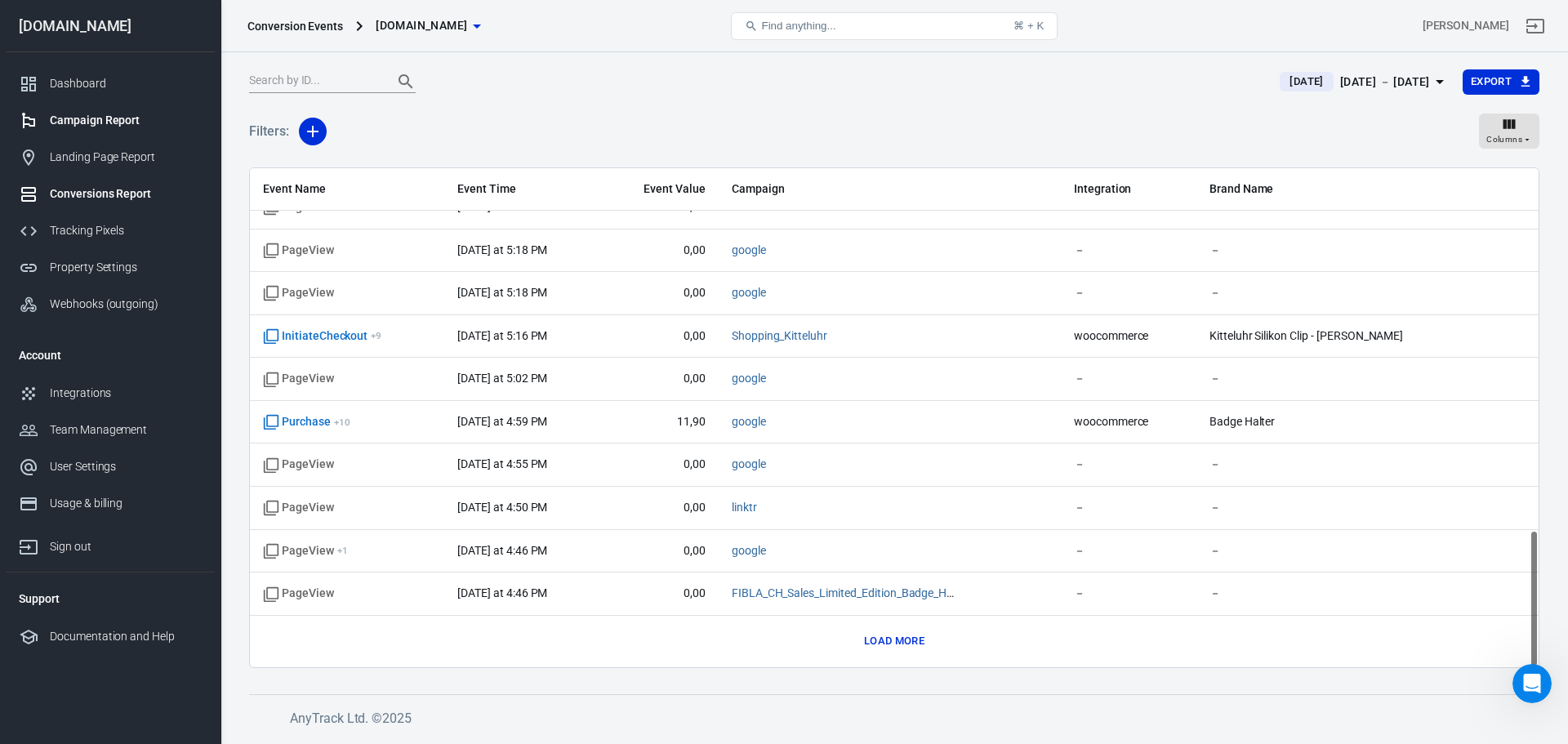
click at [110, 118] on div "Campaign Report" at bounding box center [126, 120] width 152 height 18
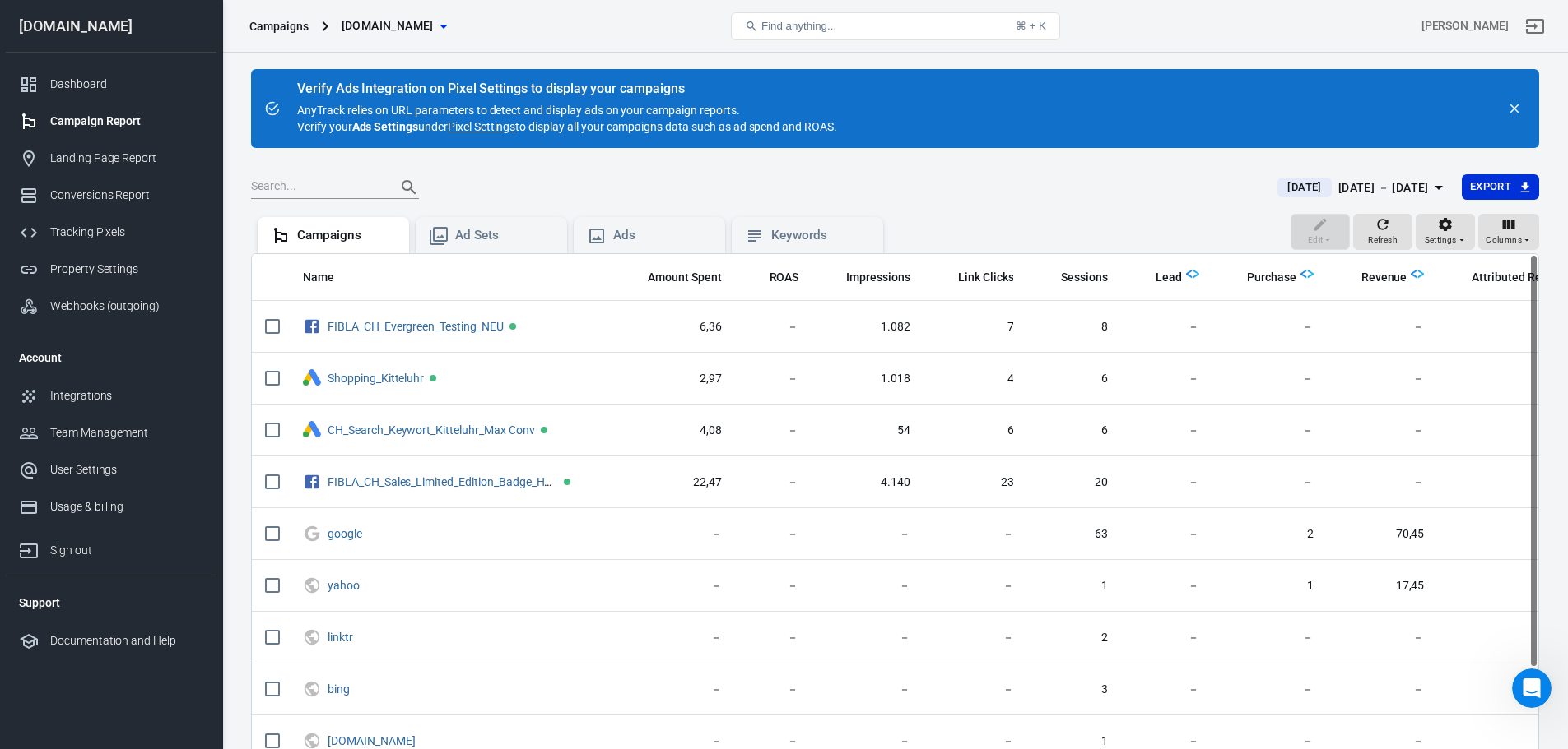
click at [1442, 188] on icon "button" at bounding box center [1439, 188] width 19 height 19
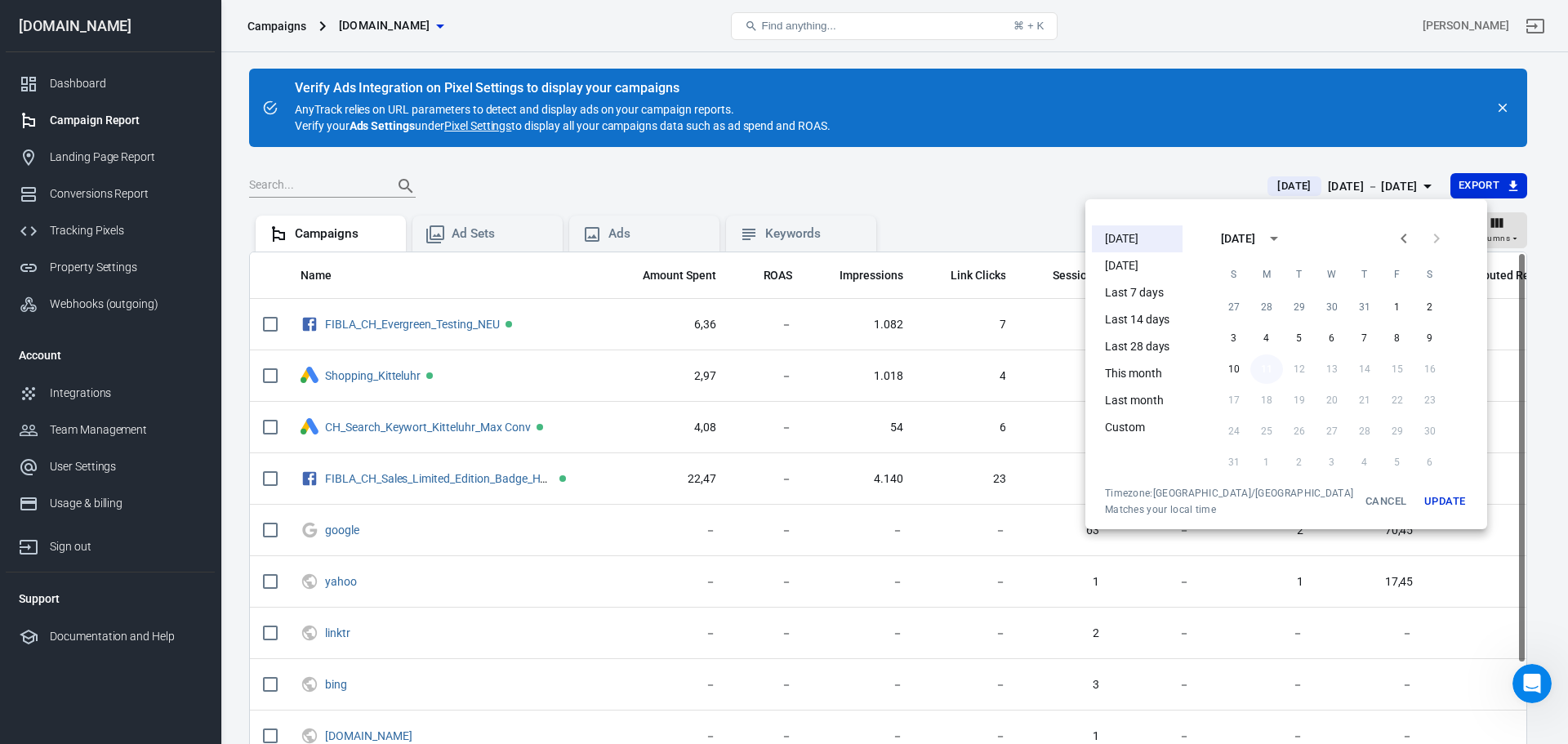
click at [1250, 367] on button "11" at bounding box center [1266, 368] width 33 height 29
click at [1217, 334] on button "3" at bounding box center [1233, 338] width 33 height 29
click at [1419, 501] on button "Update" at bounding box center [1444, 501] width 52 height 29
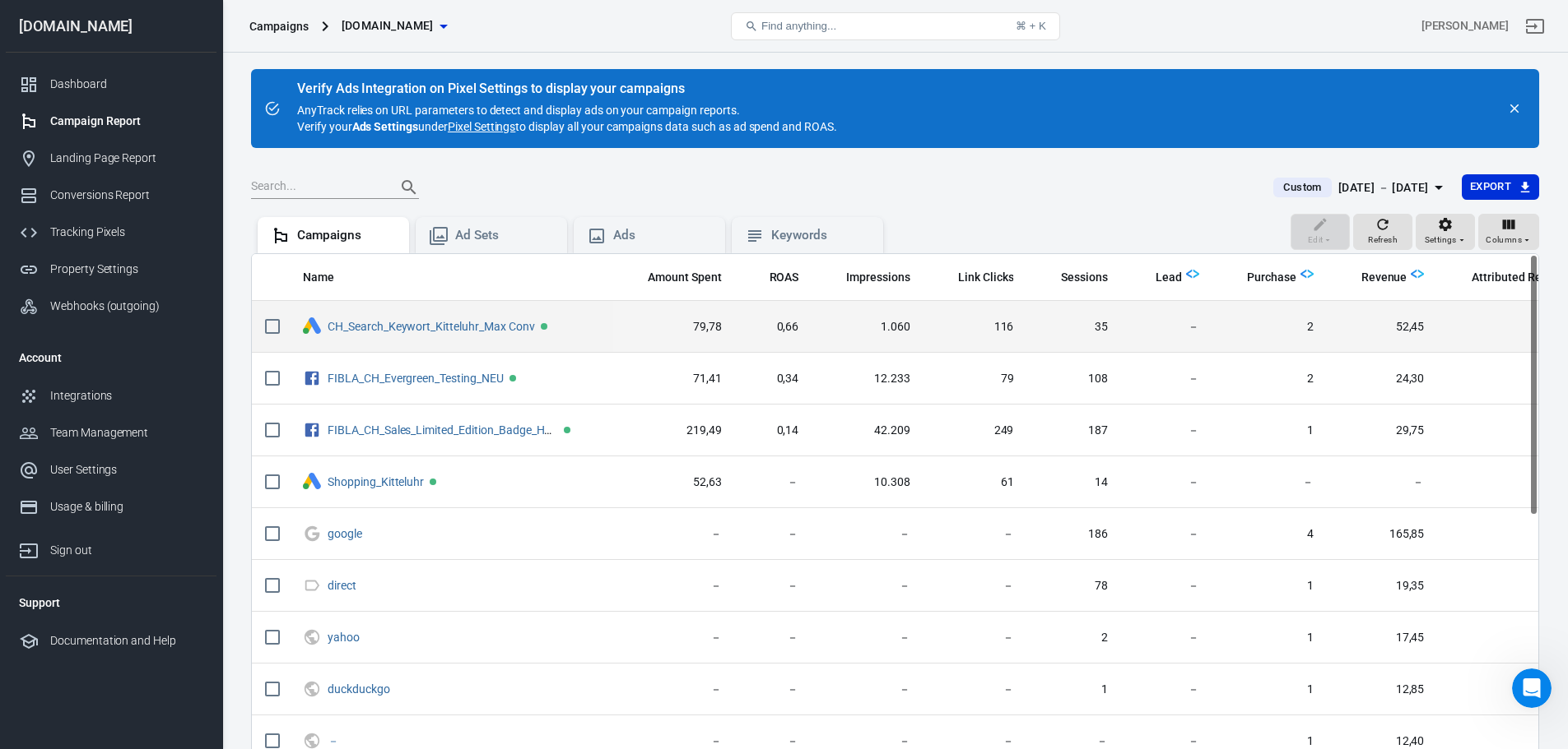
click at [265, 328] on input "scrollable content" at bounding box center [272, 326] width 35 height 35
checkbox input "true"
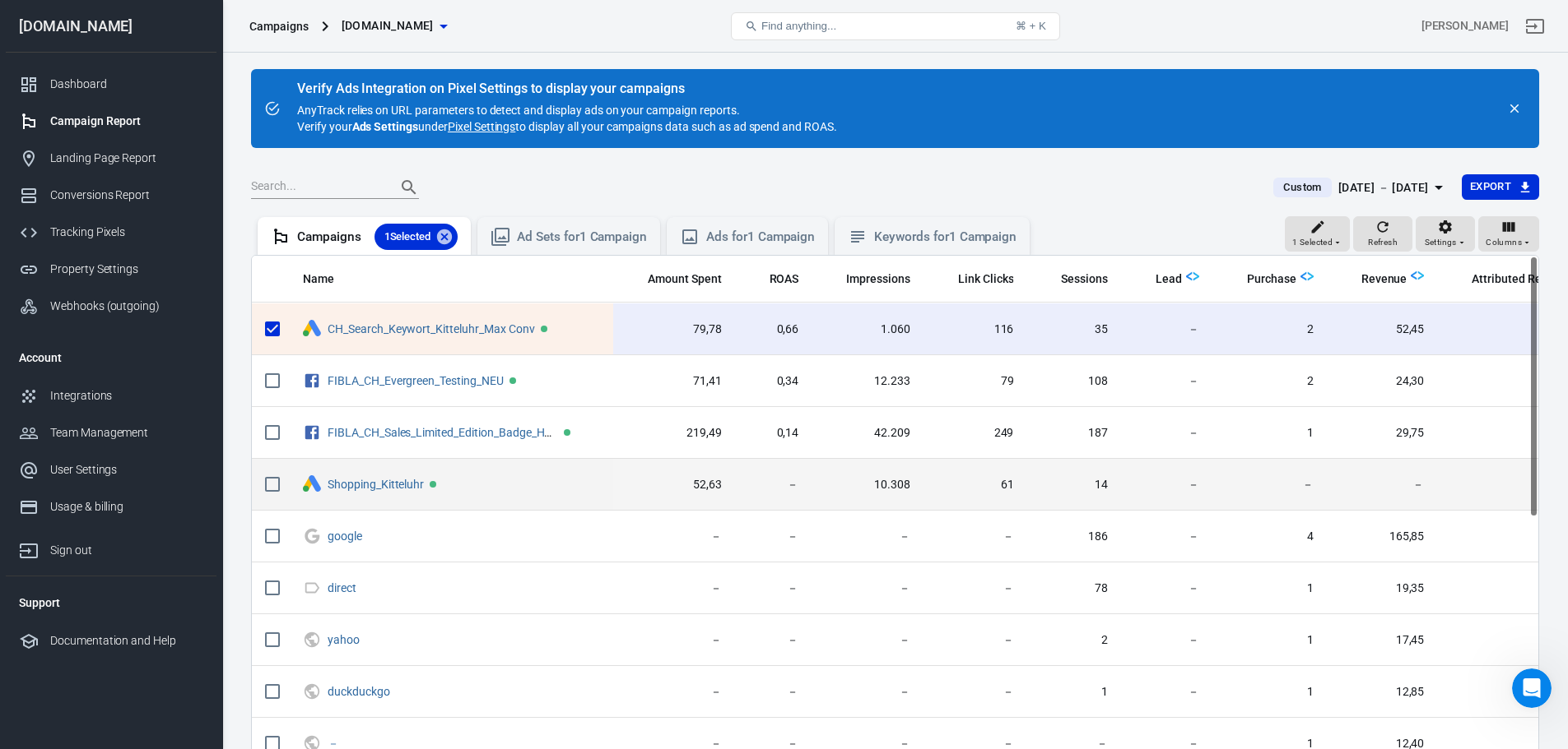
click at [268, 484] on input "scrollable content" at bounding box center [272, 484] width 35 height 35
checkbox input "true"
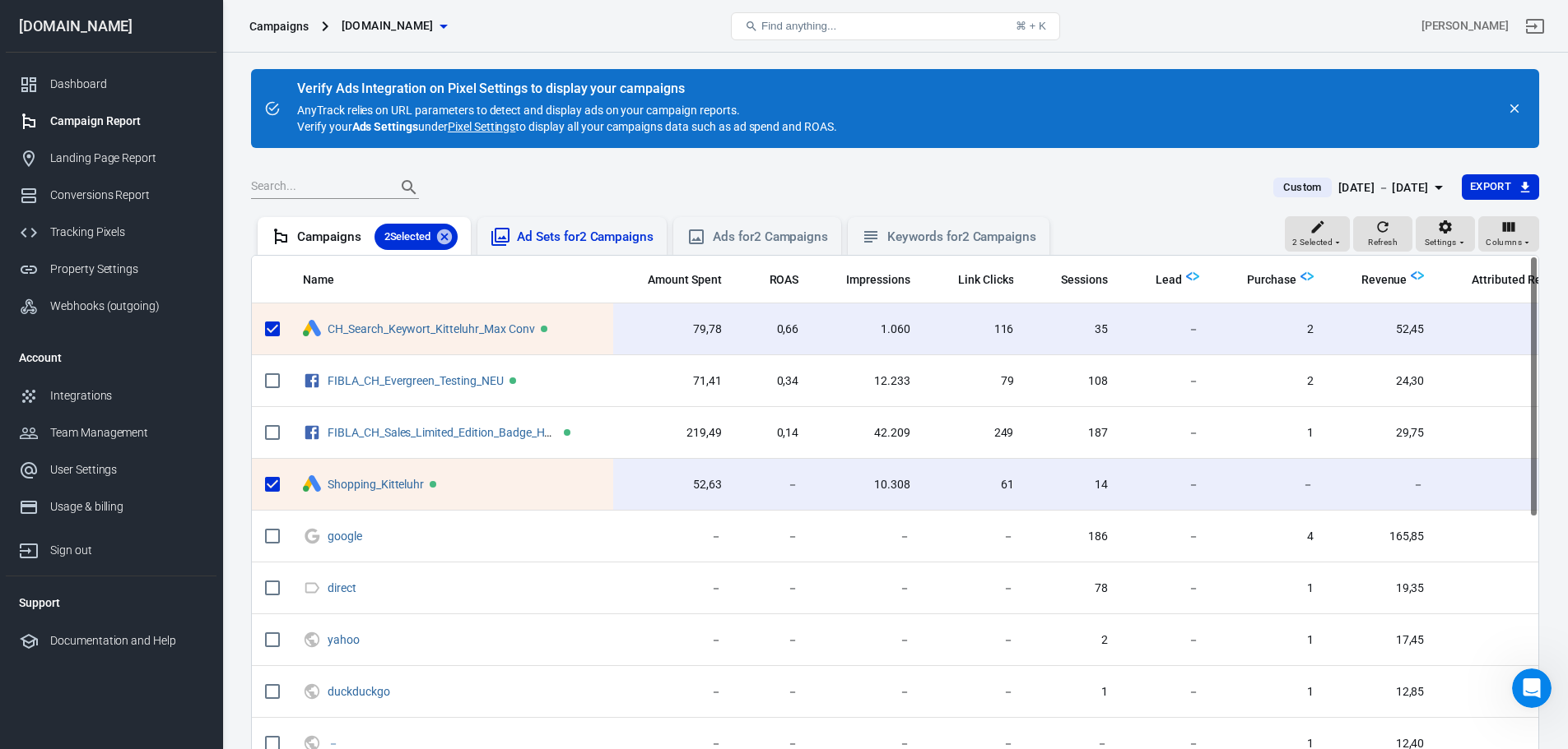
click at [598, 240] on div "Ad Sets for 2 Campaigns" at bounding box center [585, 237] width 136 height 18
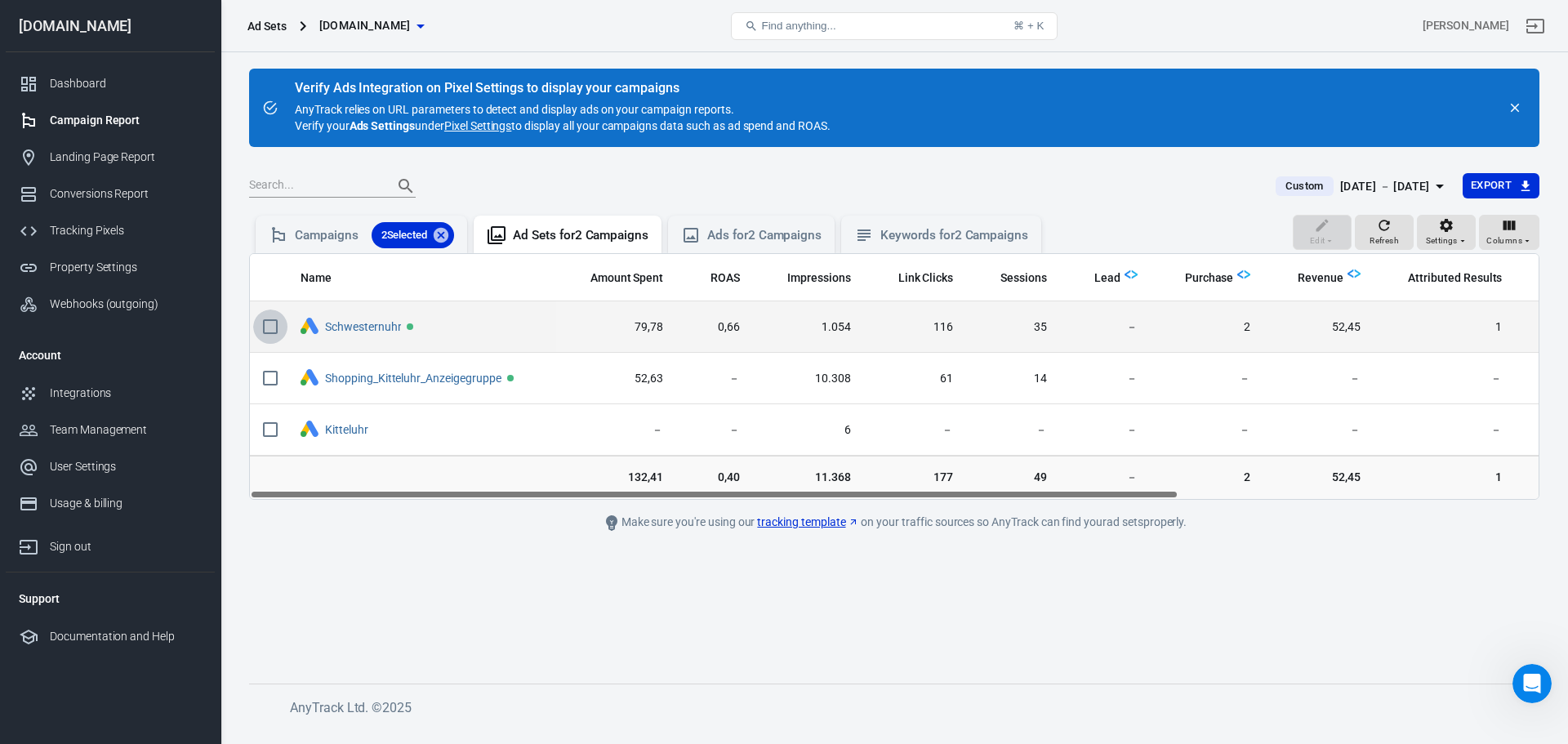
click at [265, 321] on input "scrollable content" at bounding box center [270, 326] width 34 height 34
checkbox input "true"
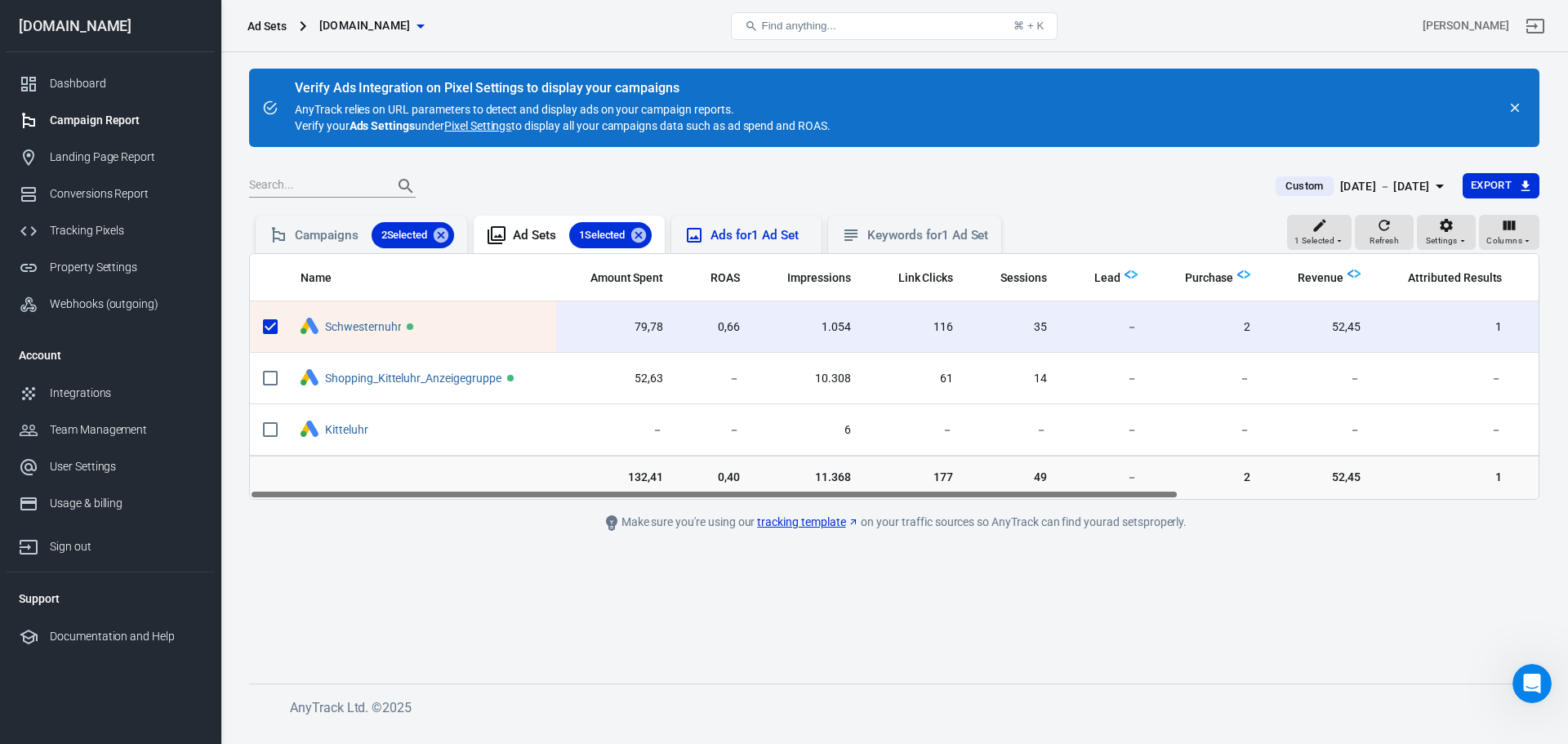
click at [727, 241] on div "Ads for 1 Ad Set" at bounding box center [759, 236] width 98 height 18
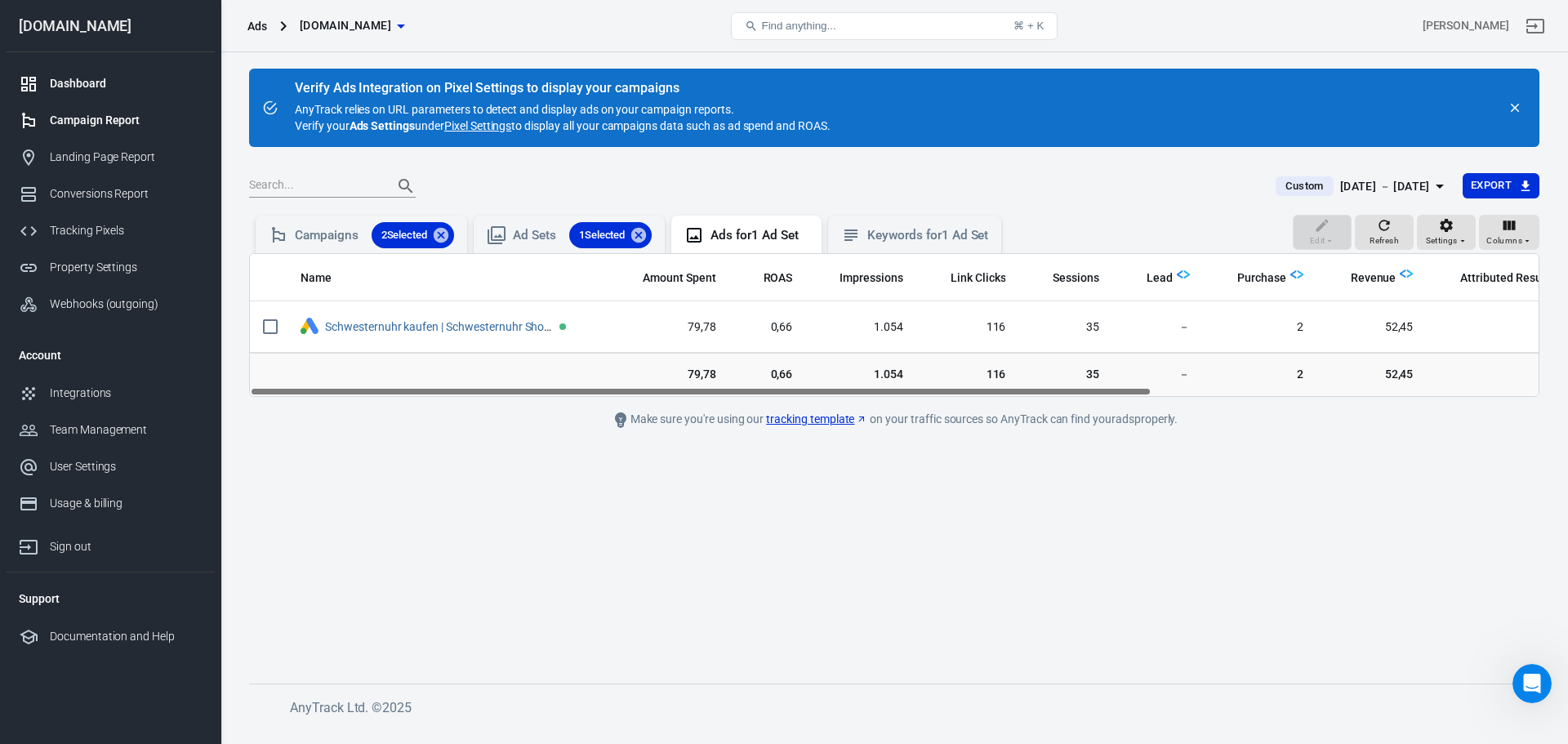
click at [98, 77] on div "Dashboard" at bounding box center [126, 84] width 152 height 18
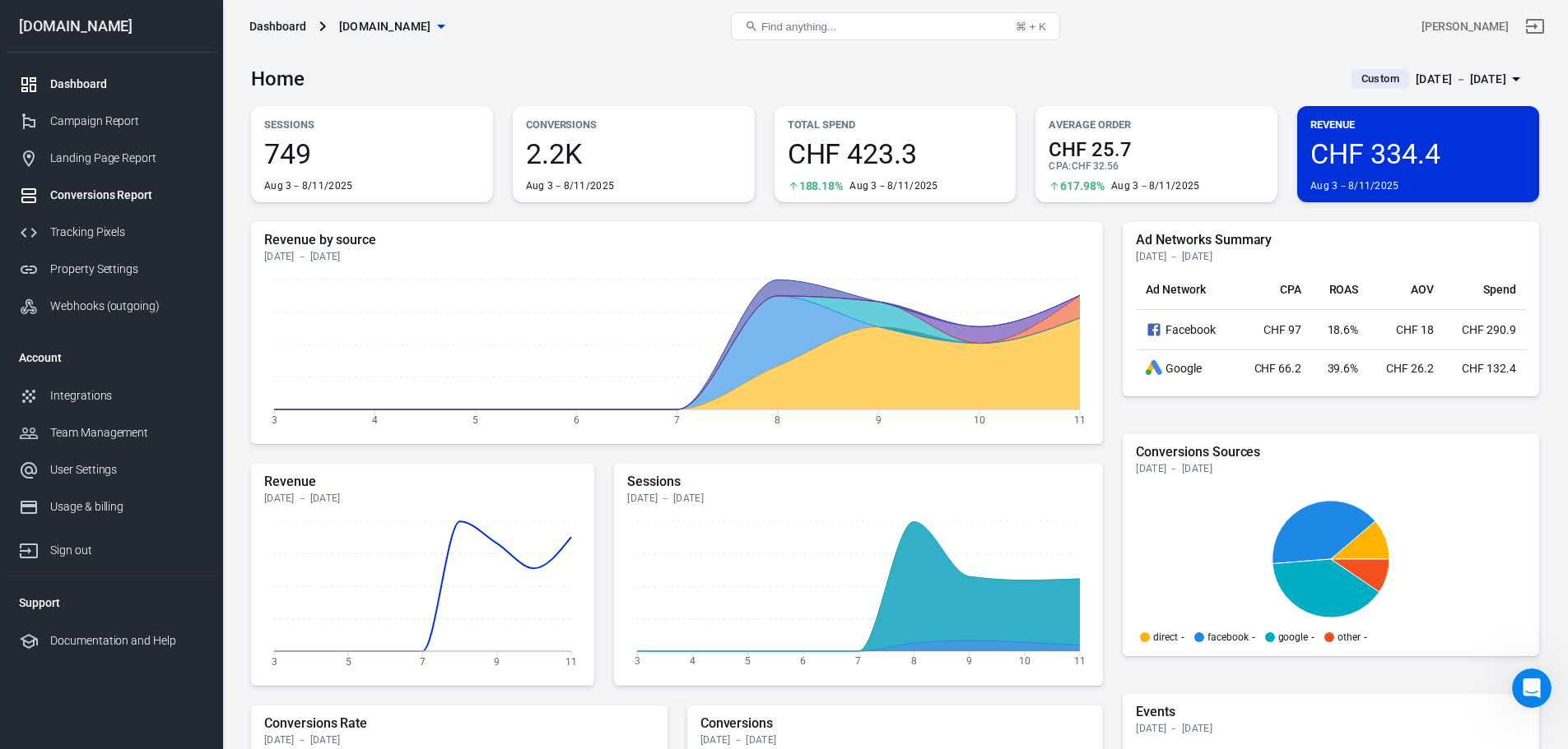
click at [119, 196] on div "Conversions Report" at bounding box center [127, 196] width 153 height 18
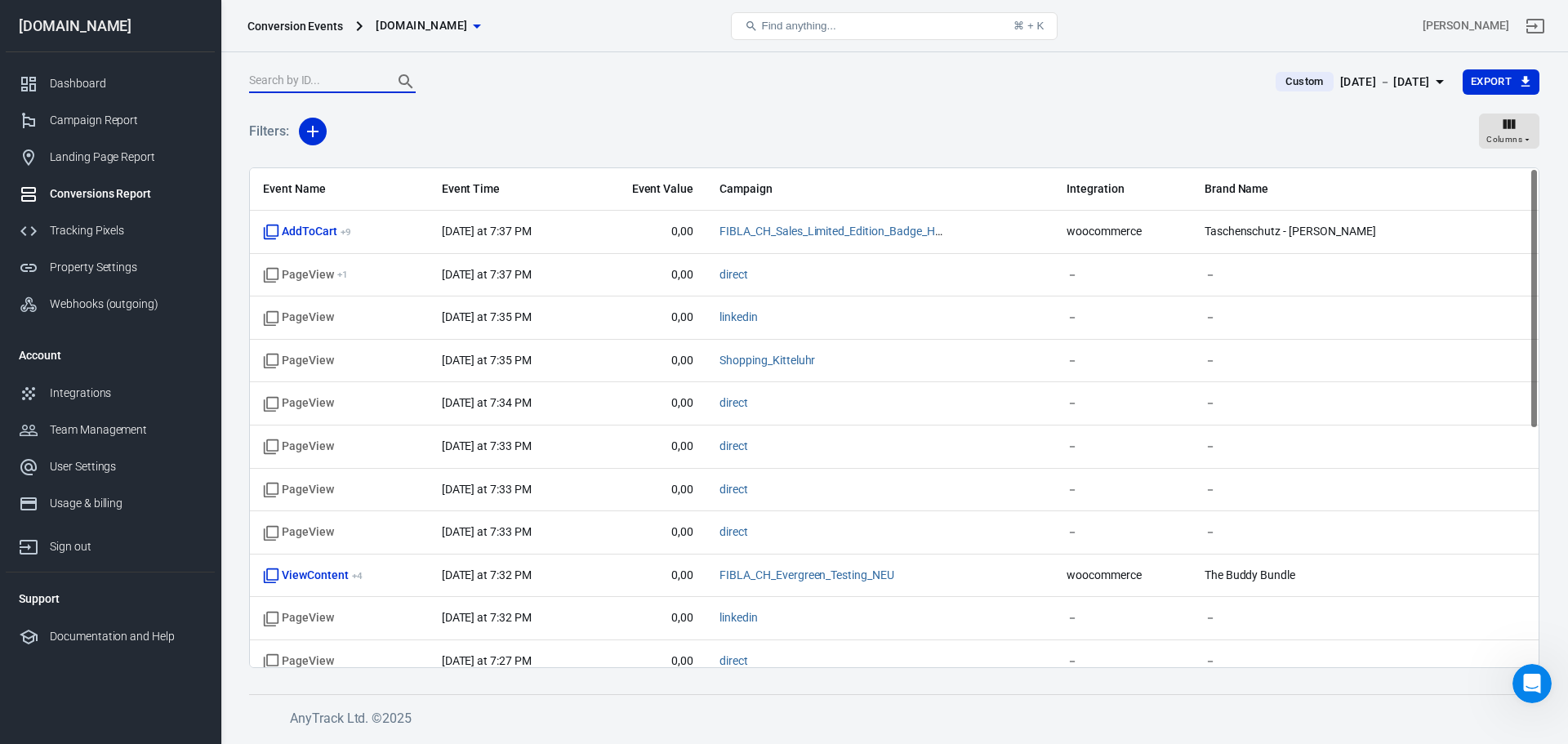
click at [333, 84] on input "text" at bounding box center [314, 82] width 131 height 21
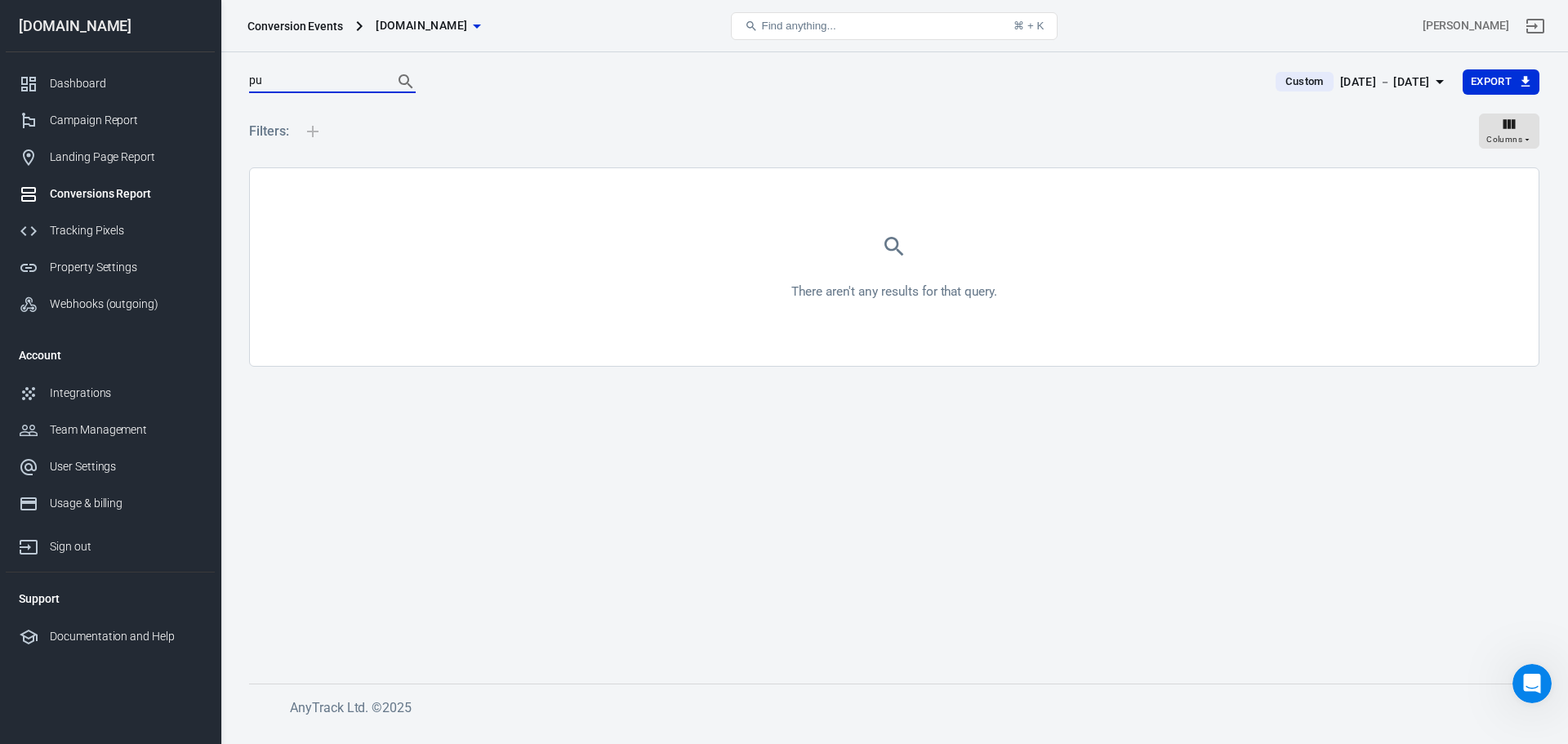
type input "p"
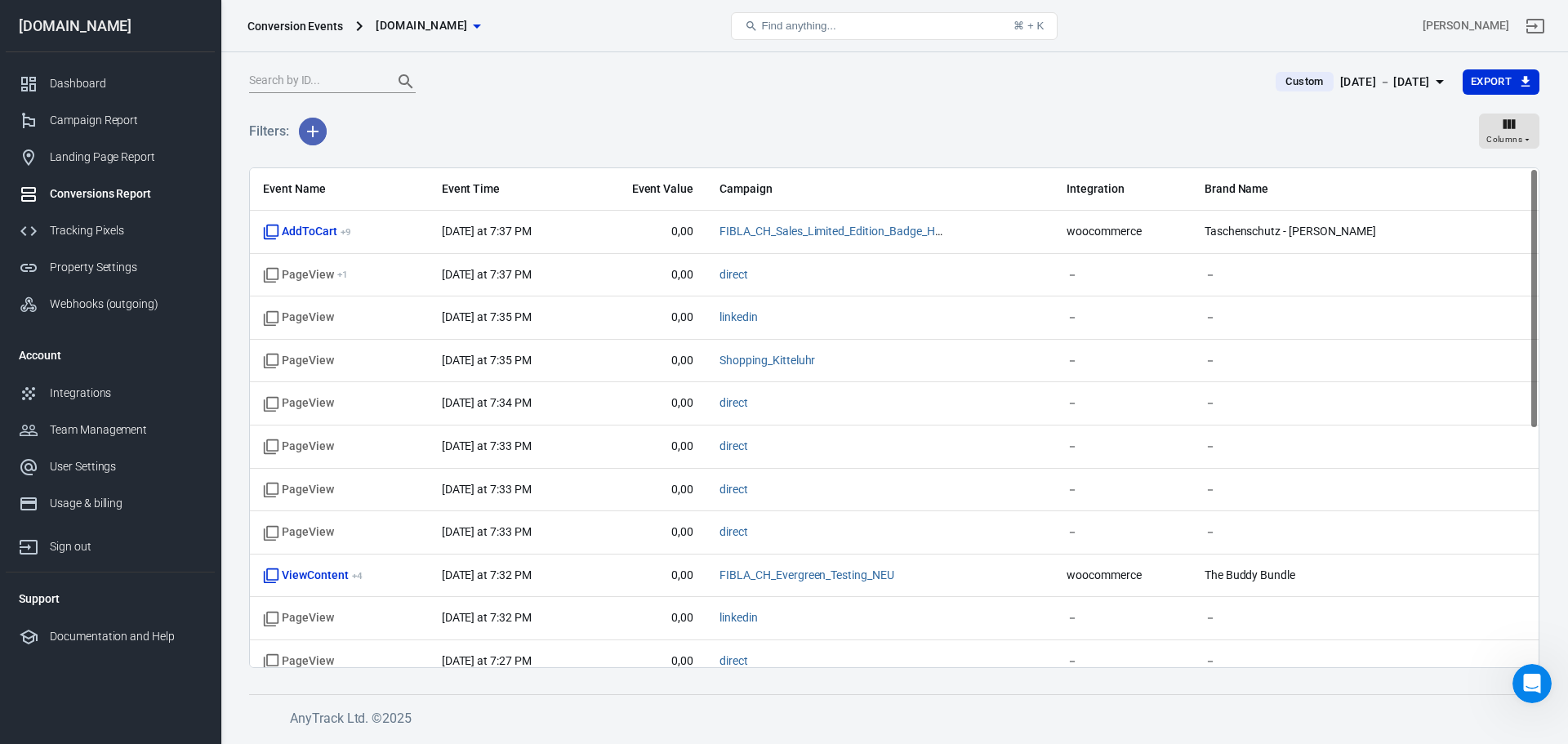
click at [319, 133] on icon "button" at bounding box center [313, 131] width 19 height 19
click at [388, 177] on li "Event Name" at bounding box center [354, 166] width 111 height 29
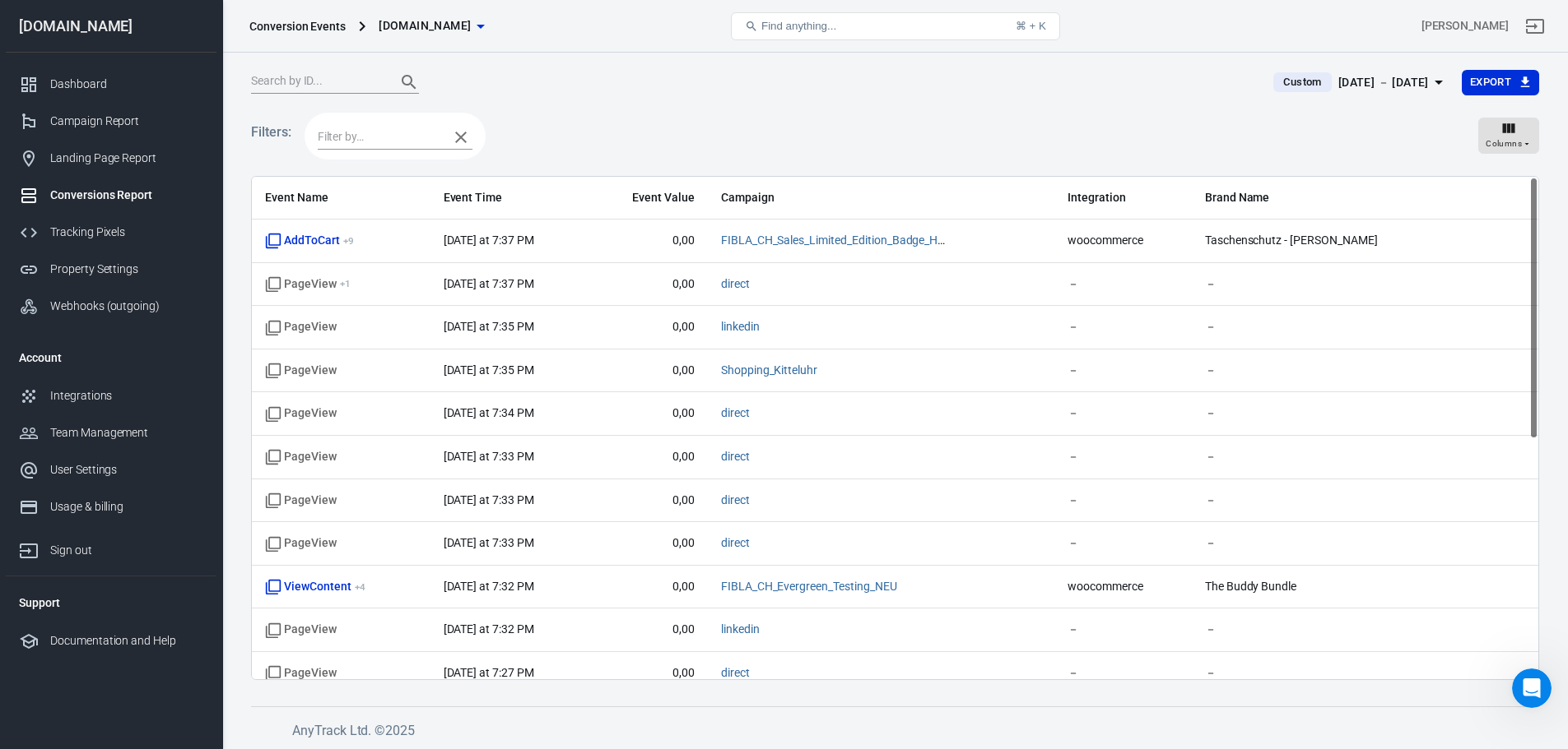
drag, startPoint x: 400, startPoint y: 151, endPoint x: 404, endPoint y: 142, distance: 9.8
click at [403, 143] on div at bounding box center [395, 135] width 181 height 47
type input "purch"
click at [400, 166] on li "Purchase" at bounding box center [395, 170] width 155 height 27
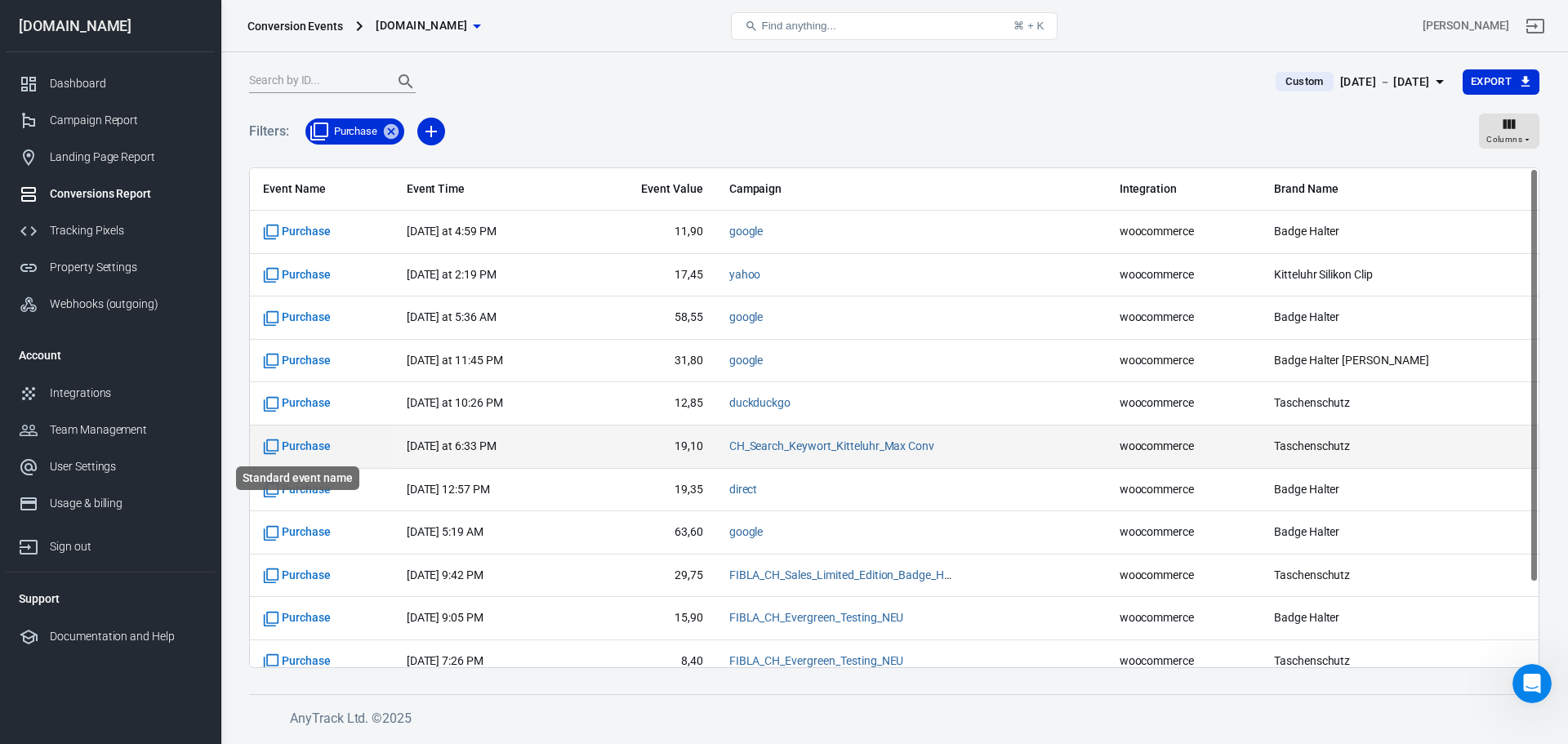
click at [311, 446] on span "Purchase" at bounding box center [296, 447] width 68 height 17
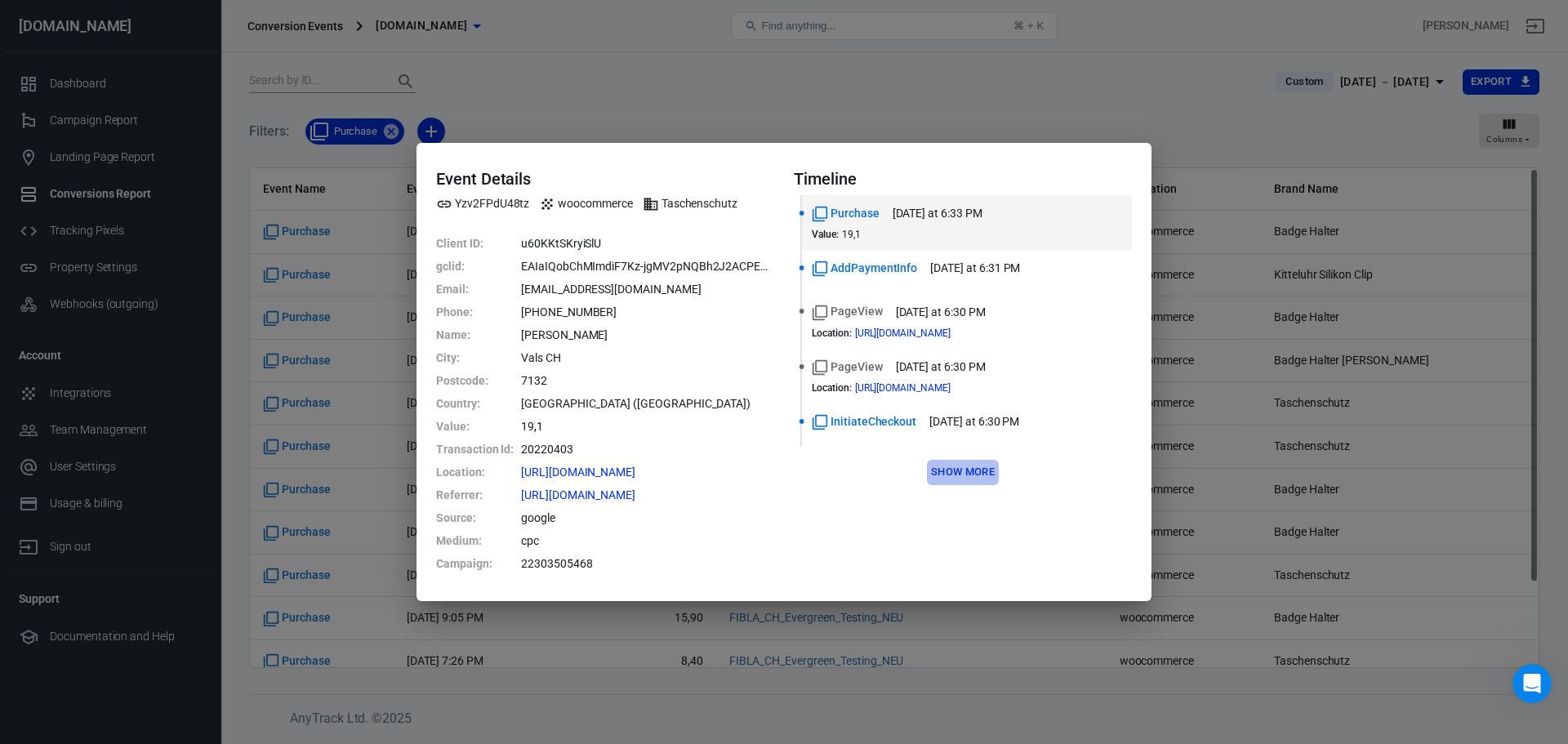
click at [973, 470] on button "Show more" at bounding box center [963, 472] width 72 height 26
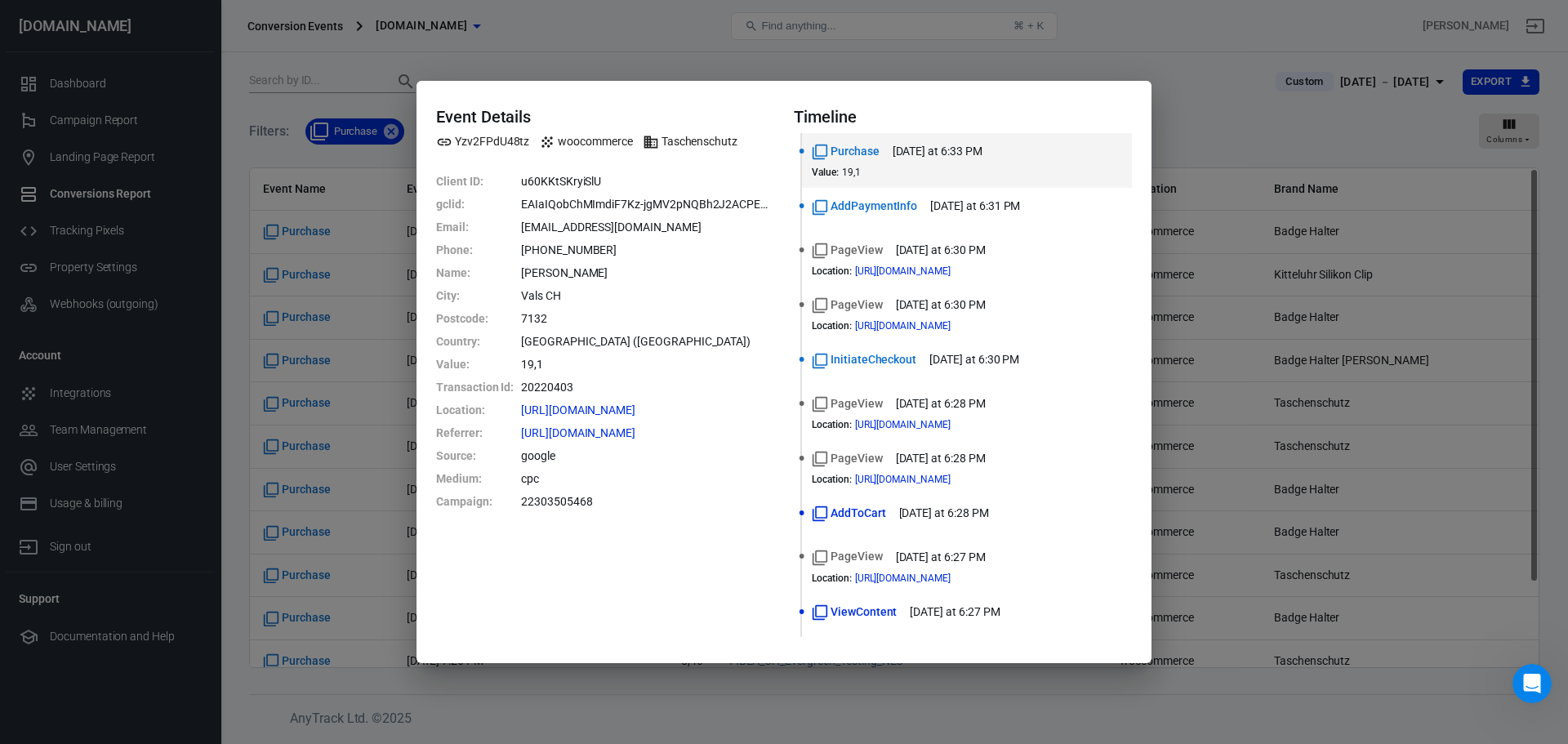
click at [1223, 140] on div "Event Details Yzv2FPdU48tz woocommerce Taschenschutz Client ID : u60KKtSKryiSlU…" at bounding box center [784, 372] width 1568 height 744
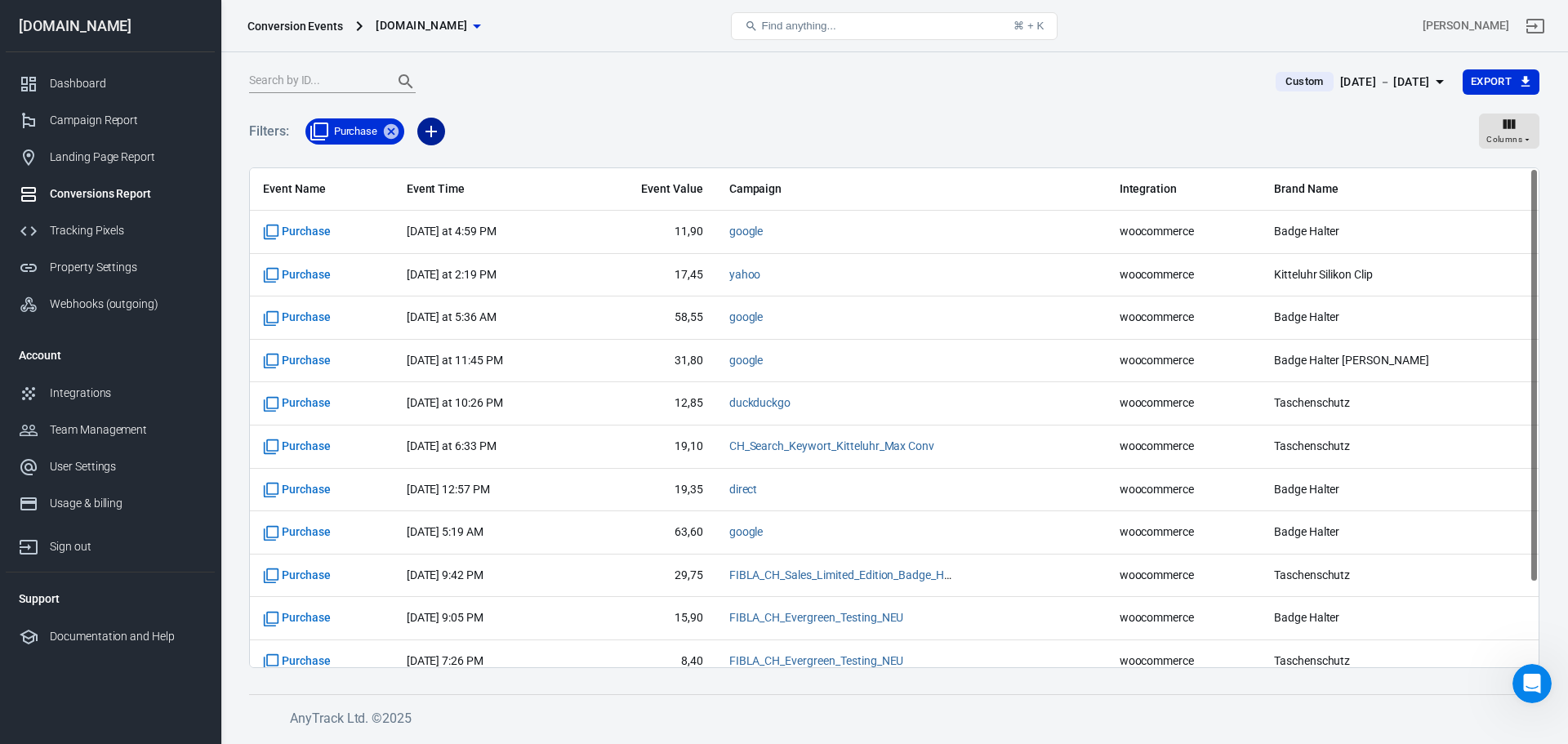
click at [439, 133] on icon "button" at bounding box center [431, 131] width 19 height 19
drag, startPoint x: 561, startPoint y: 120, endPoint x: 568, endPoint y: 113, distance: 9.9
click at [562, 120] on div at bounding box center [784, 372] width 1568 height 744
click at [1517, 128] on icon "button" at bounding box center [1509, 124] width 17 height 17
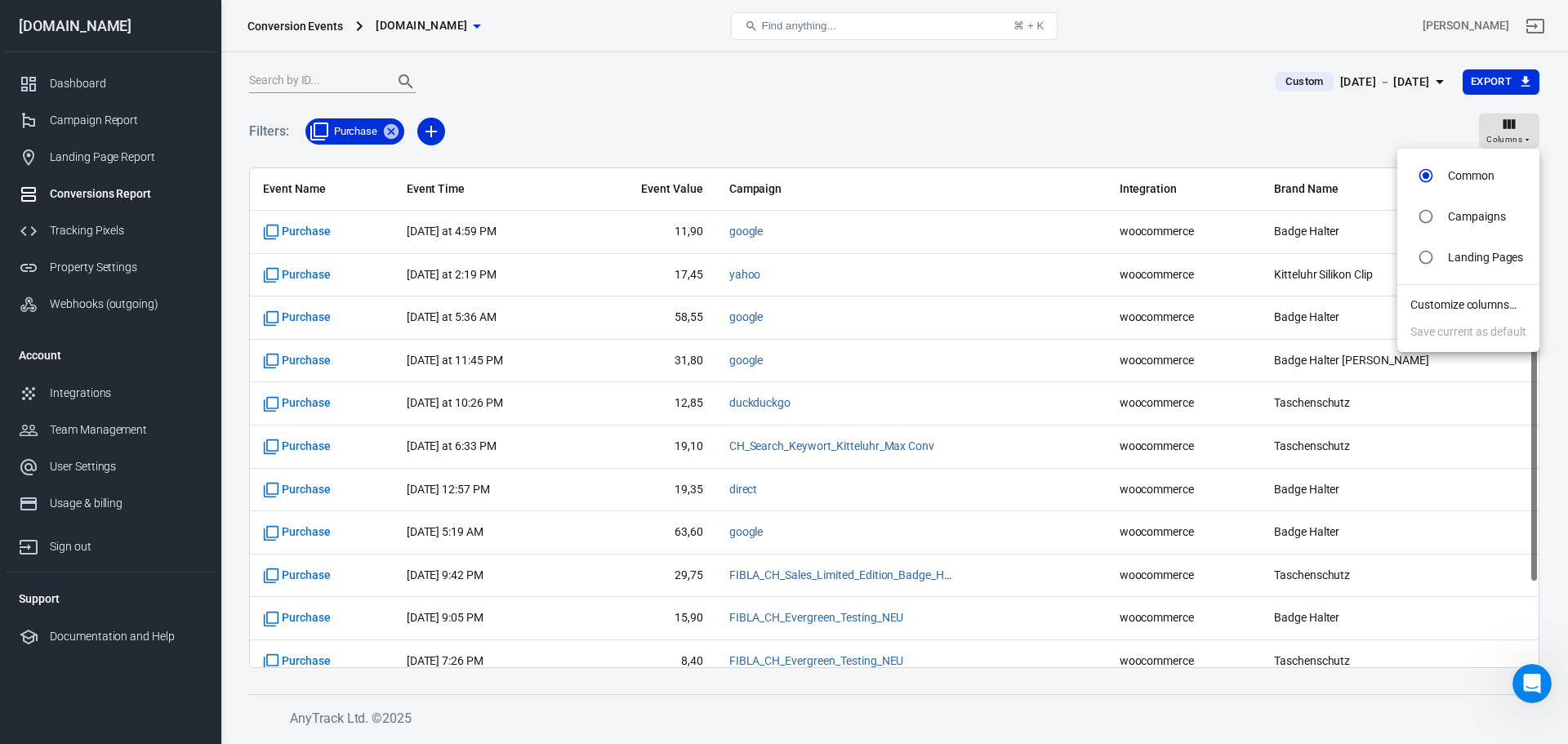
drag, startPoint x: 1516, startPoint y: 128, endPoint x: 842, endPoint y: 423, distance: 735.7
click at [1515, 128] on div at bounding box center [784, 372] width 1568 height 744
